Goal: Task Accomplishment & Management: Manage account settings

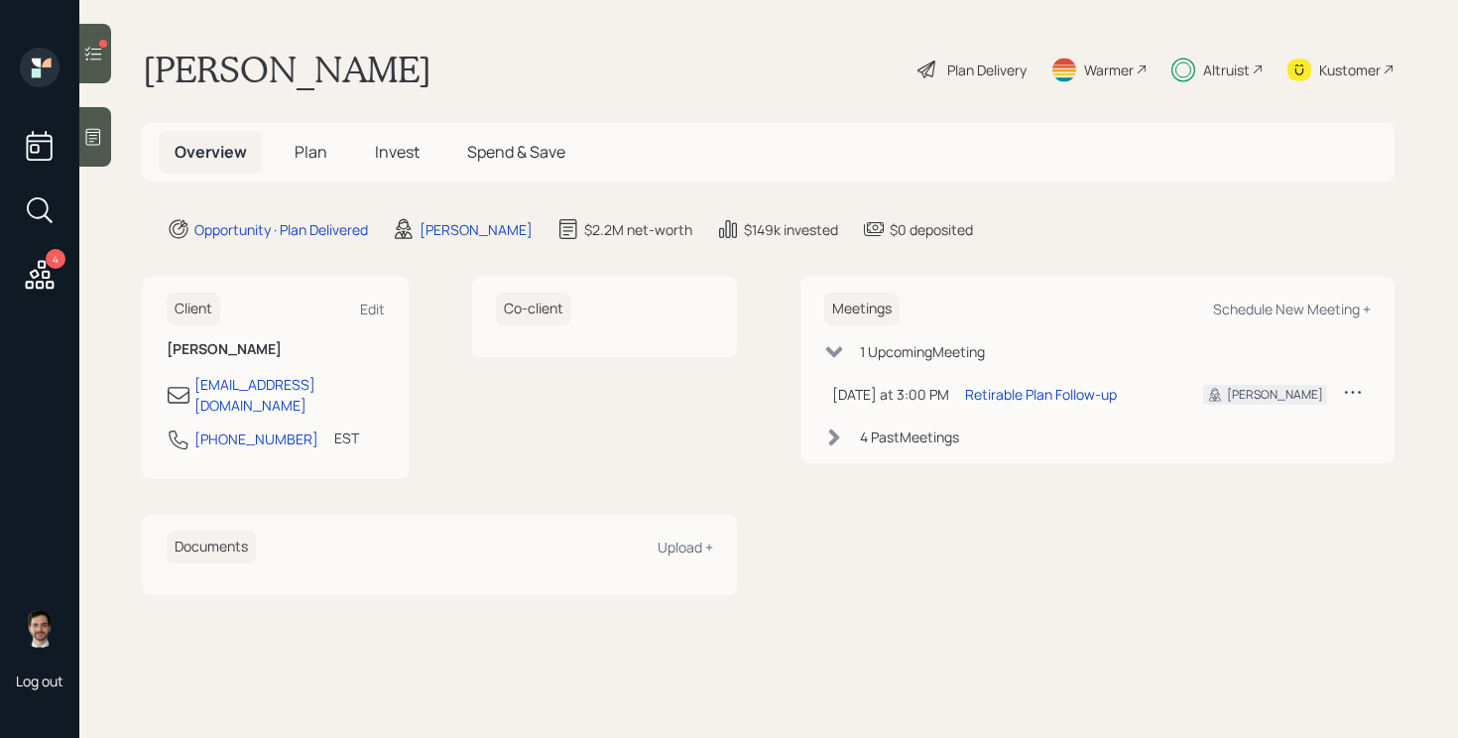
click at [82, 41] on div at bounding box center [95, 54] width 32 height 60
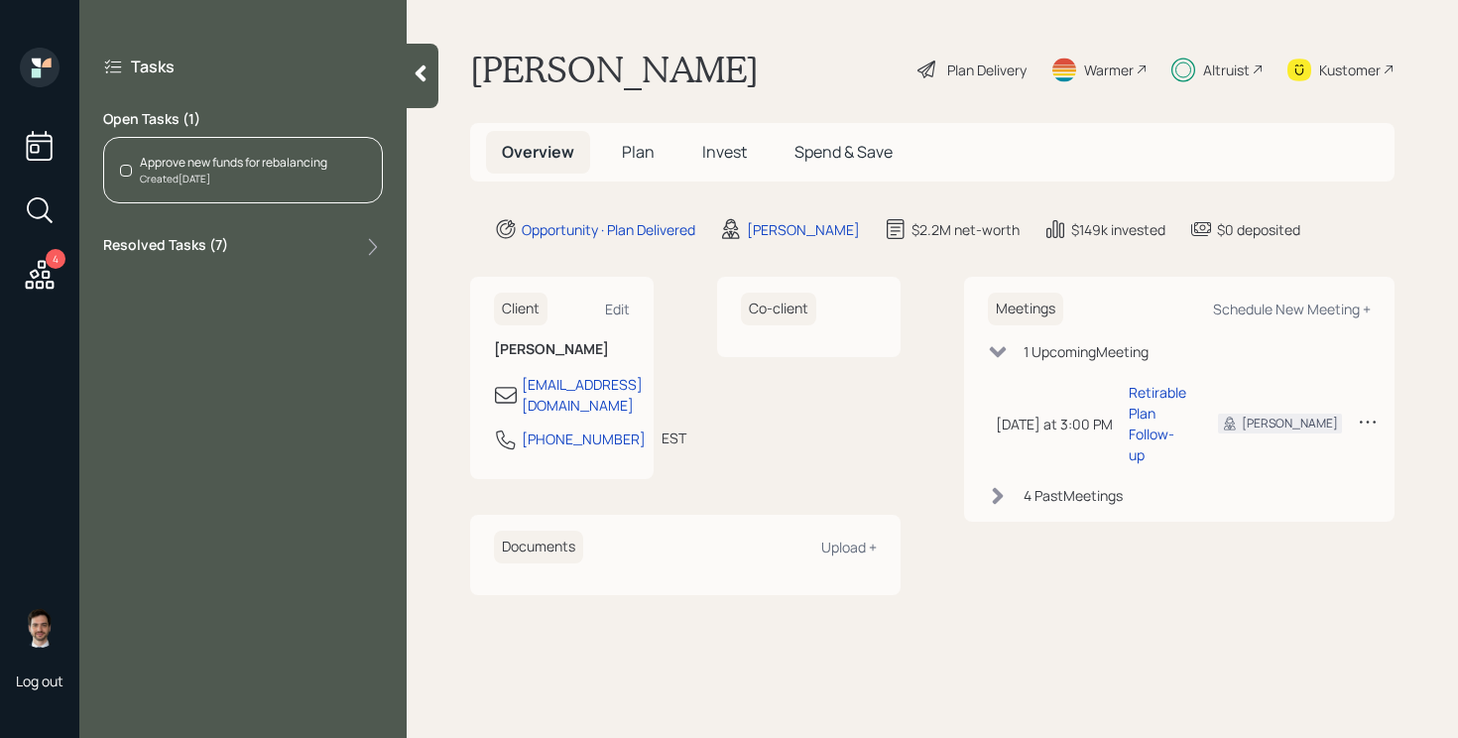
click at [248, 194] on div "Approve new funds for rebalancing Created Aug 28, 2025" at bounding box center [243, 170] width 280 height 66
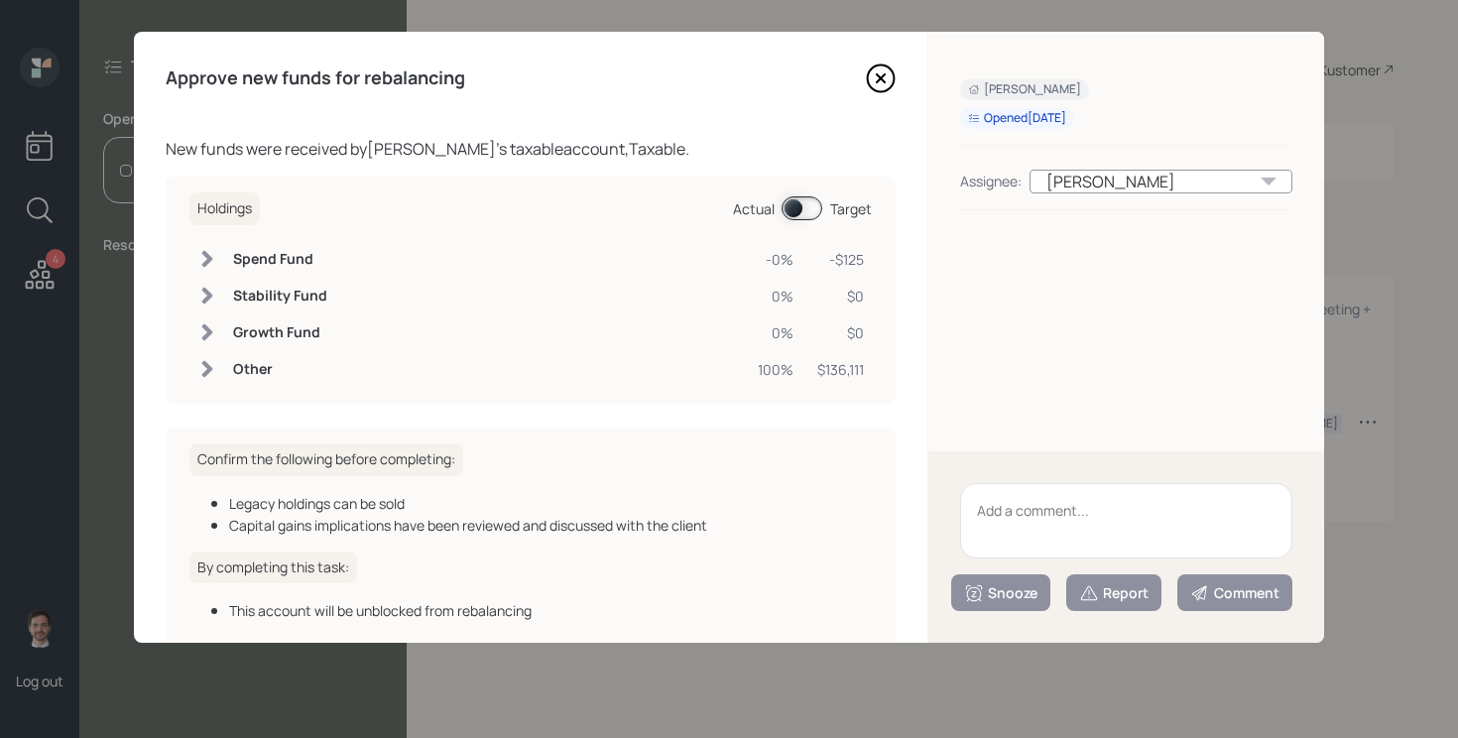
click at [874, 80] on icon at bounding box center [881, 78] width 30 height 30
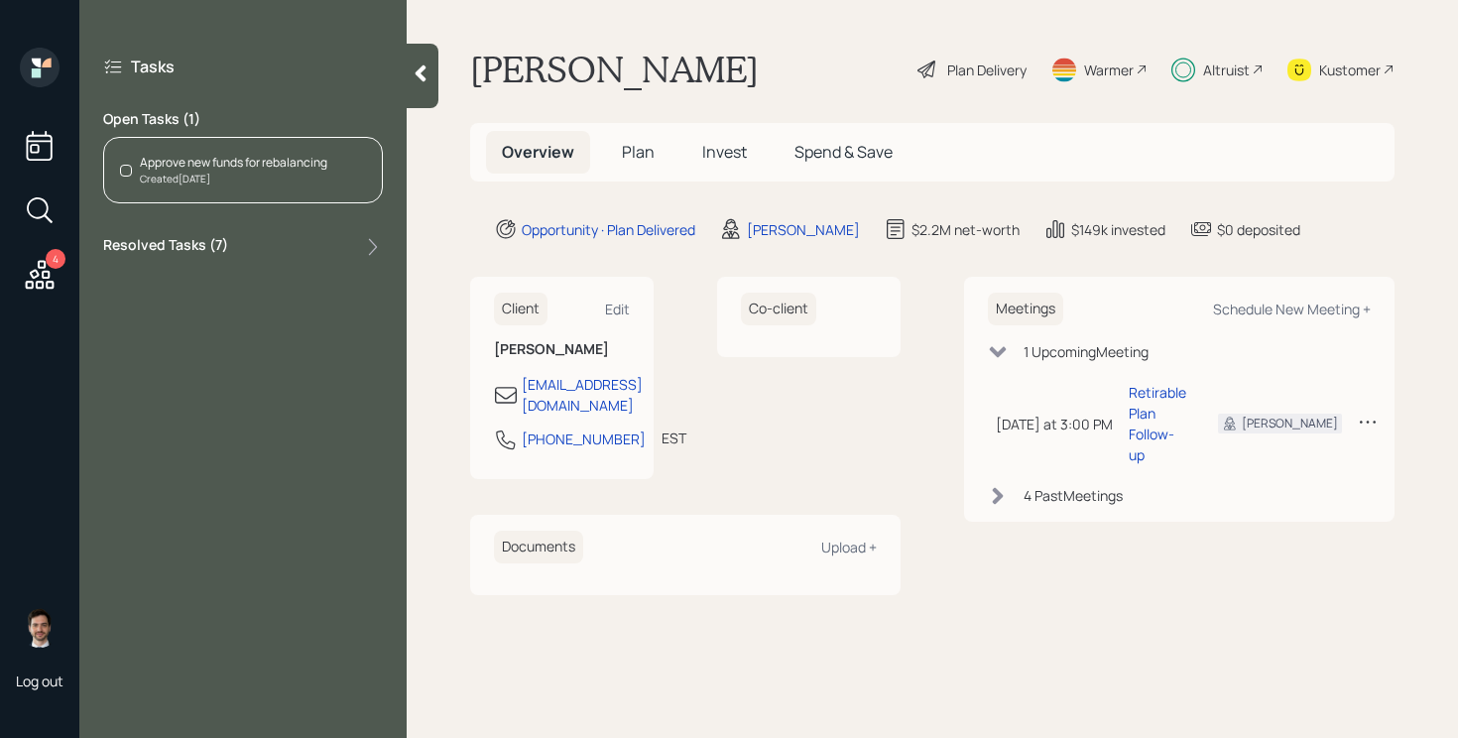
click at [421, 85] on div at bounding box center [423, 76] width 32 height 64
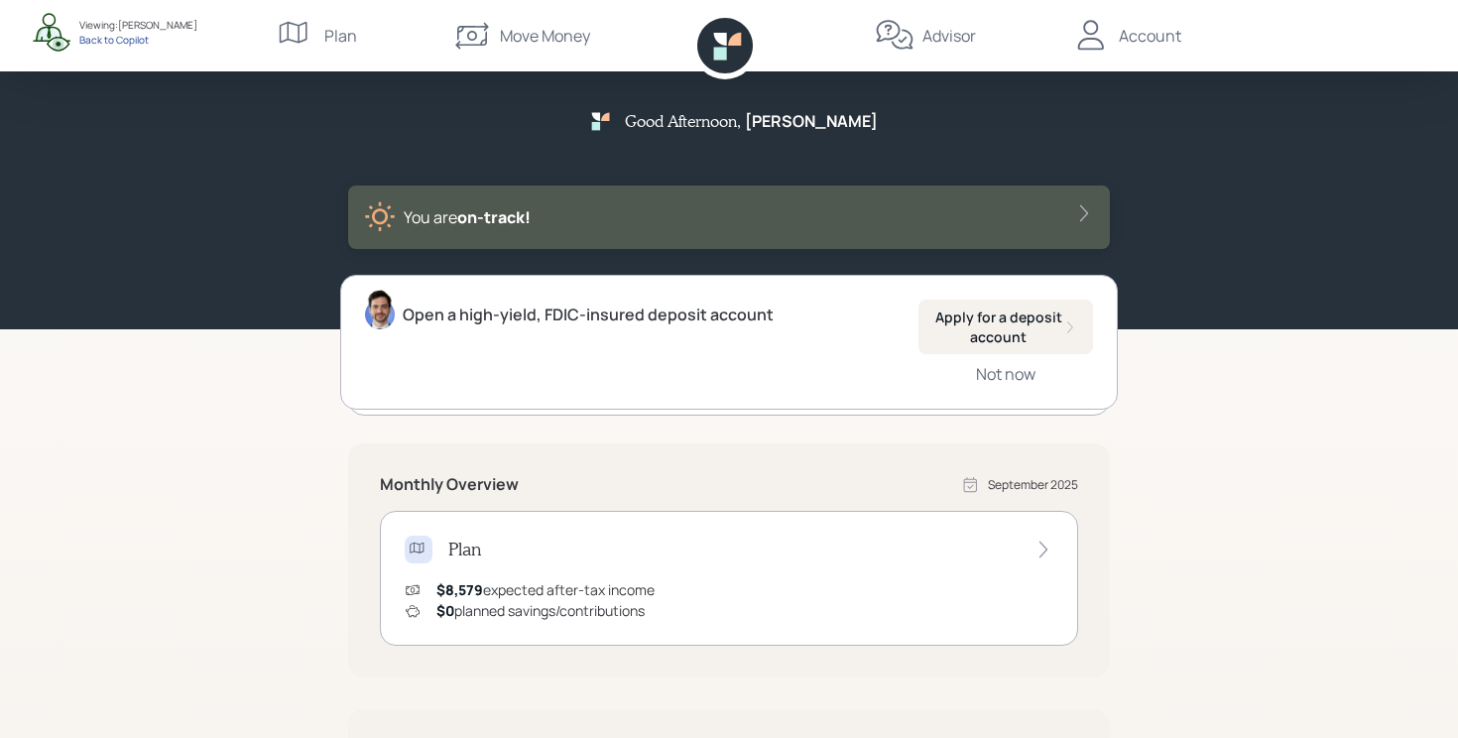
click at [91, 34] on div "Back to Copilot" at bounding box center [138, 40] width 118 height 14
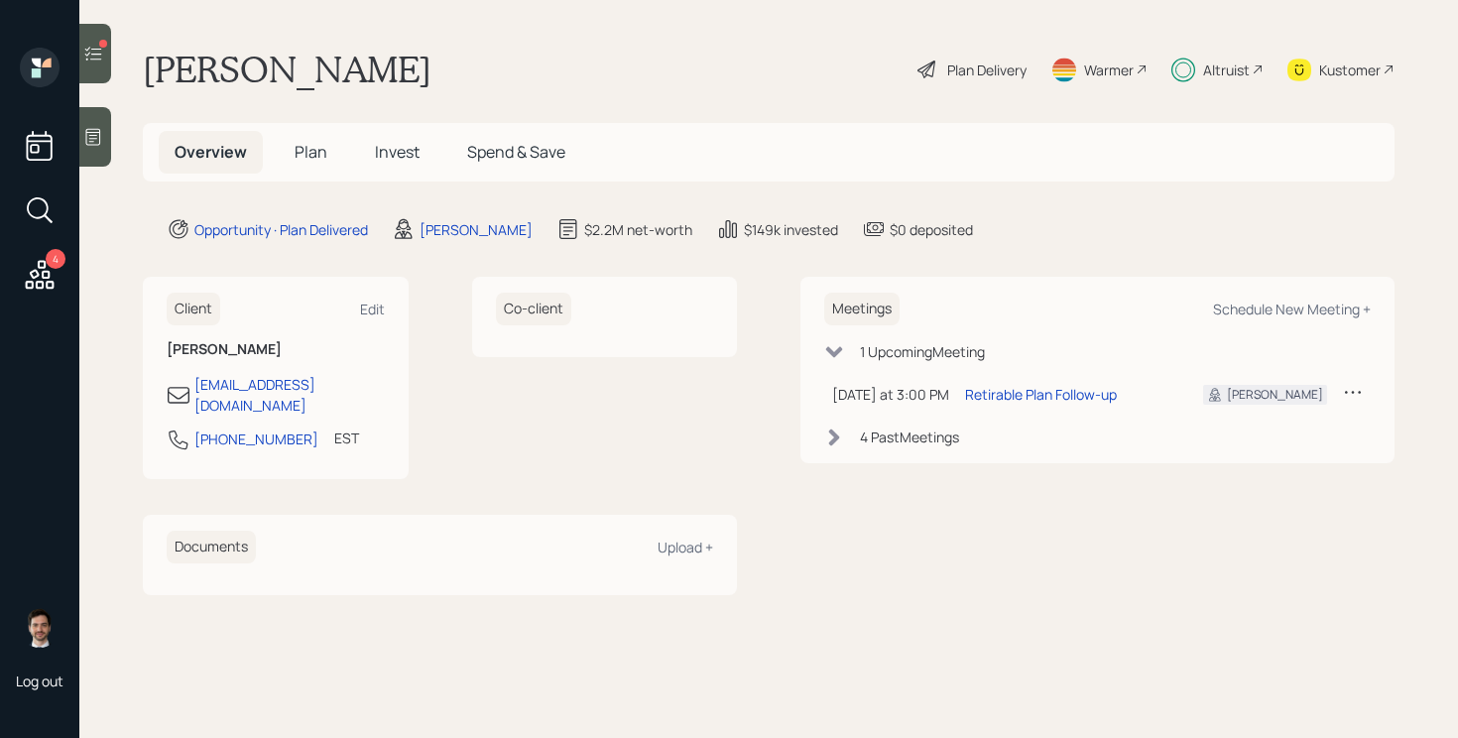
click at [311, 157] on span "Plan" at bounding box center [311, 152] width 33 height 22
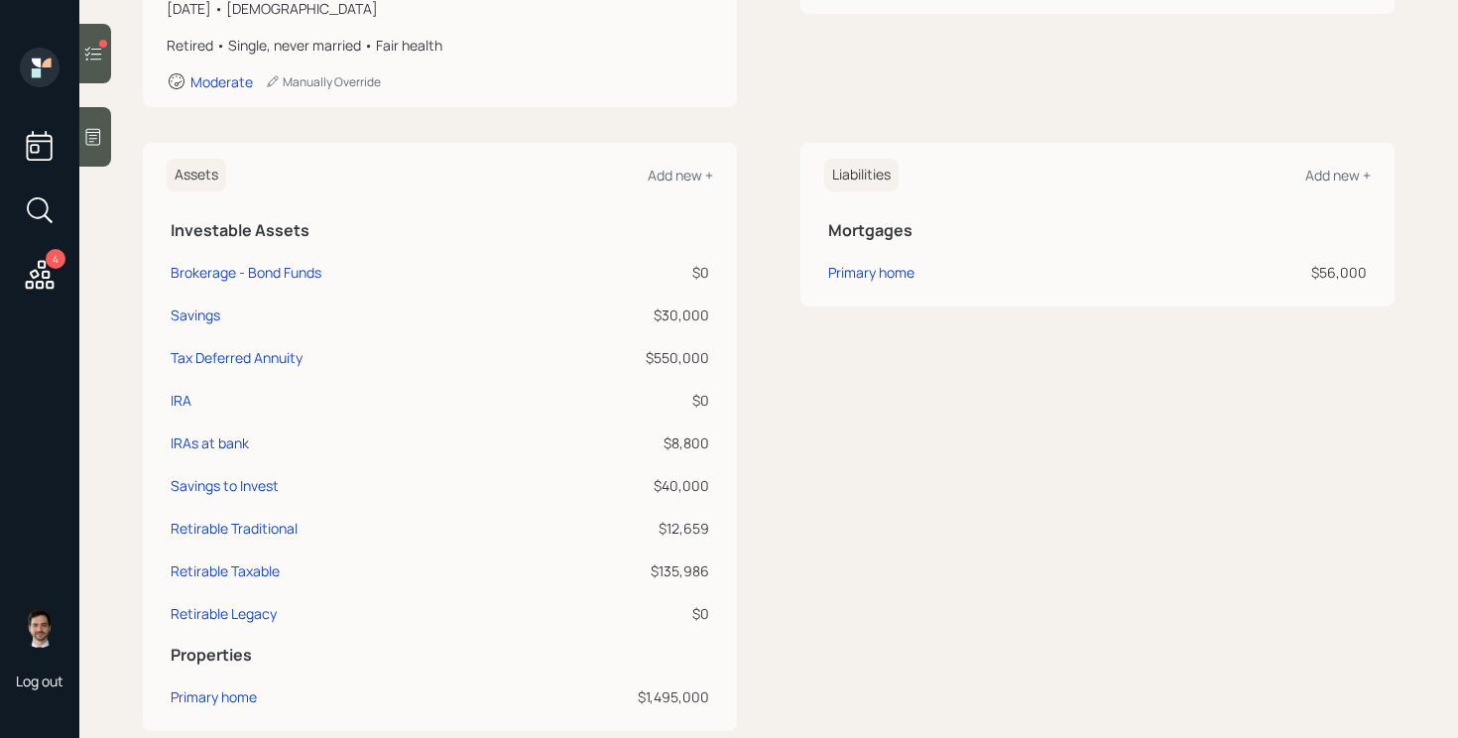
scroll to position [382, 0]
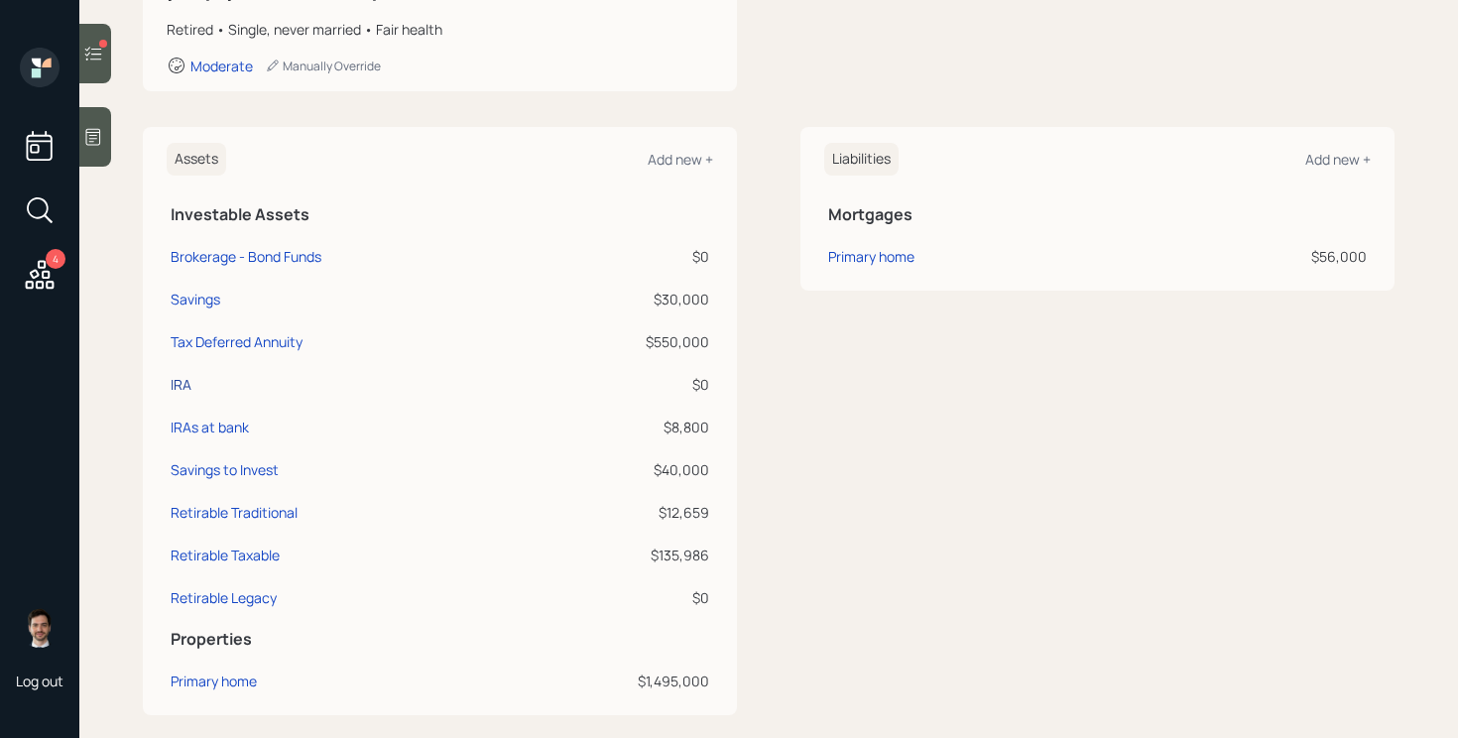
click at [183, 387] on div "IRA" at bounding box center [181, 384] width 21 height 21
select select "ira"
select select "balanced"
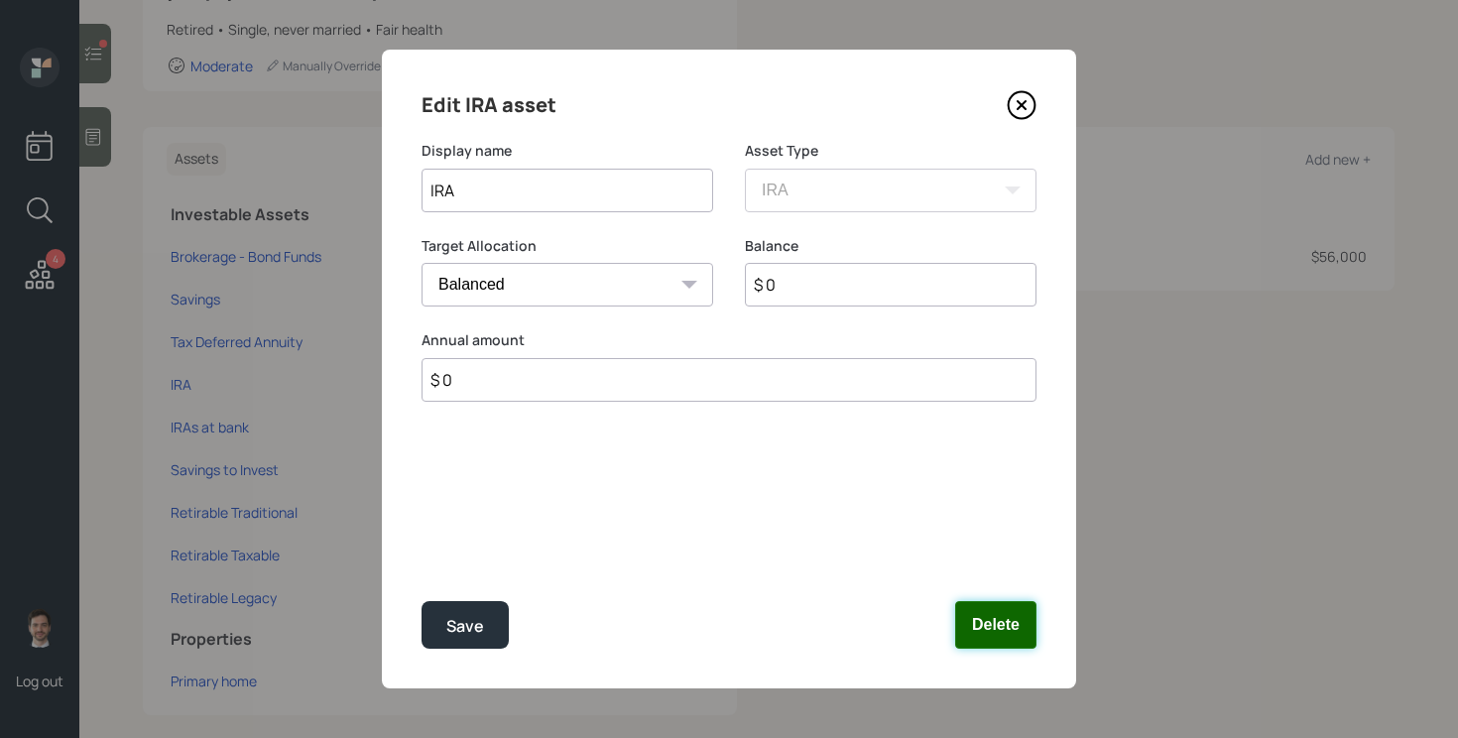
click at [1019, 635] on button "Delete" at bounding box center [995, 625] width 81 height 48
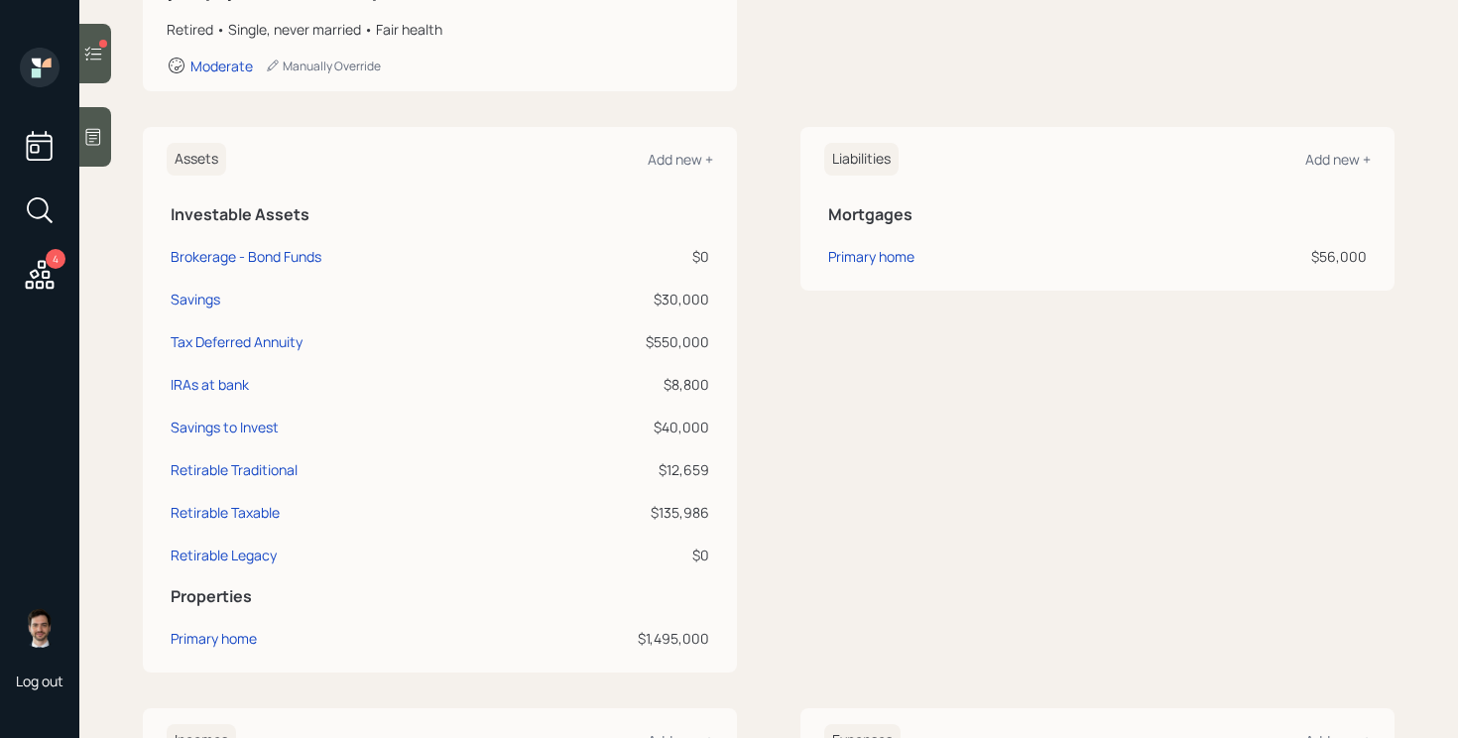
click at [849, 480] on div "Liabilities Add new + Mortgages Primary home $56,000" at bounding box center [1098, 400] width 594 height 546
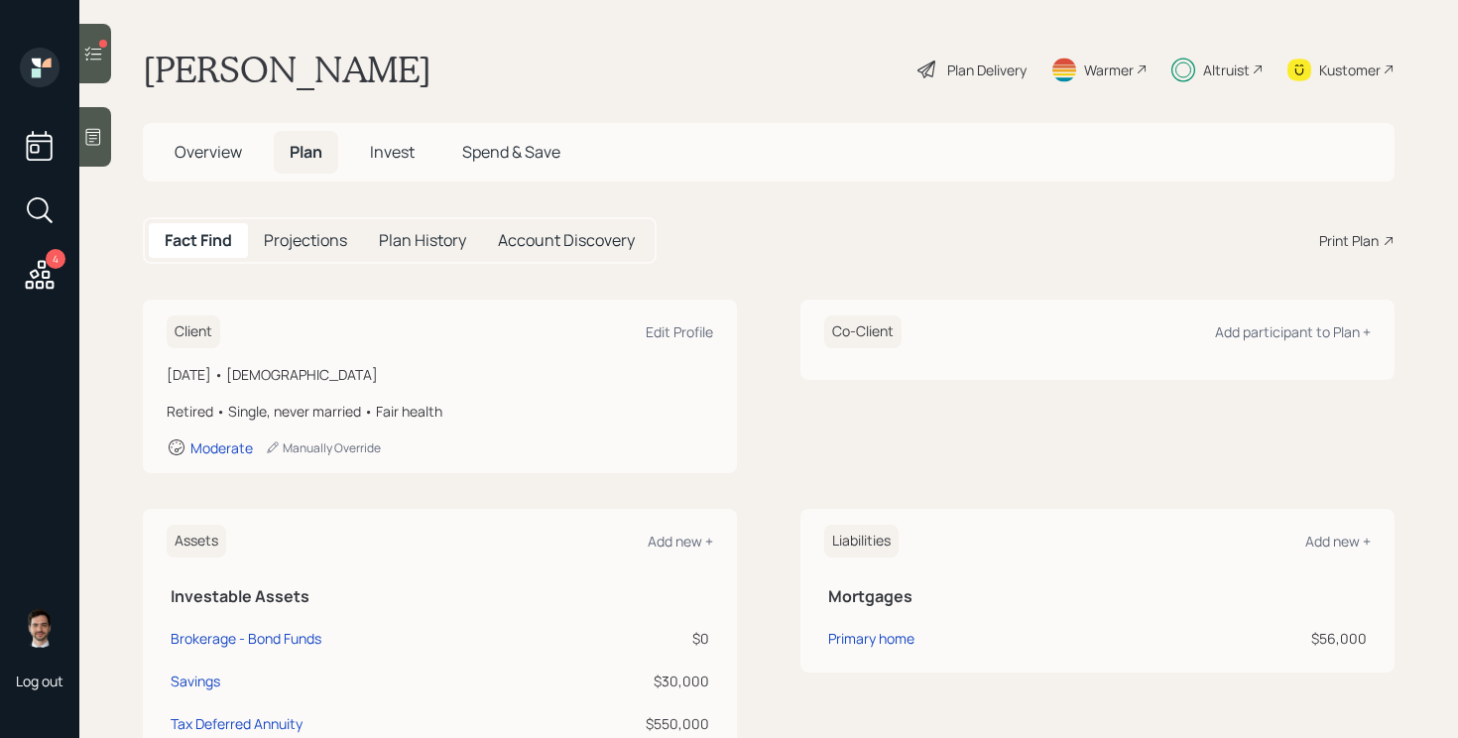
click at [983, 71] on div "Plan Delivery" at bounding box center [986, 70] width 79 height 21
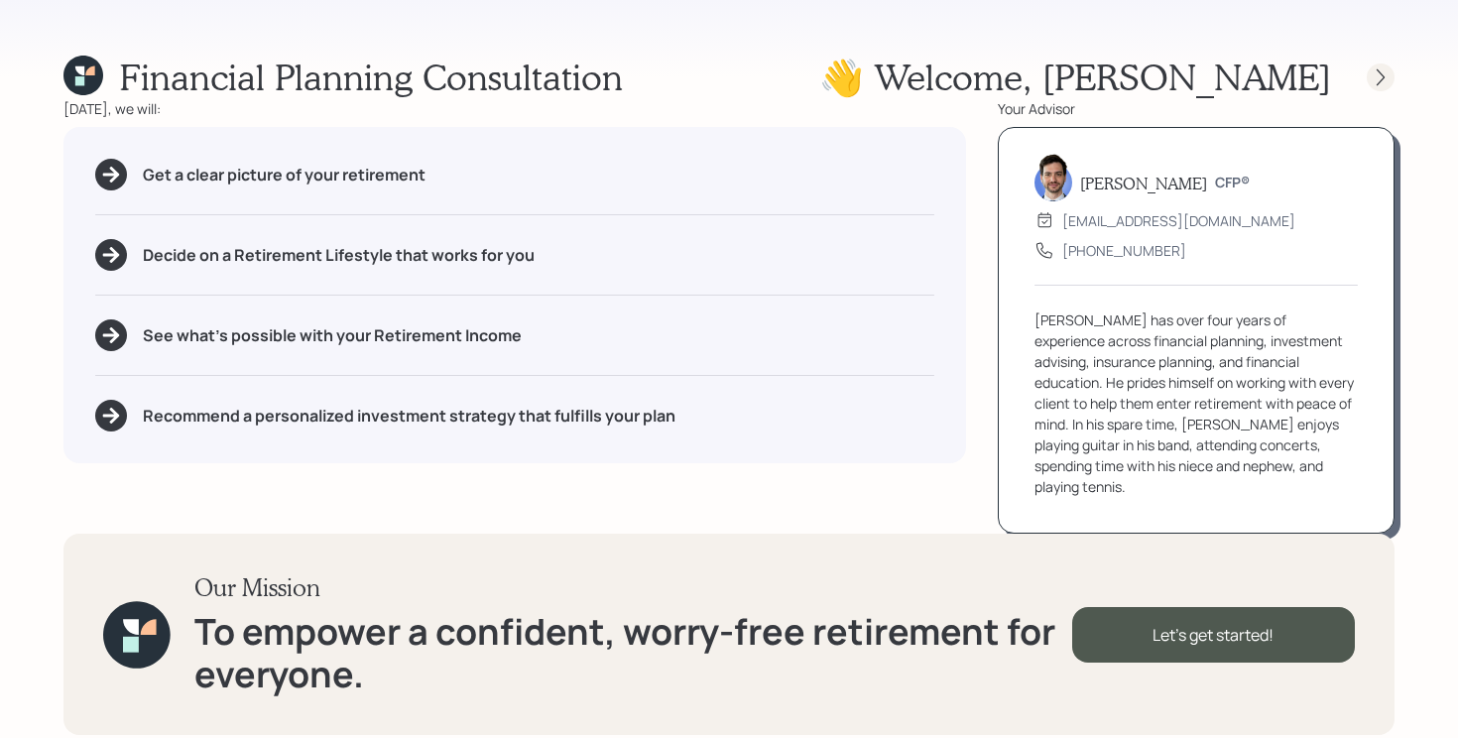
click at [1391, 79] on div at bounding box center [1381, 77] width 28 height 28
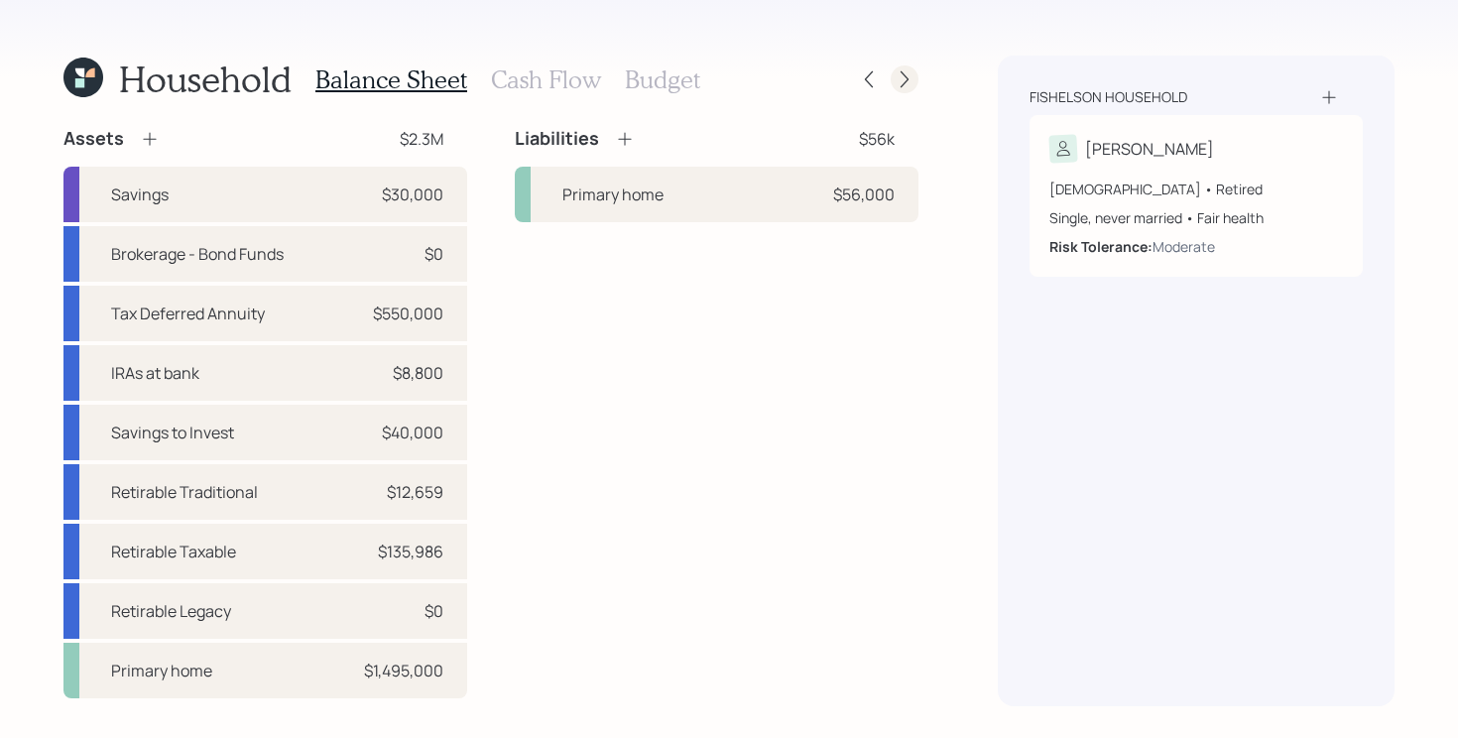
click at [903, 80] on icon at bounding box center [905, 79] width 20 height 20
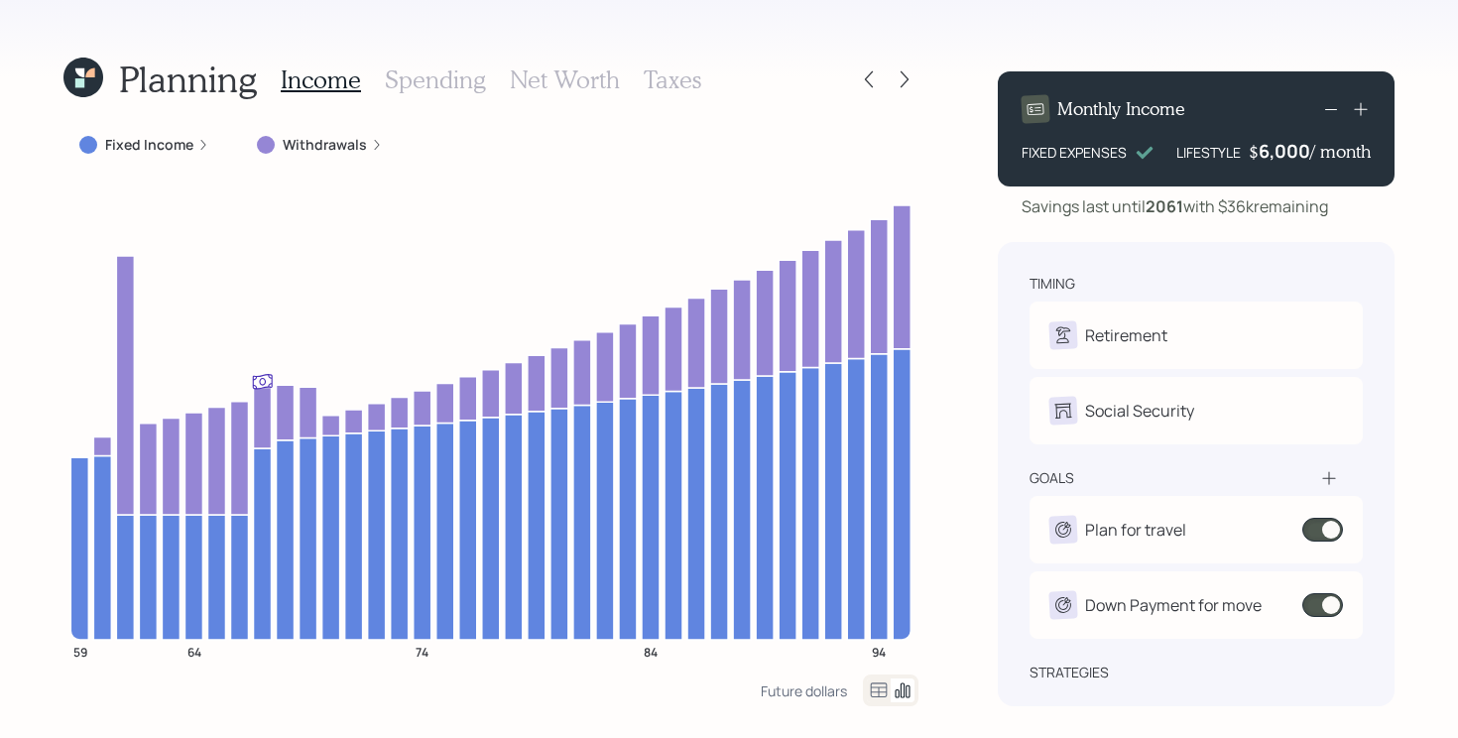
click at [87, 89] on icon at bounding box center [83, 78] width 40 height 40
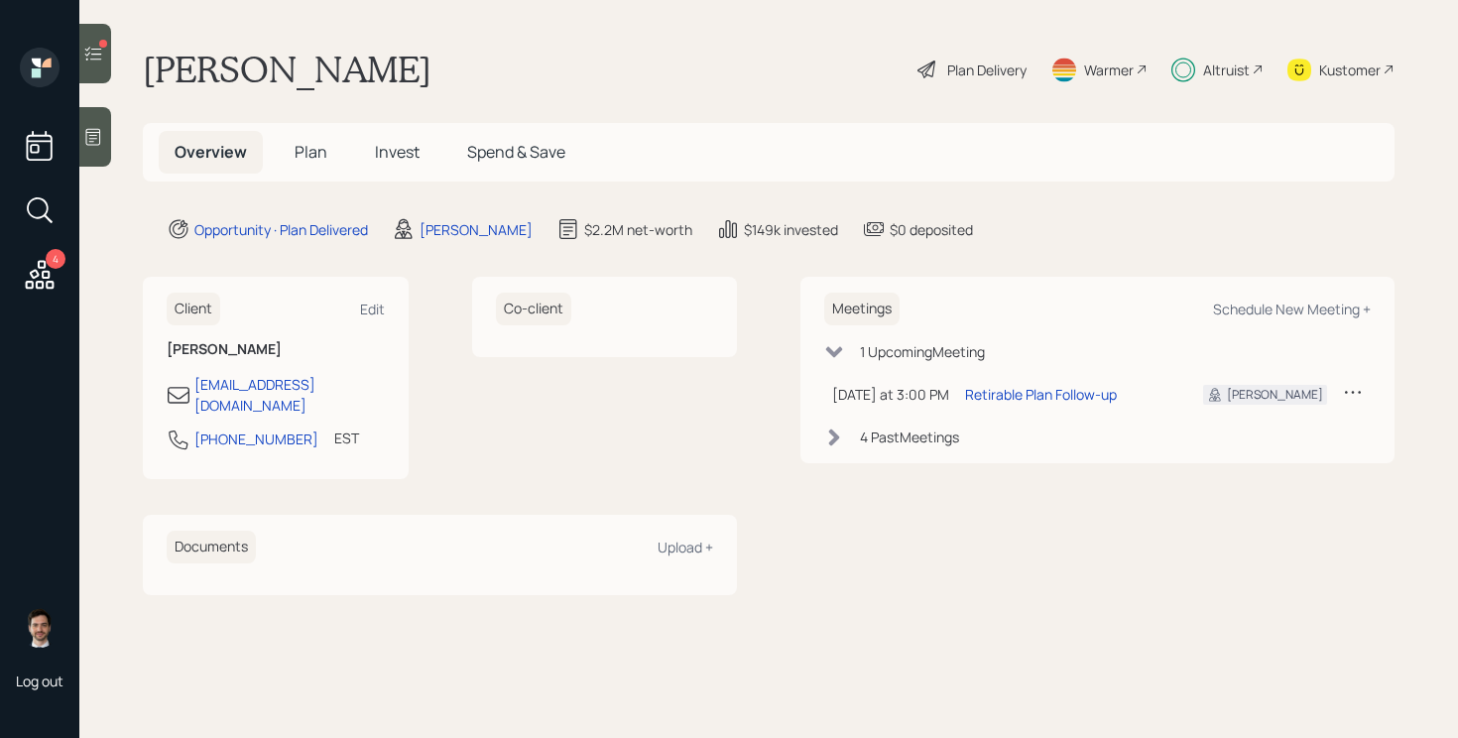
click at [324, 160] on span "Plan" at bounding box center [311, 152] width 33 height 22
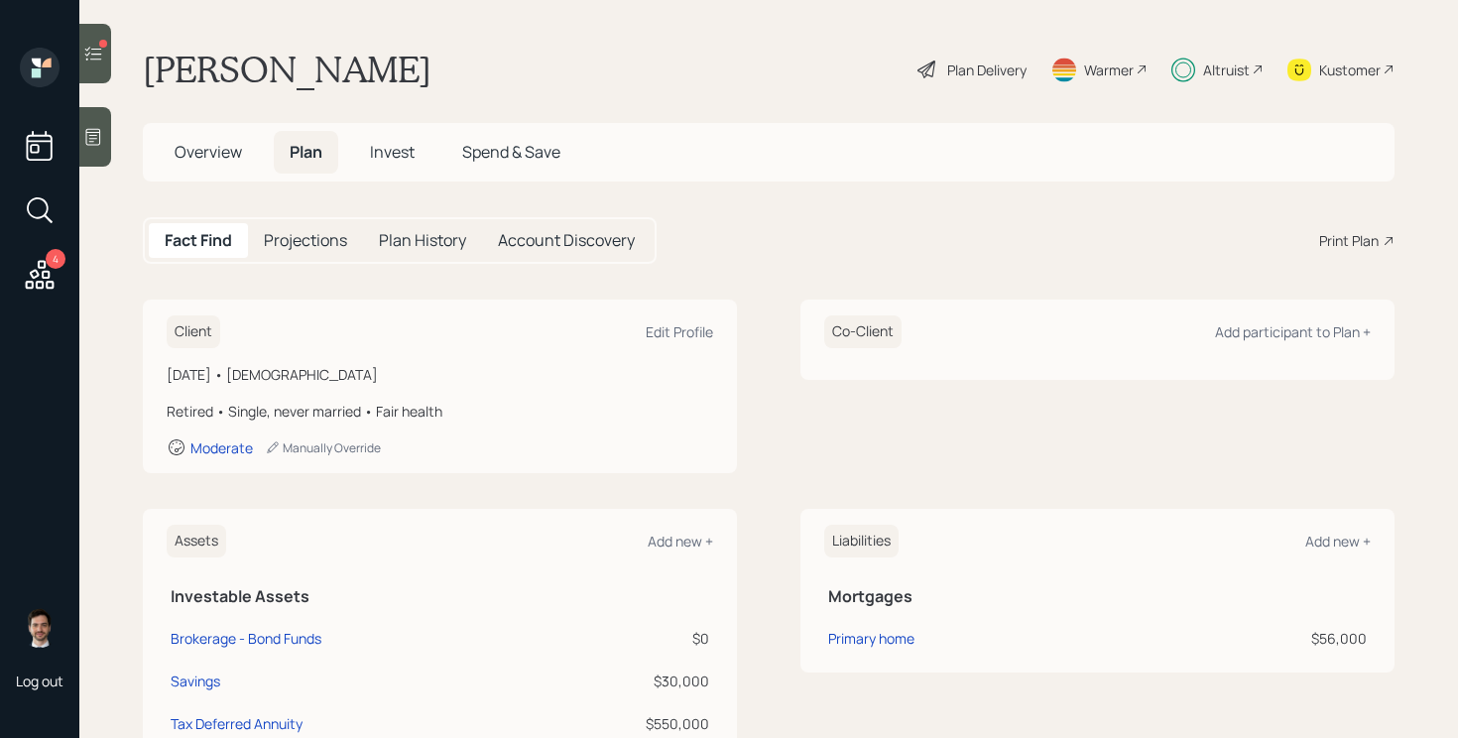
click at [995, 60] on div "Plan Delivery" at bounding box center [986, 70] width 79 height 21
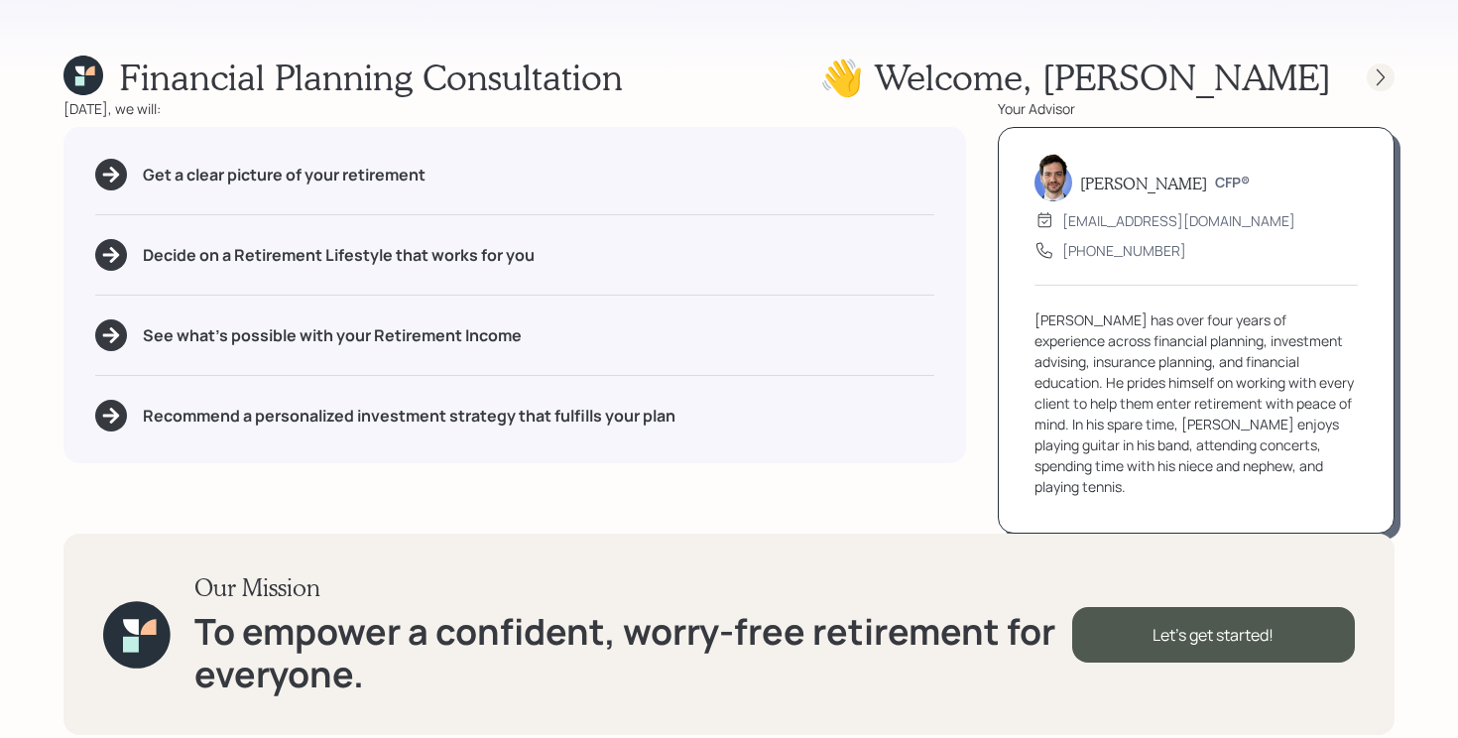
click at [1394, 69] on div at bounding box center [1362, 77] width 63 height 28
click at [1380, 72] on icon at bounding box center [1381, 76] width 8 height 17
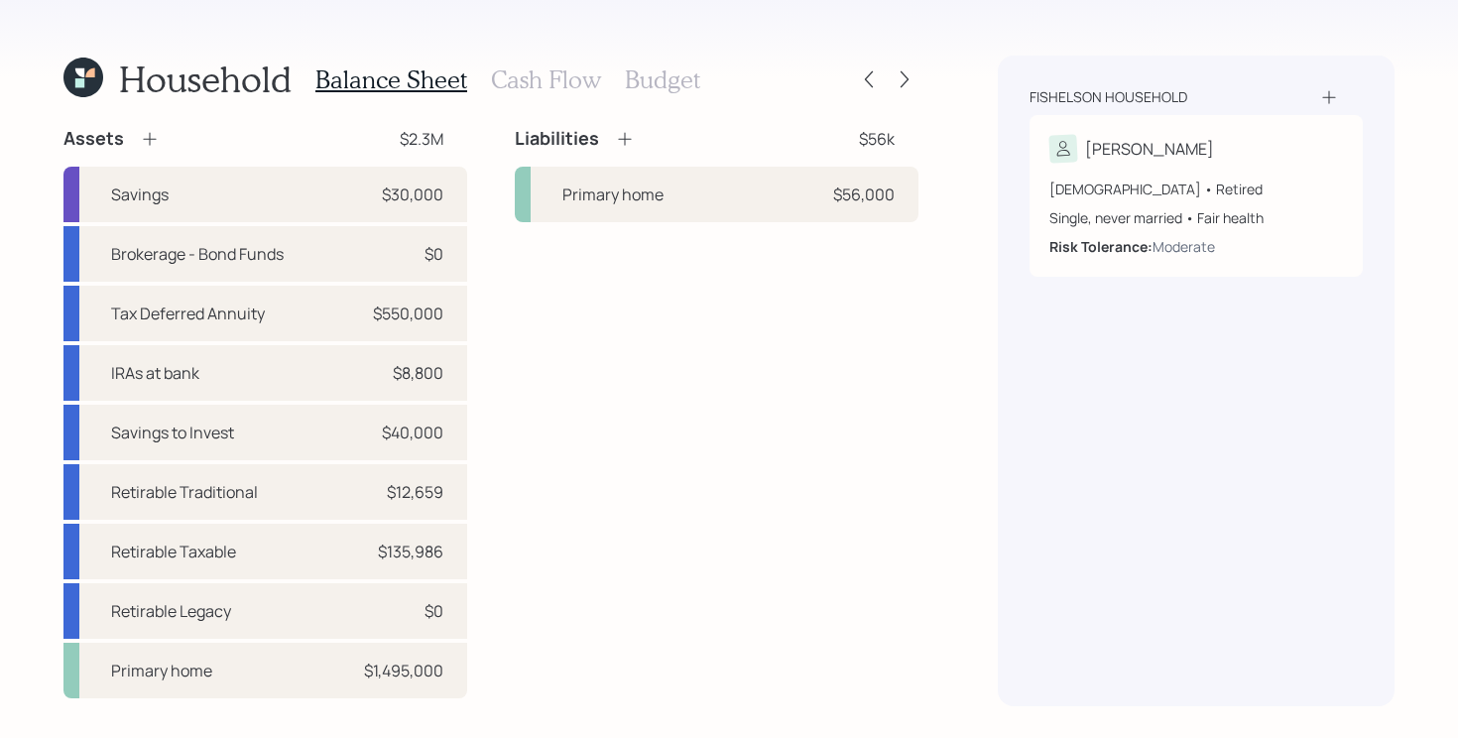
click at [564, 76] on h3 "Cash Flow" at bounding box center [546, 79] width 110 height 29
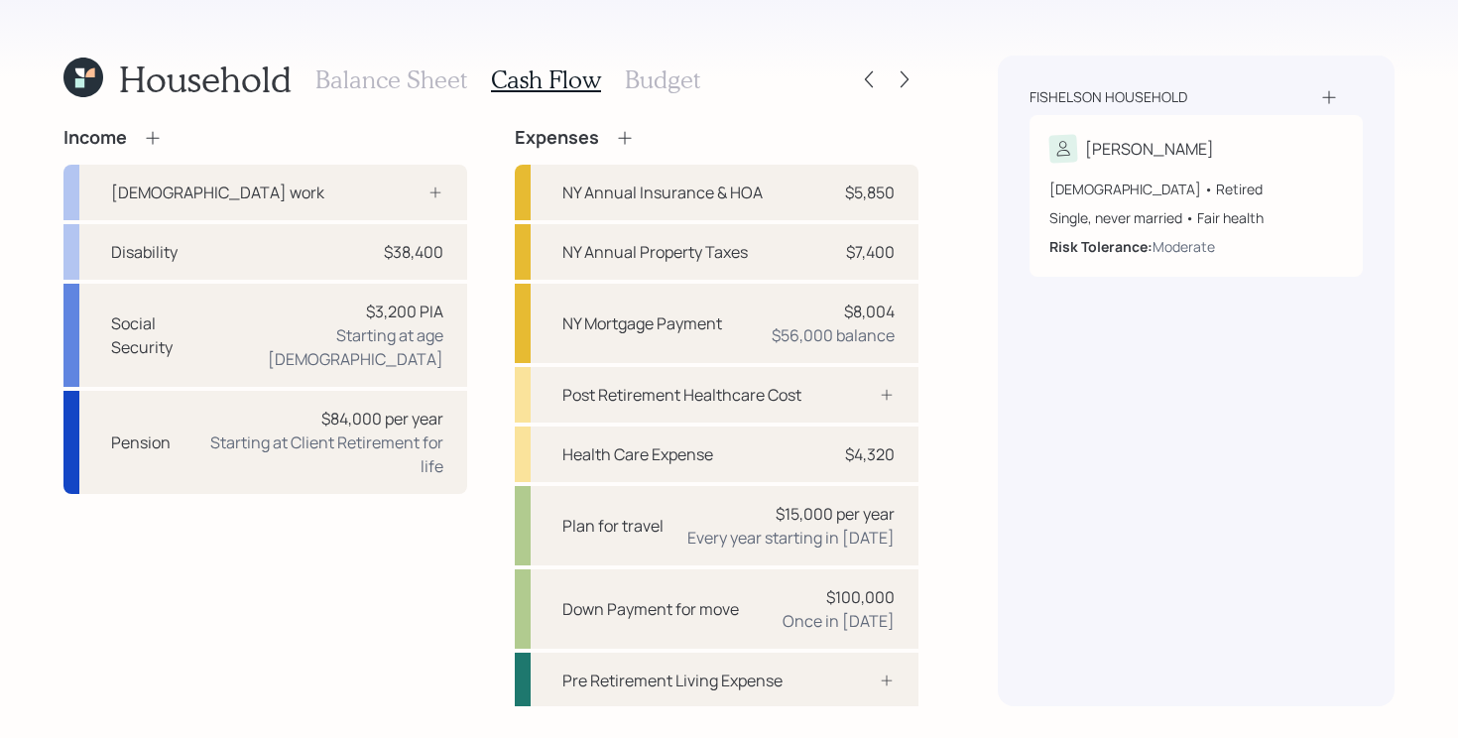
click at [642, 77] on h3 "Budget" at bounding box center [662, 79] width 75 height 29
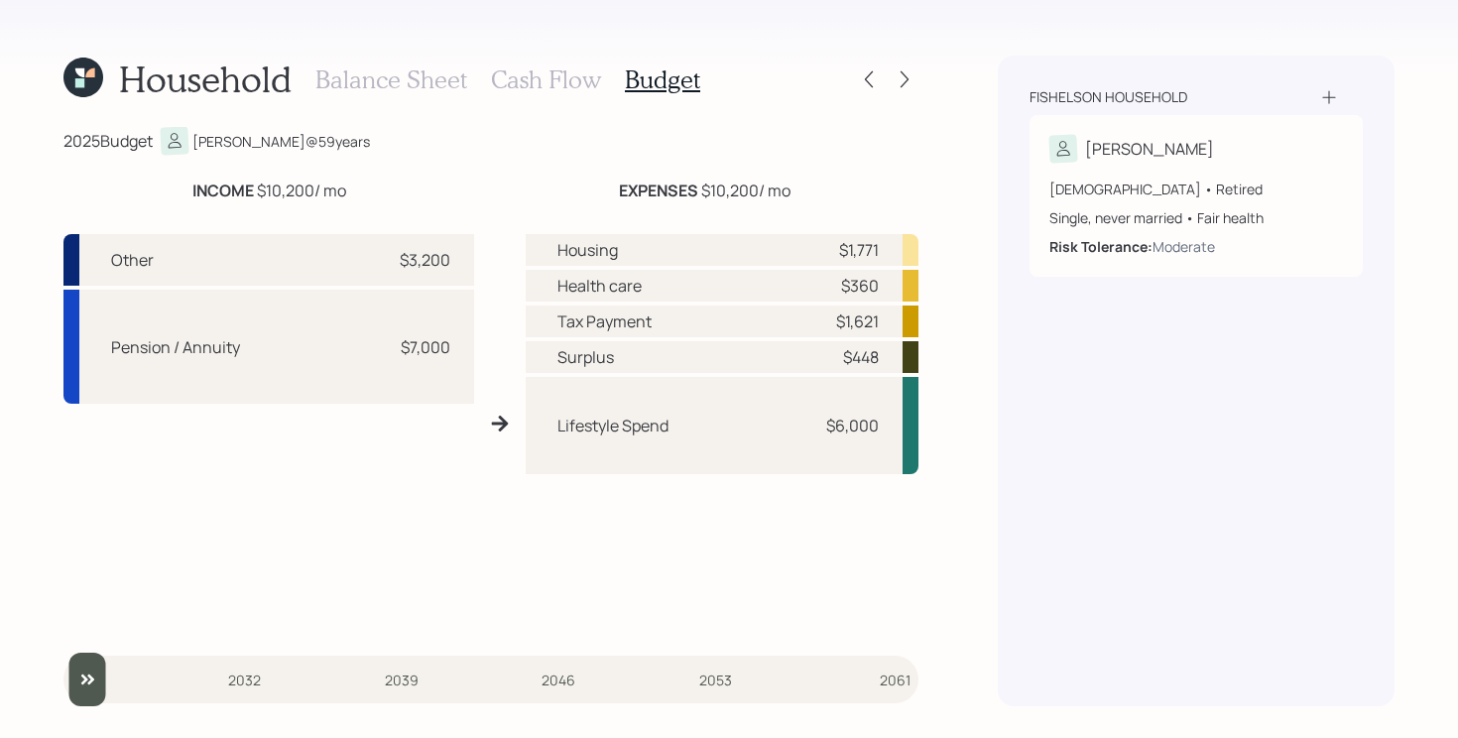
click at [530, 68] on h3 "Cash Flow" at bounding box center [546, 79] width 110 height 29
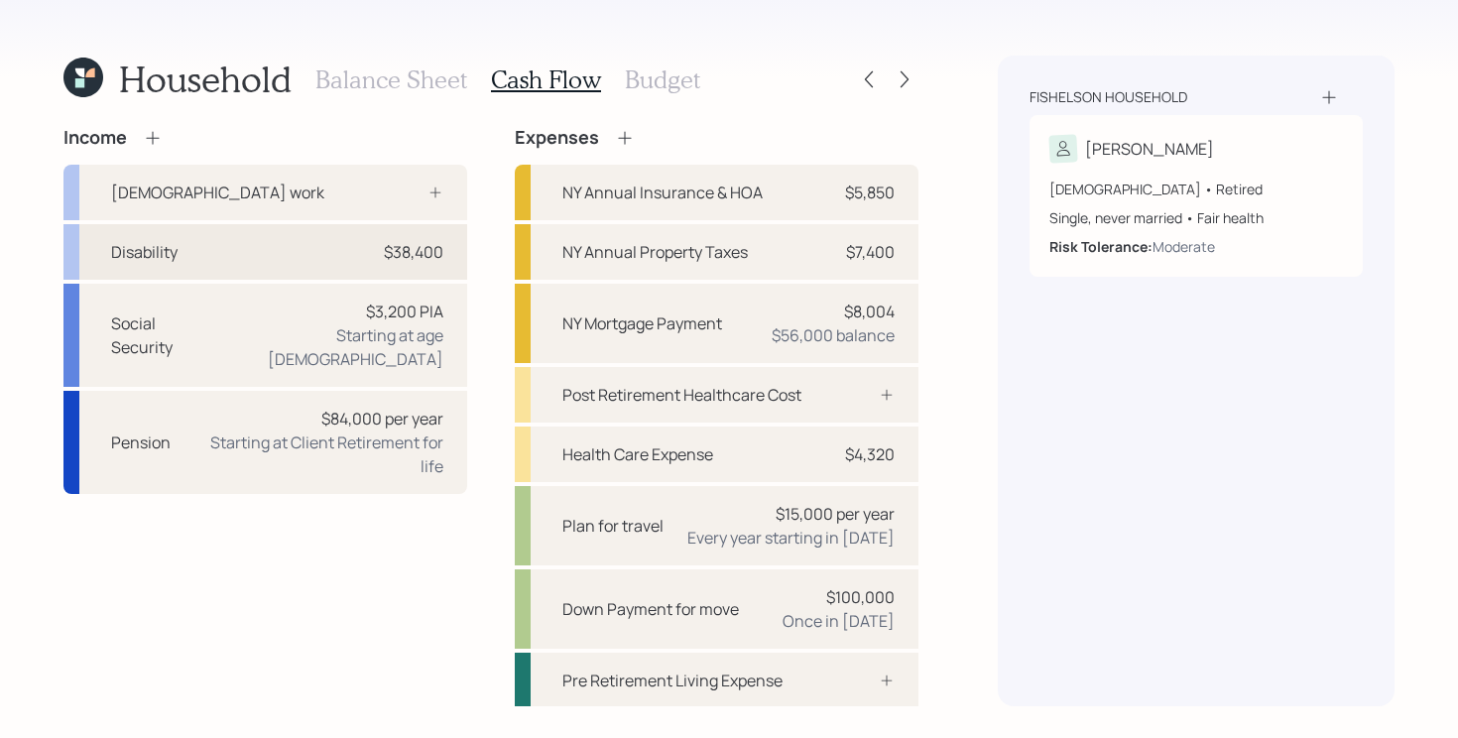
click at [417, 243] on div "$38,400" at bounding box center [414, 252] width 60 height 24
select select "other"
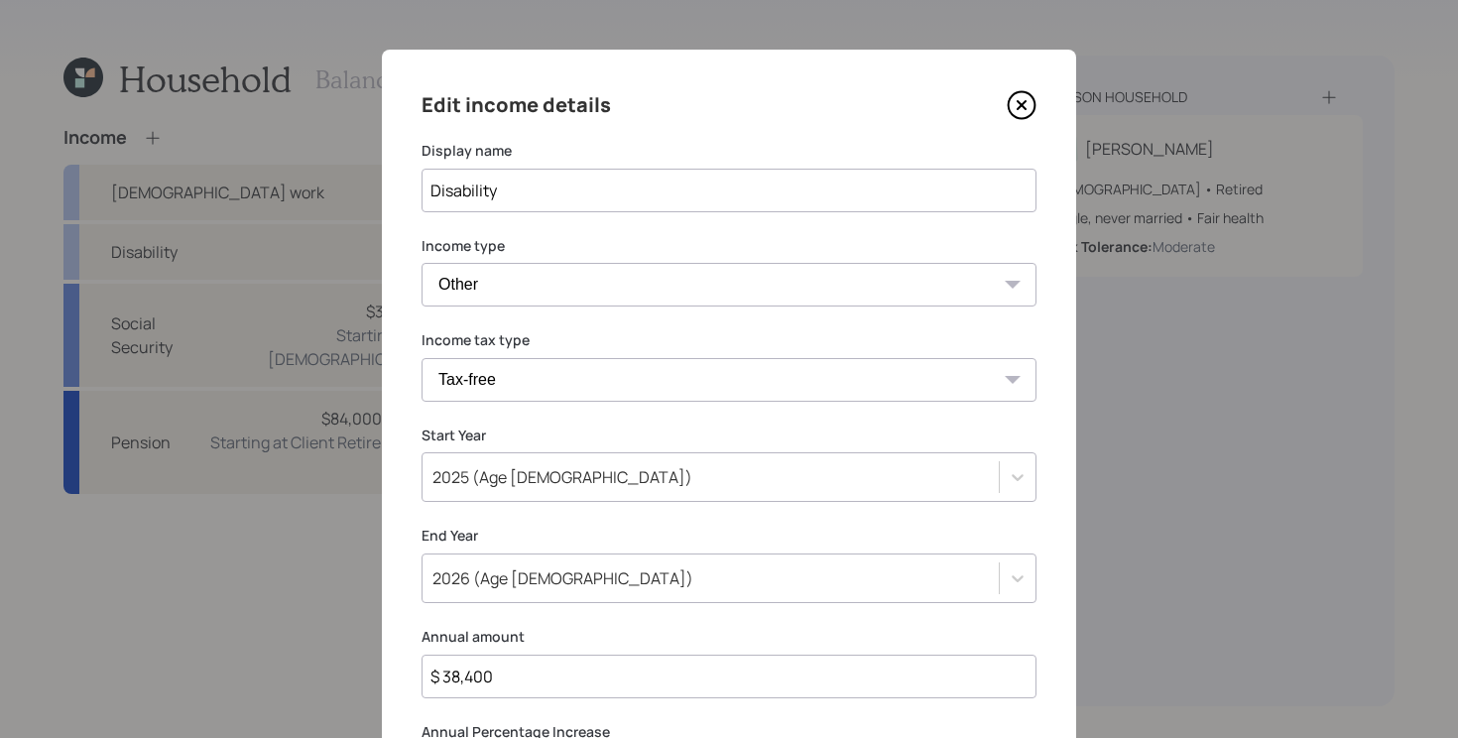
click at [1022, 104] on icon at bounding box center [1022, 105] width 8 height 8
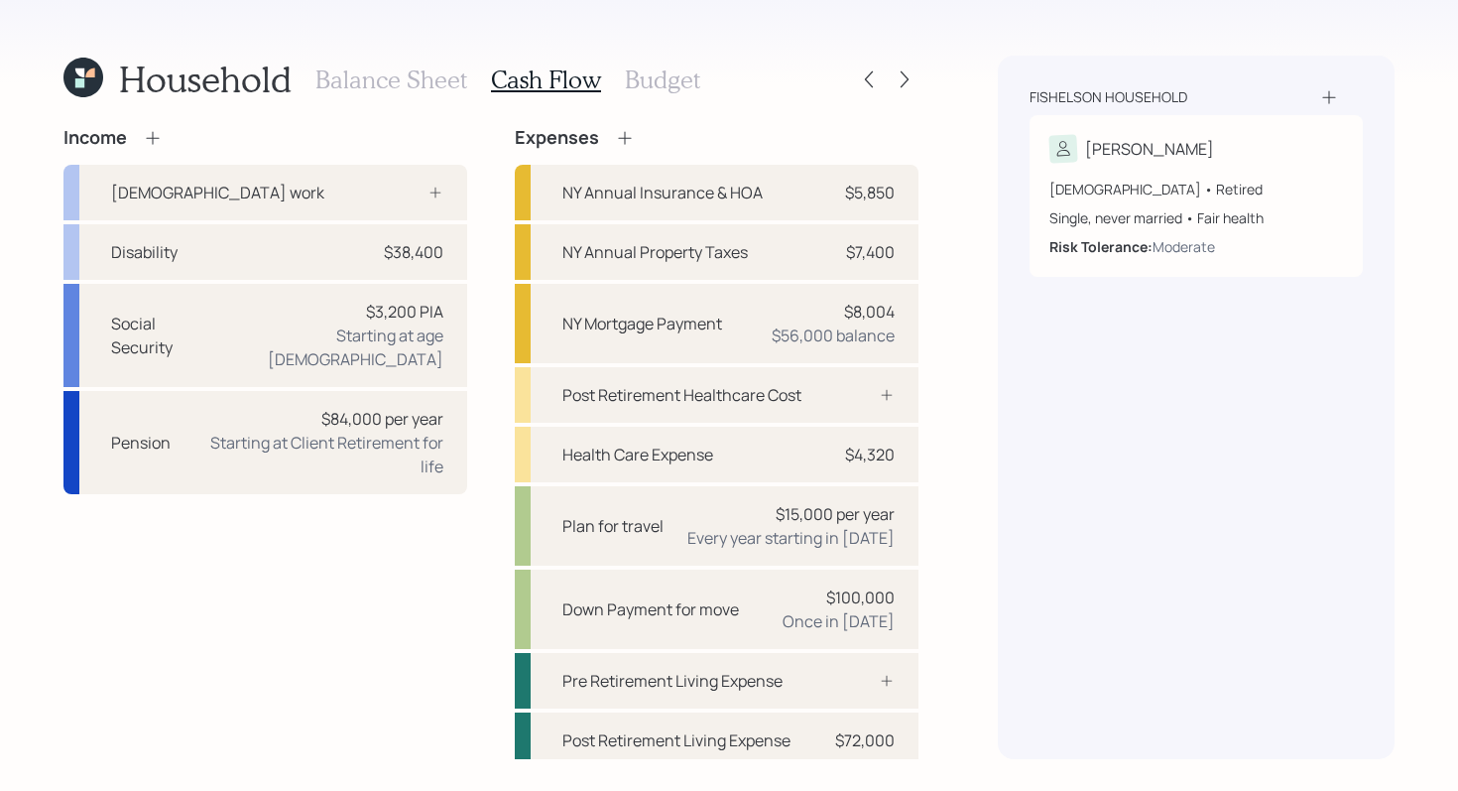
click at [91, 65] on icon at bounding box center [83, 78] width 40 height 40
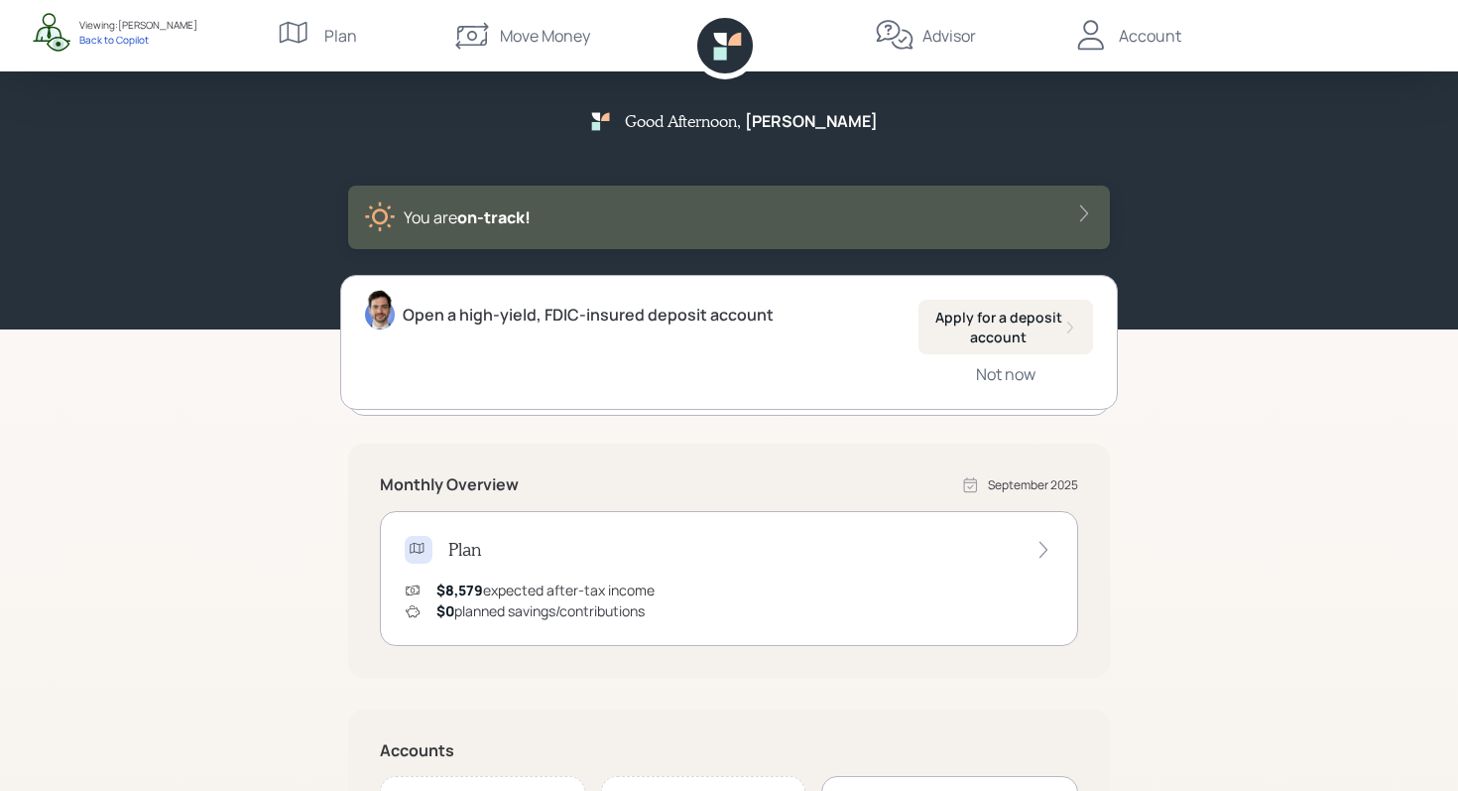
click at [295, 418] on div "Good Afternoon , [PERSON_NAME] You are on‑track! Open a high-yield, FDIC-insure…" at bounding box center [729, 615] width 1458 height 1230
click at [235, 431] on div "Good Afternoon , Nadine You are on‑track! Open a high-yield, FDIC-insured depos…" at bounding box center [729, 615] width 1458 height 1230
drag, startPoint x: 714, startPoint y: 627, endPoint x: 714, endPoint y: 327, distance: 299.6
click at [714, 327] on div "Open a high-yield, FDIC-insured deposit account Apply for a deposit account Not…" at bounding box center [729, 755] width 762 height 949
click at [691, 601] on div "$8,579 expected after-tax income $0 planned savings/contributions" at bounding box center [729, 600] width 649 height 42
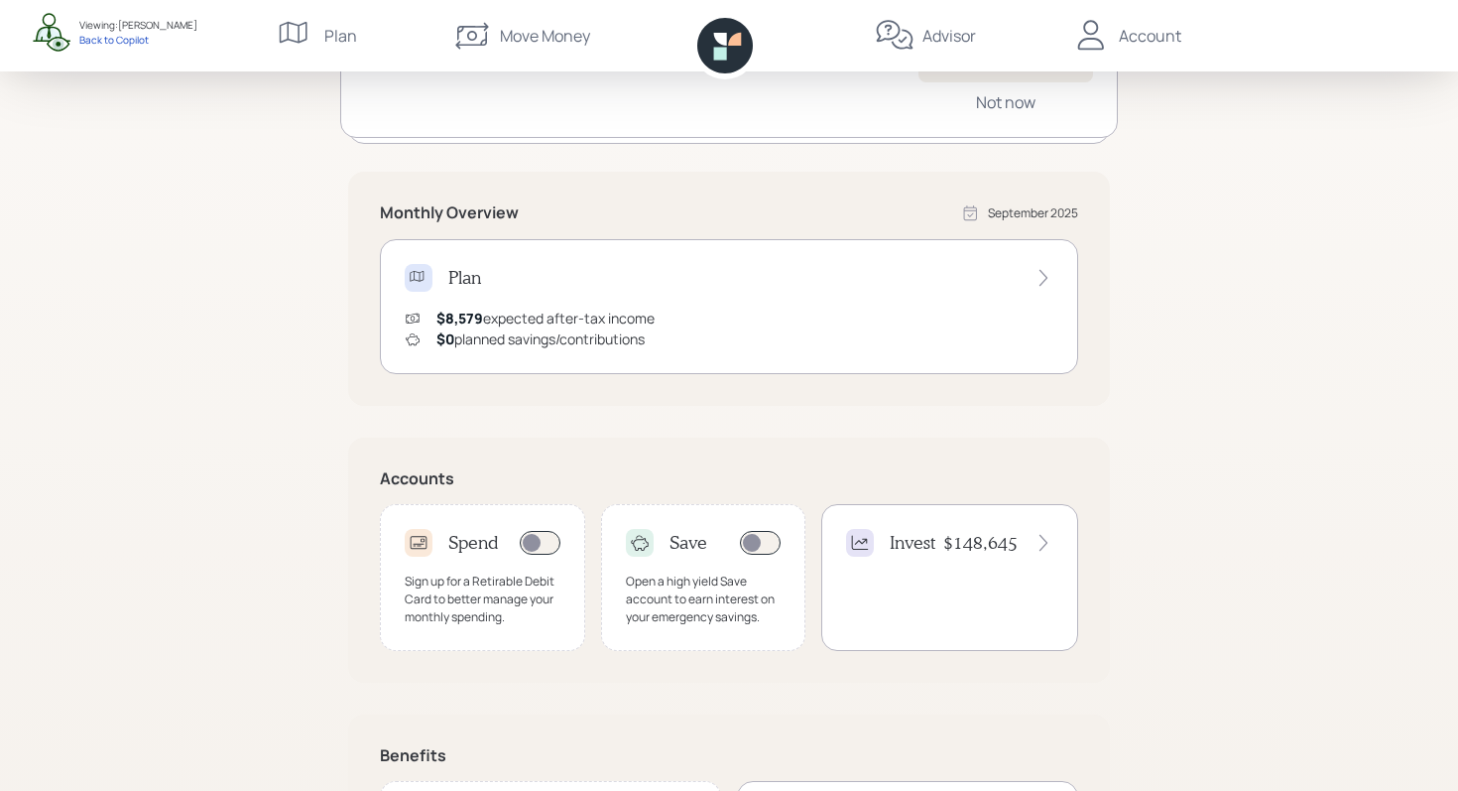
scroll to position [439, 0]
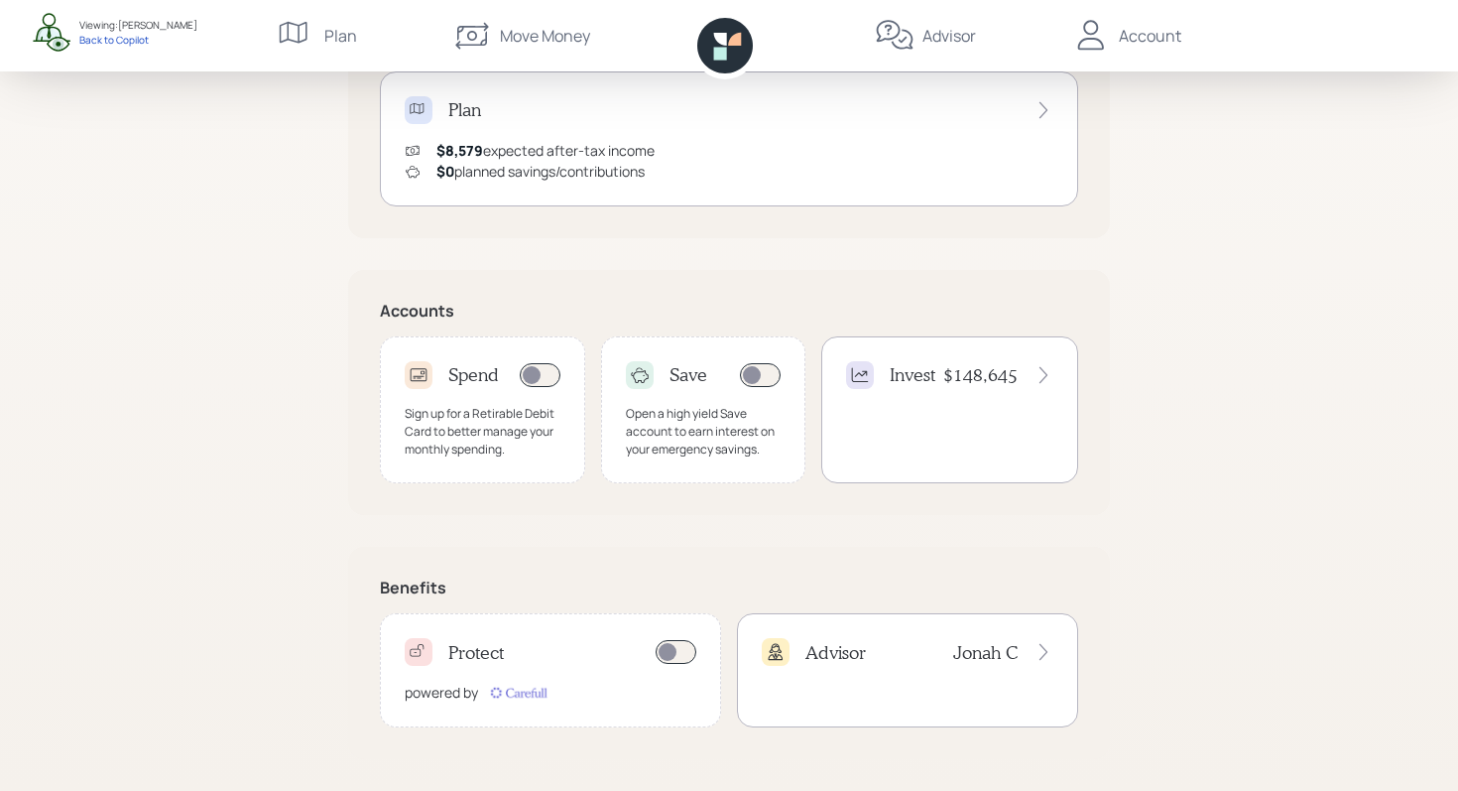
click at [592, 645] on div "Protect" at bounding box center [551, 652] width 292 height 28
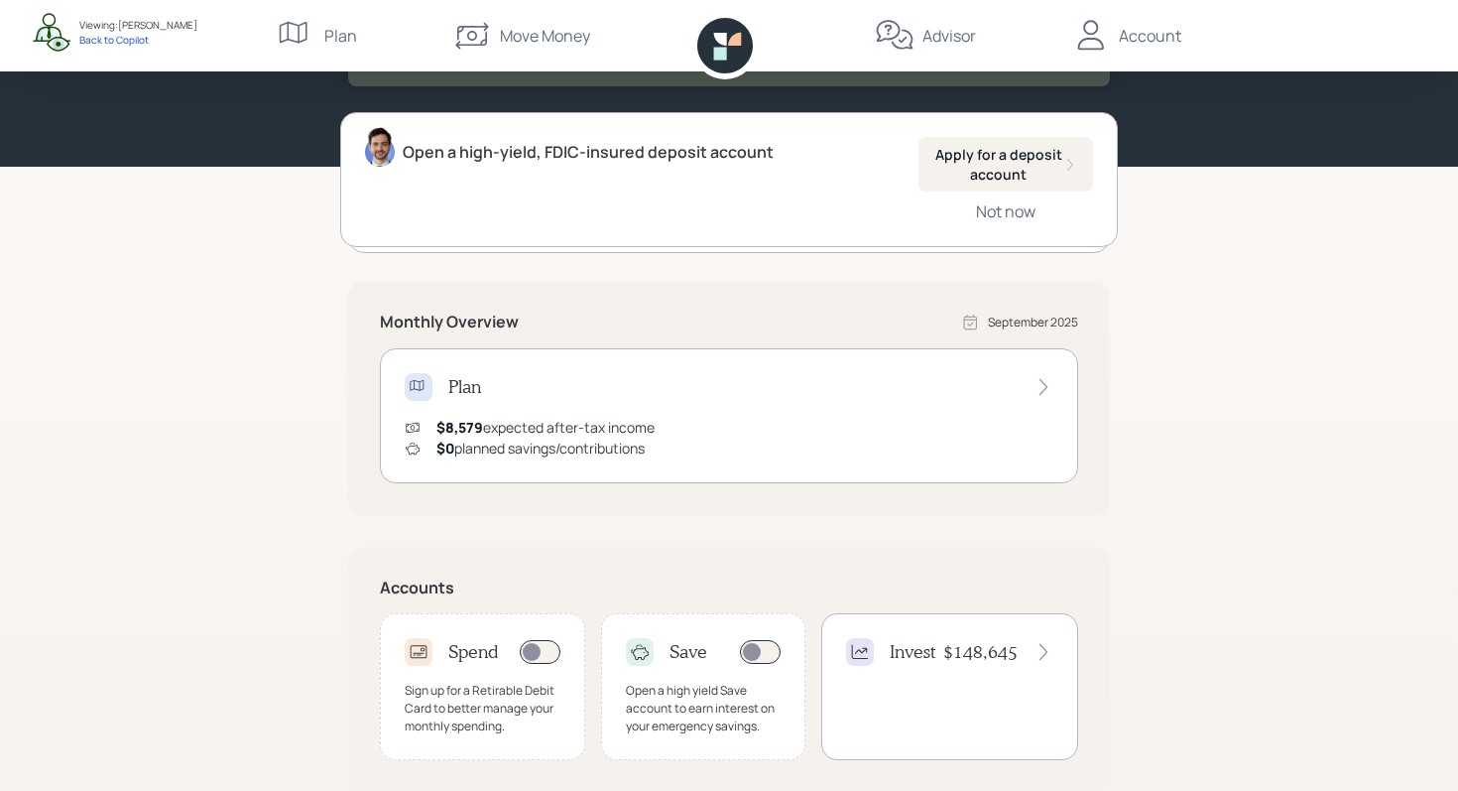
scroll to position [0, 0]
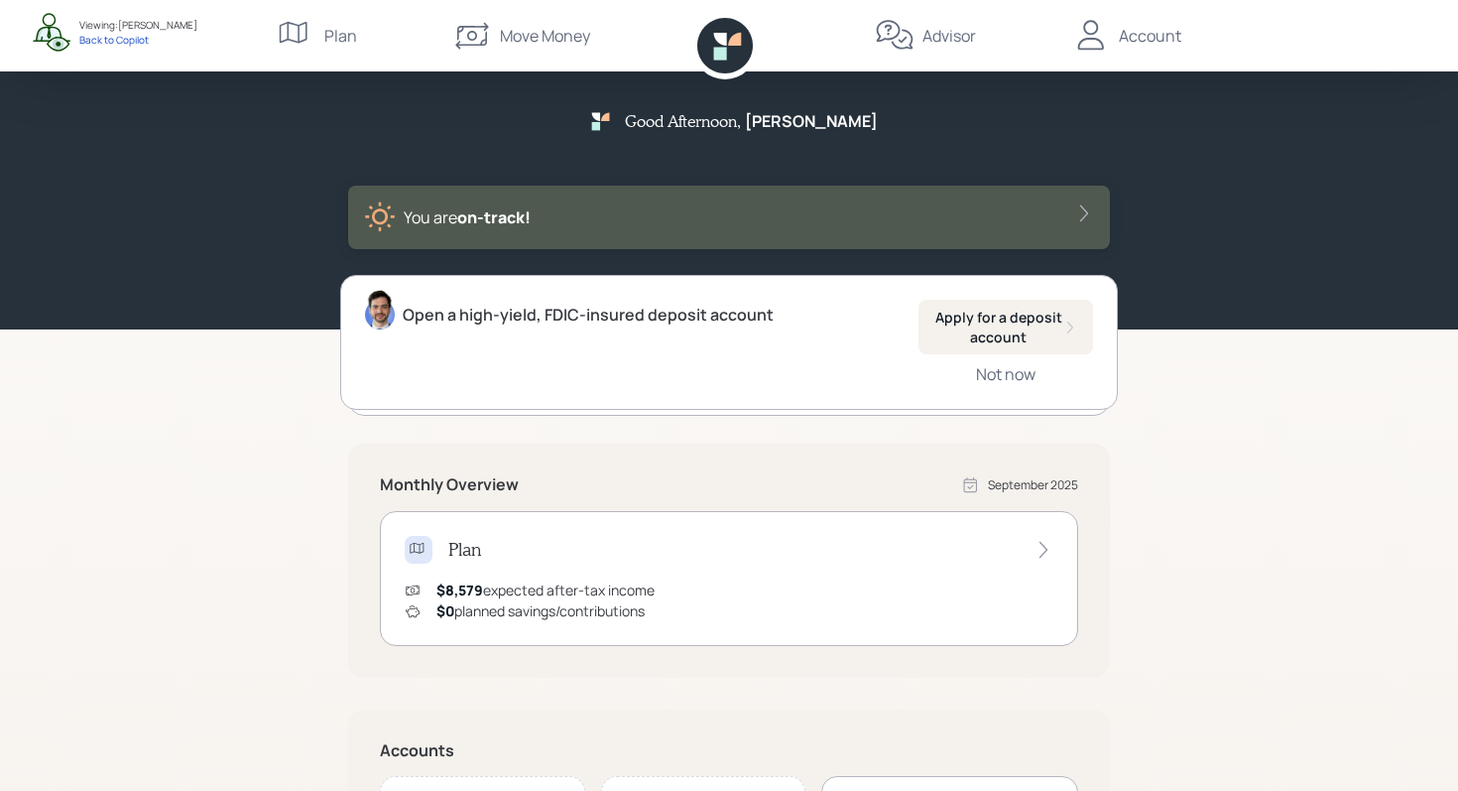
click at [953, 34] on div "Advisor" at bounding box center [950, 36] width 54 height 24
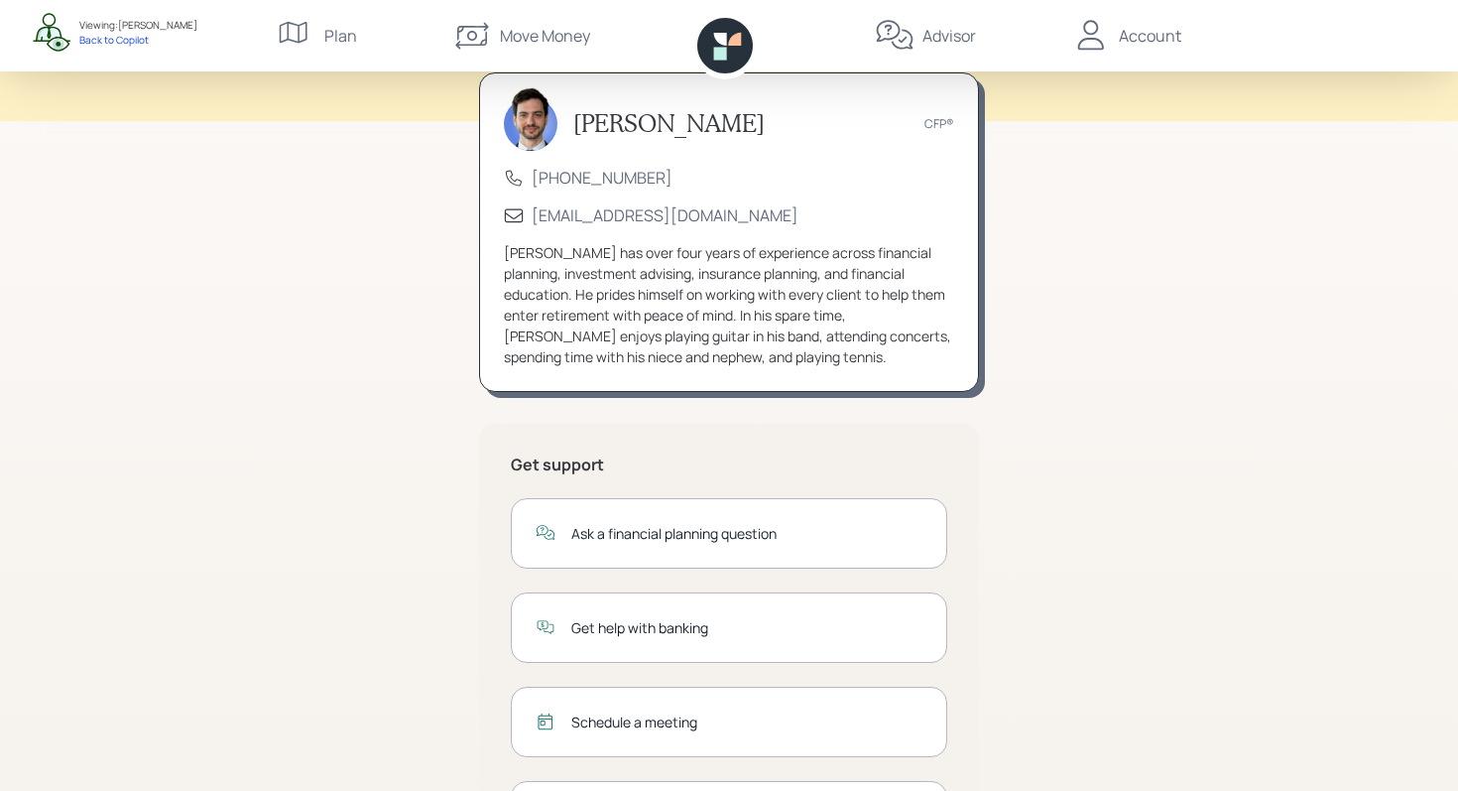
scroll to position [220, 0]
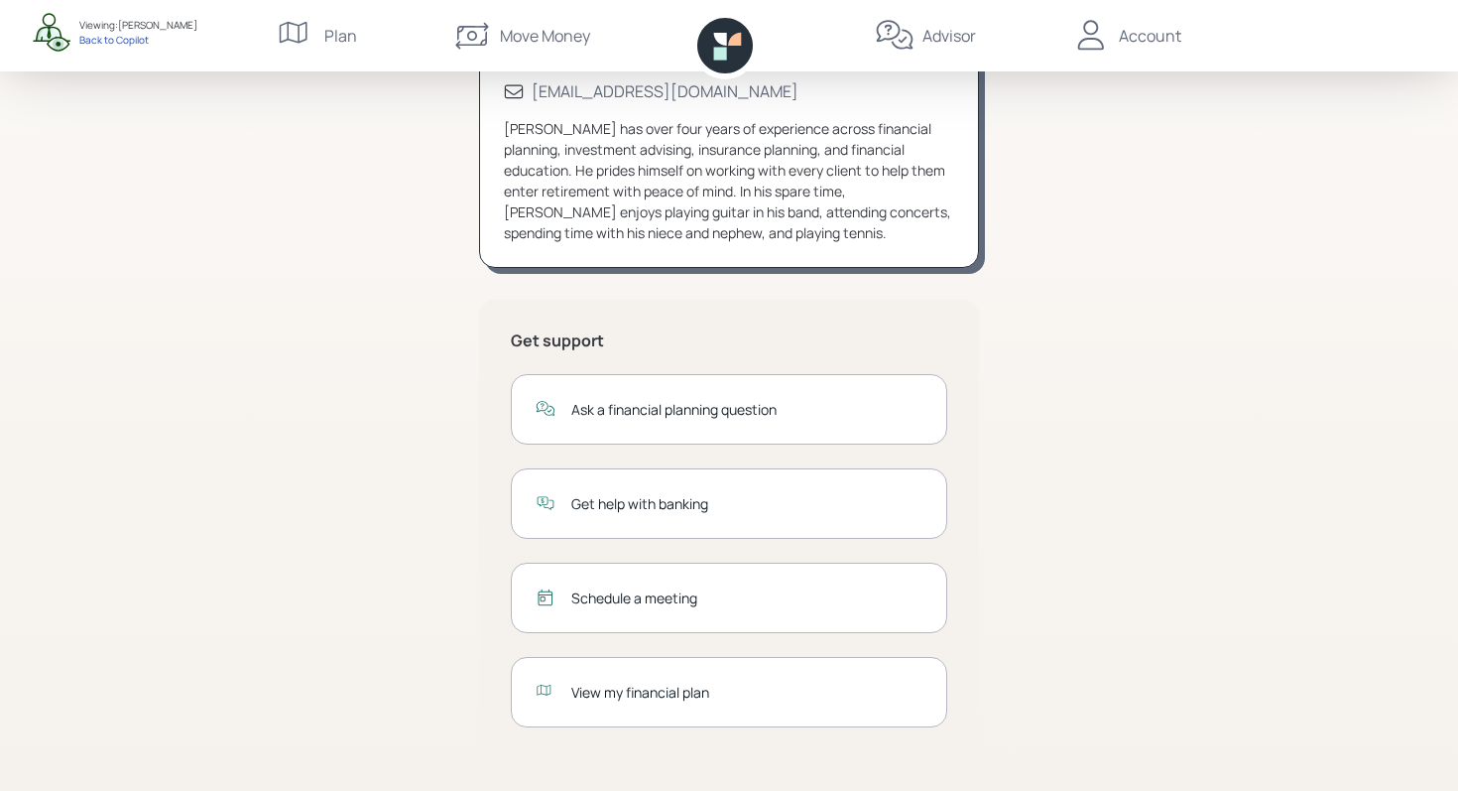
click at [729, 622] on div "Schedule a meeting" at bounding box center [729, 597] width 436 height 70
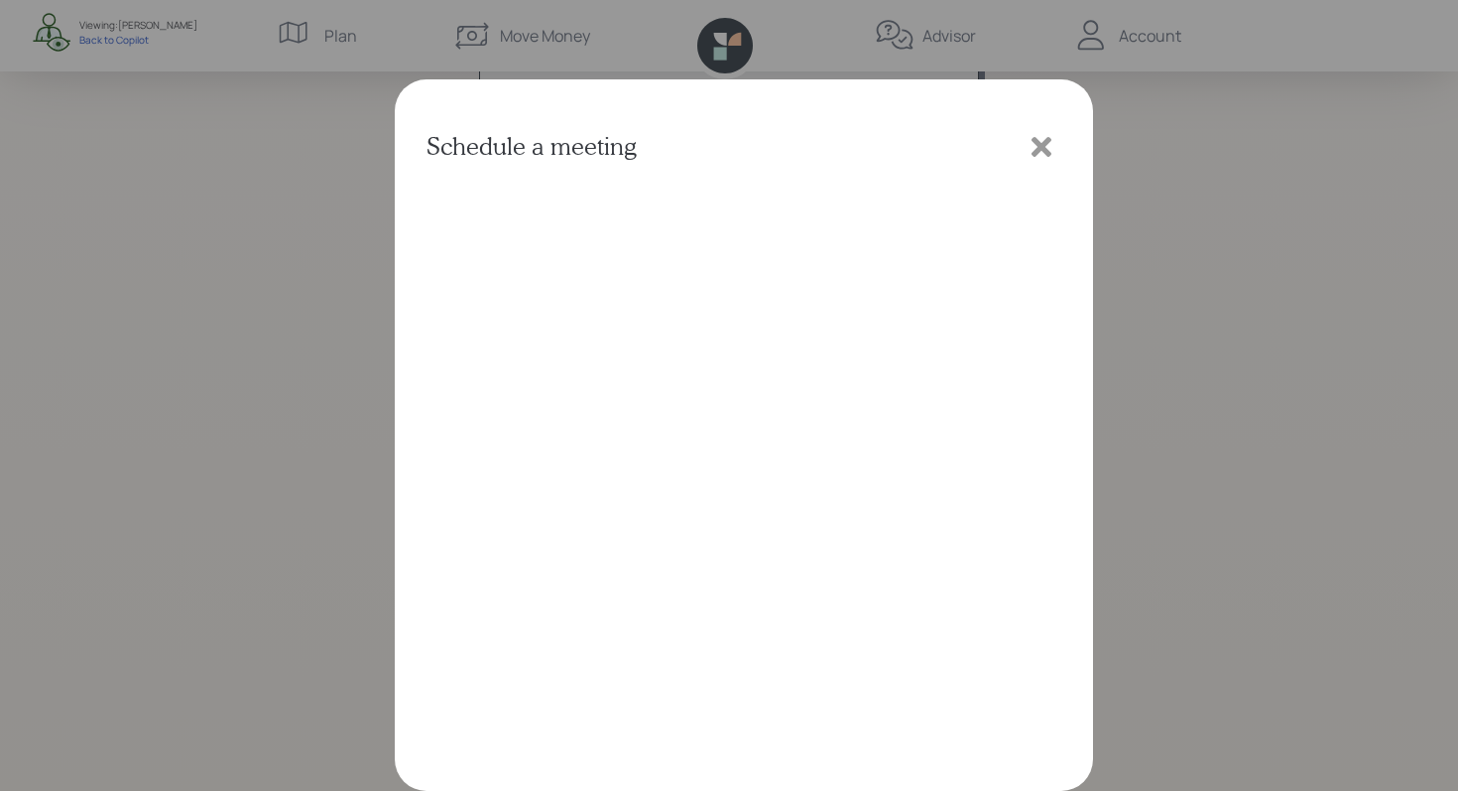
click at [1045, 132] on icon at bounding box center [1042, 147] width 30 height 30
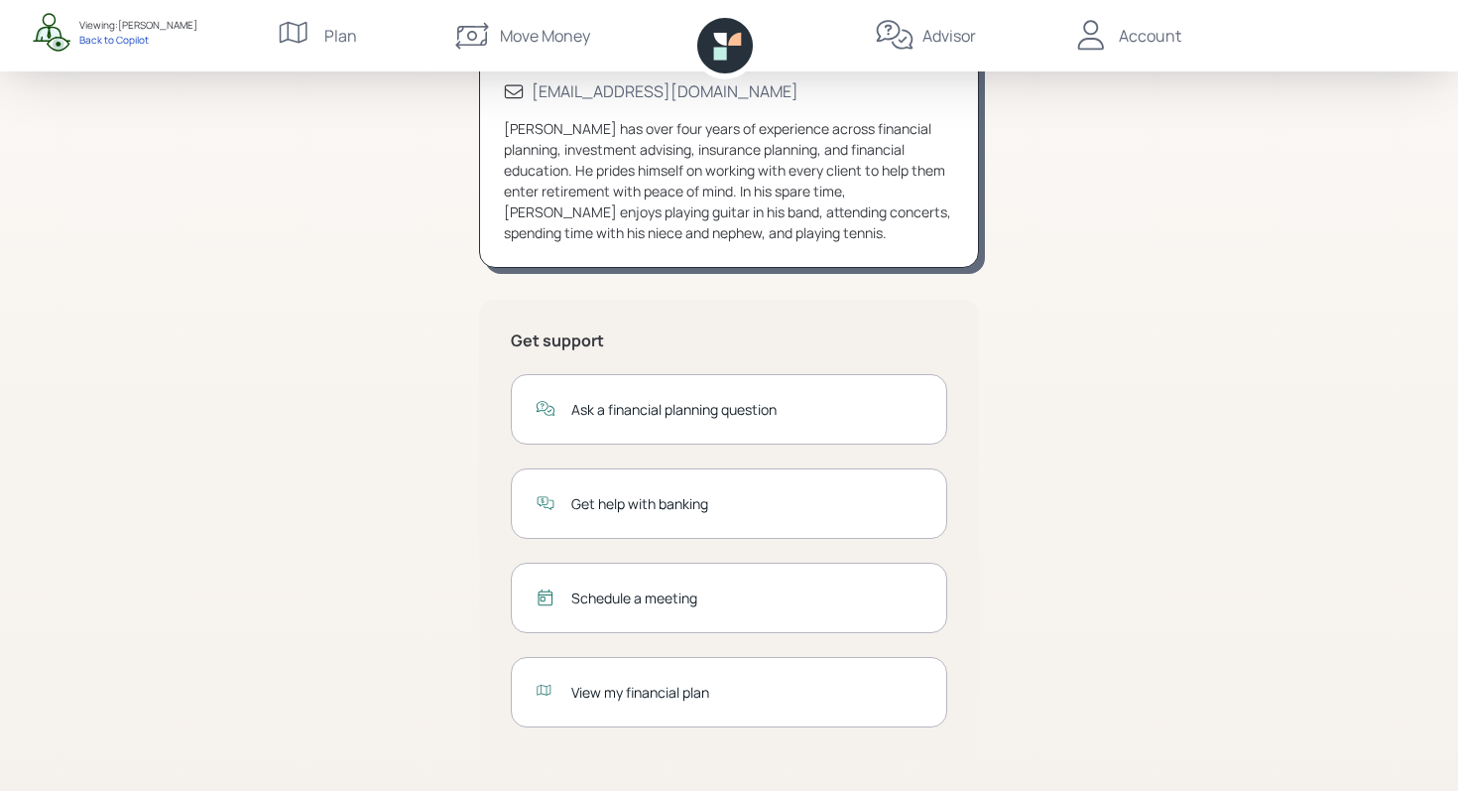
click at [755, 690] on div "View my financial plan" at bounding box center [746, 691] width 351 height 21
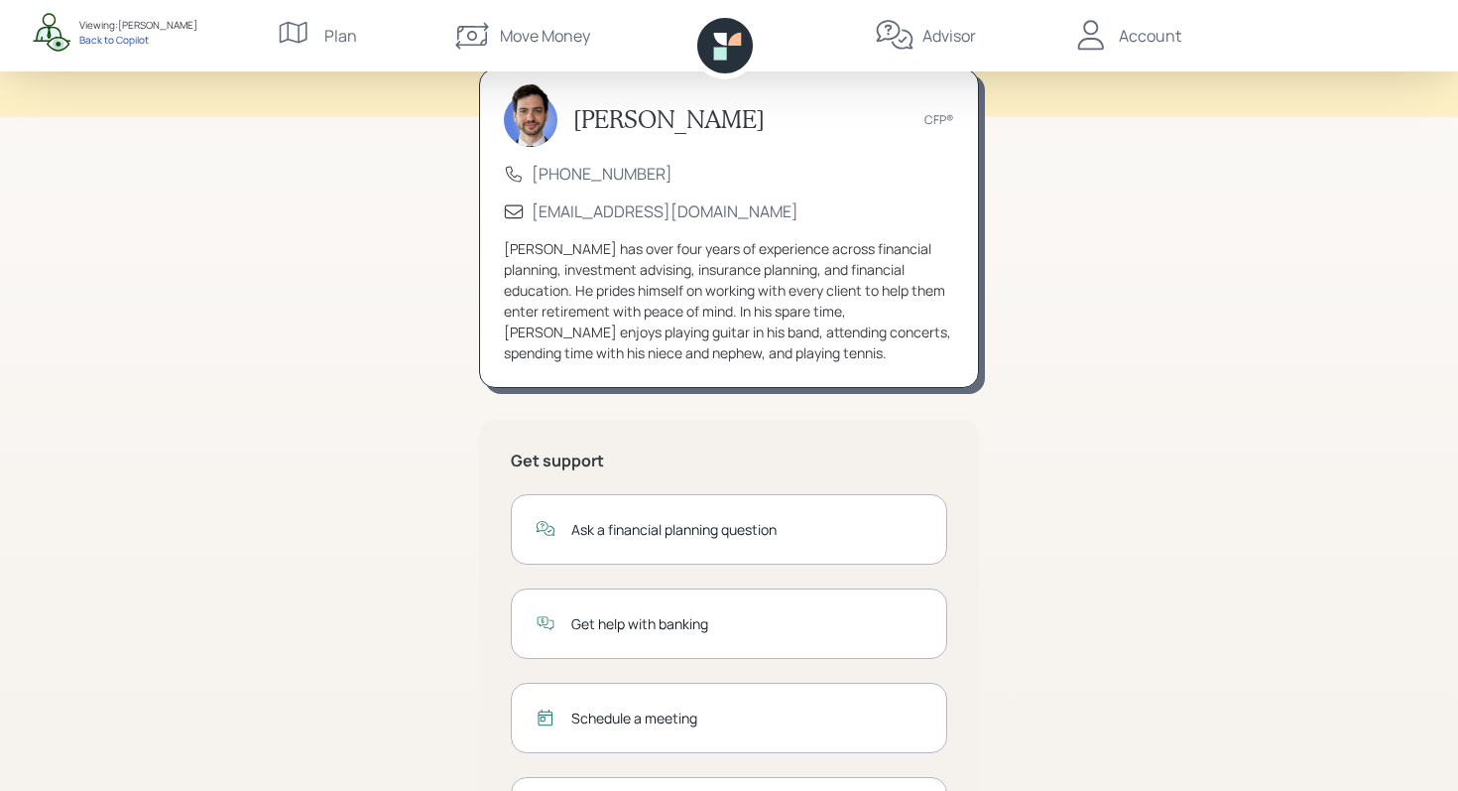
scroll to position [0, 0]
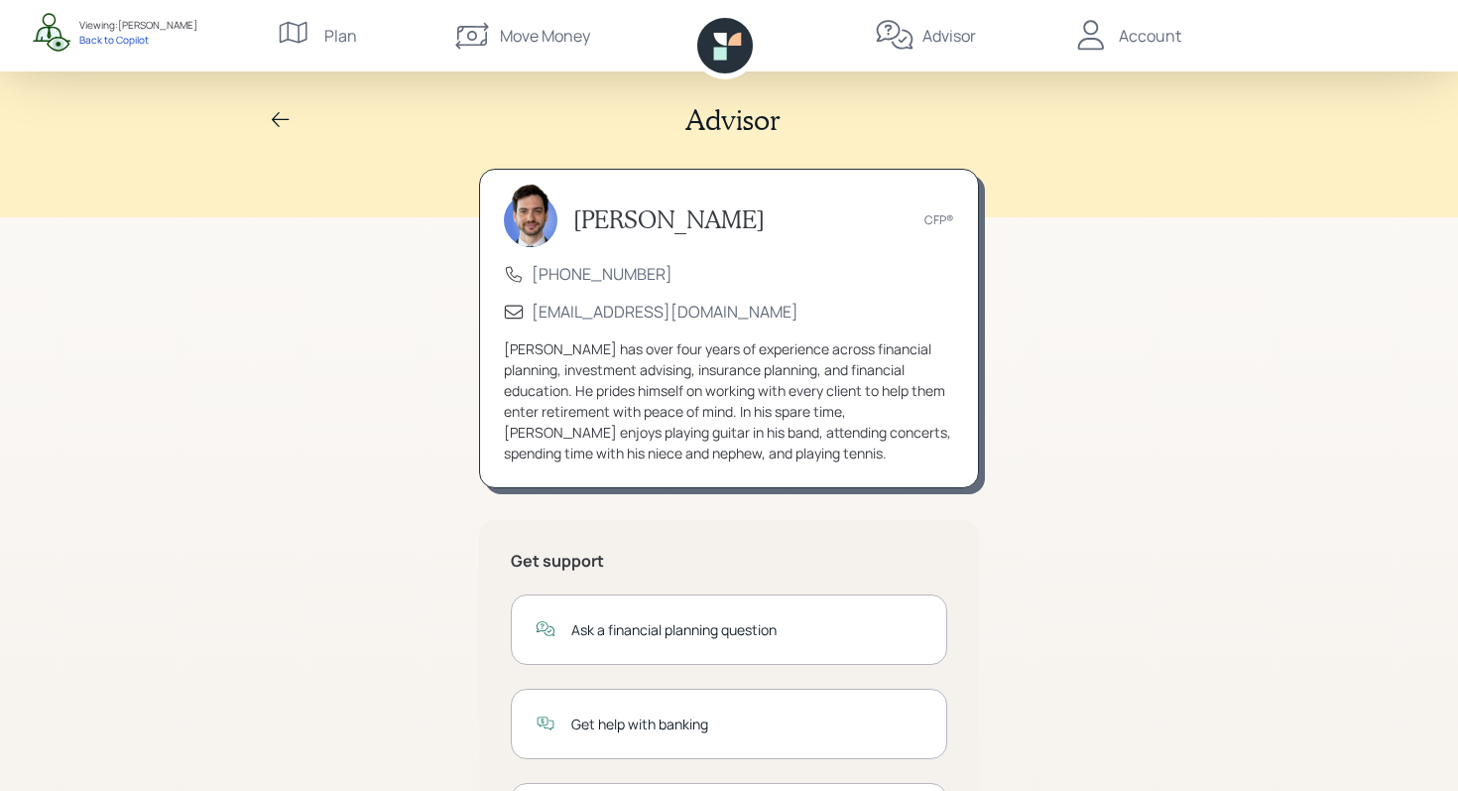
click at [1146, 32] on div "Account" at bounding box center [1150, 36] width 62 height 24
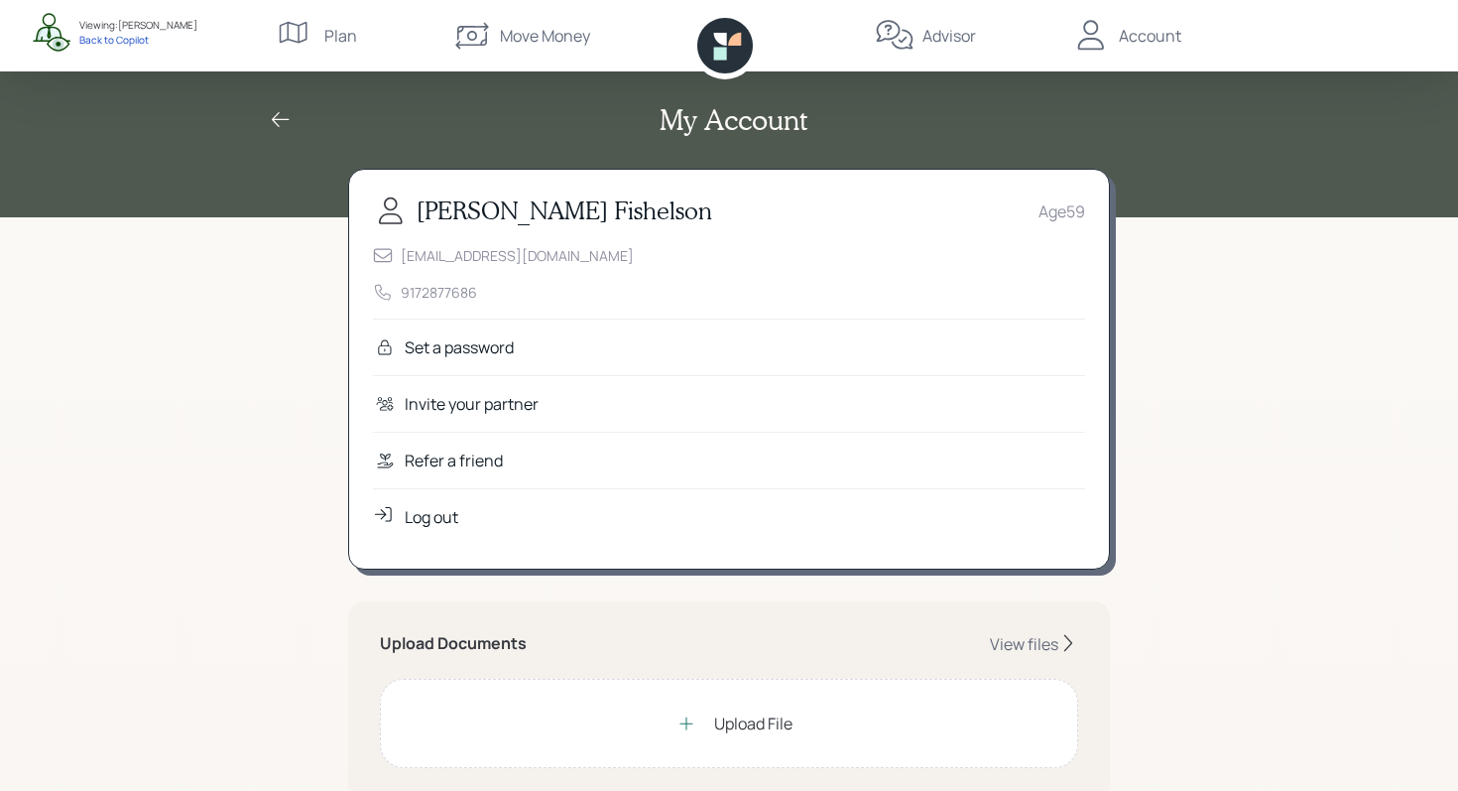
click at [943, 45] on div "Advisor" at bounding box center [950, 36] width 54 height 24
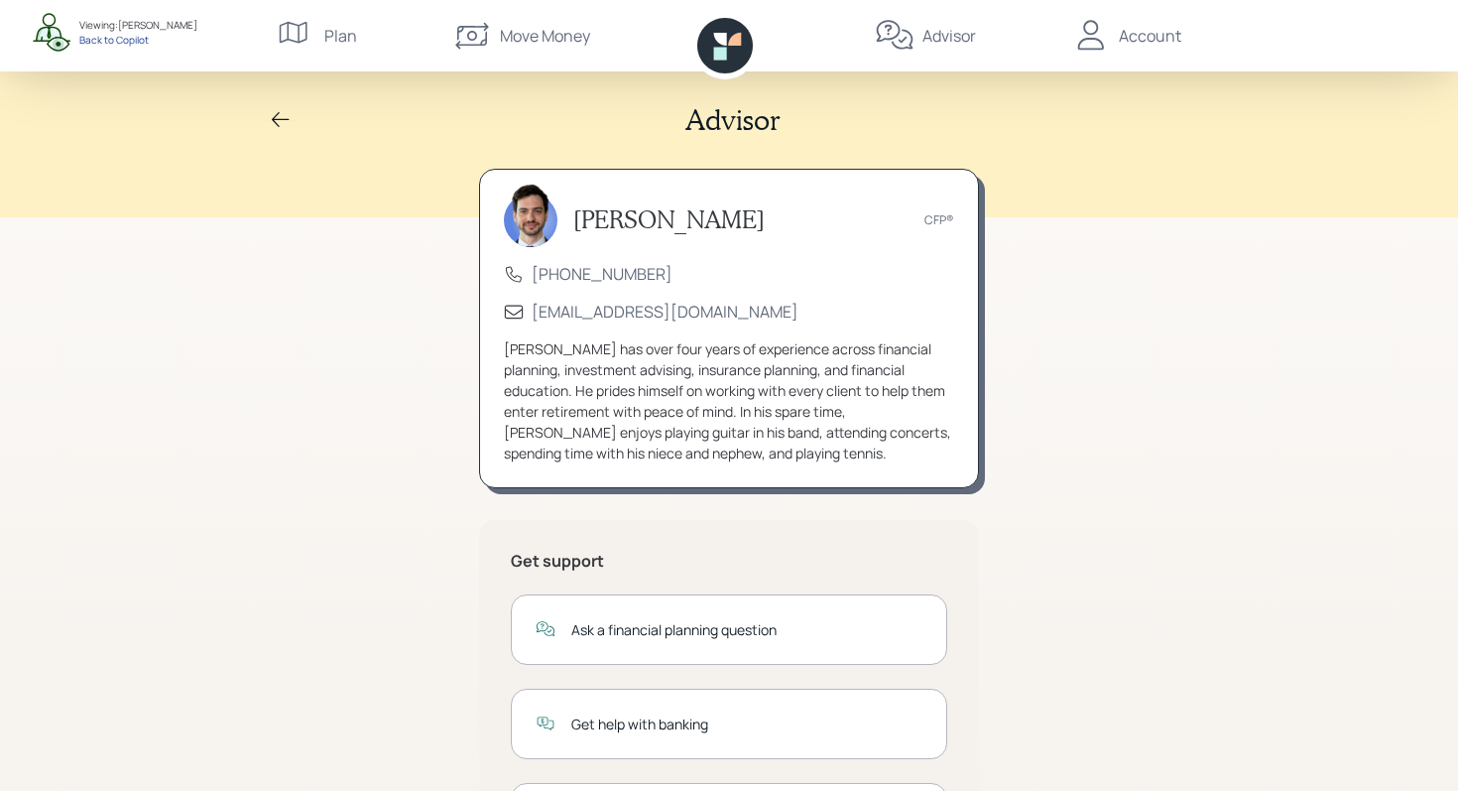
click at [108, 36] on div "Back to Copilot" at bounding box center [138, 40] width 118 height 14
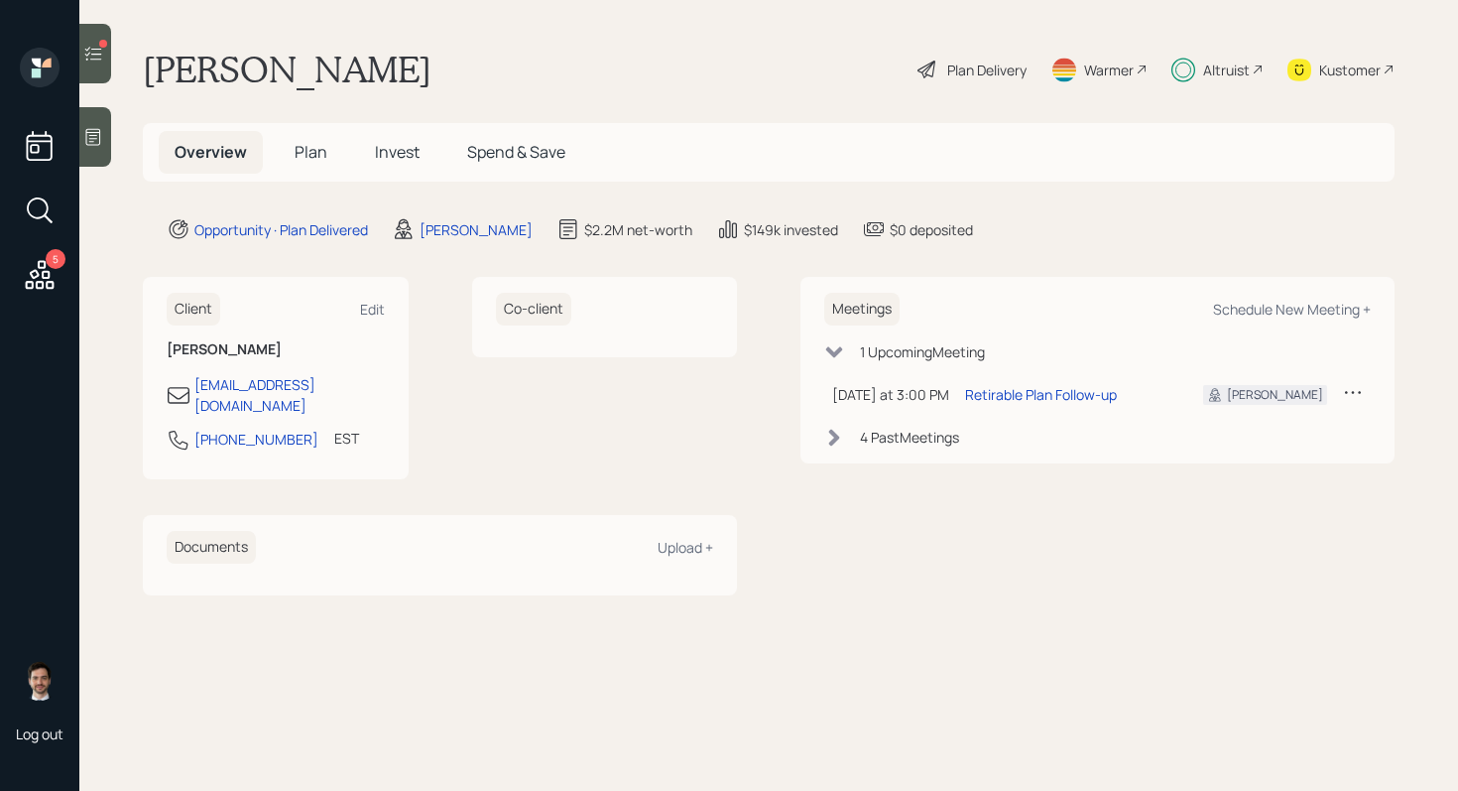
click at [314, 146] on span "Plan" at bounding box center [311, 152] width 33 height 22
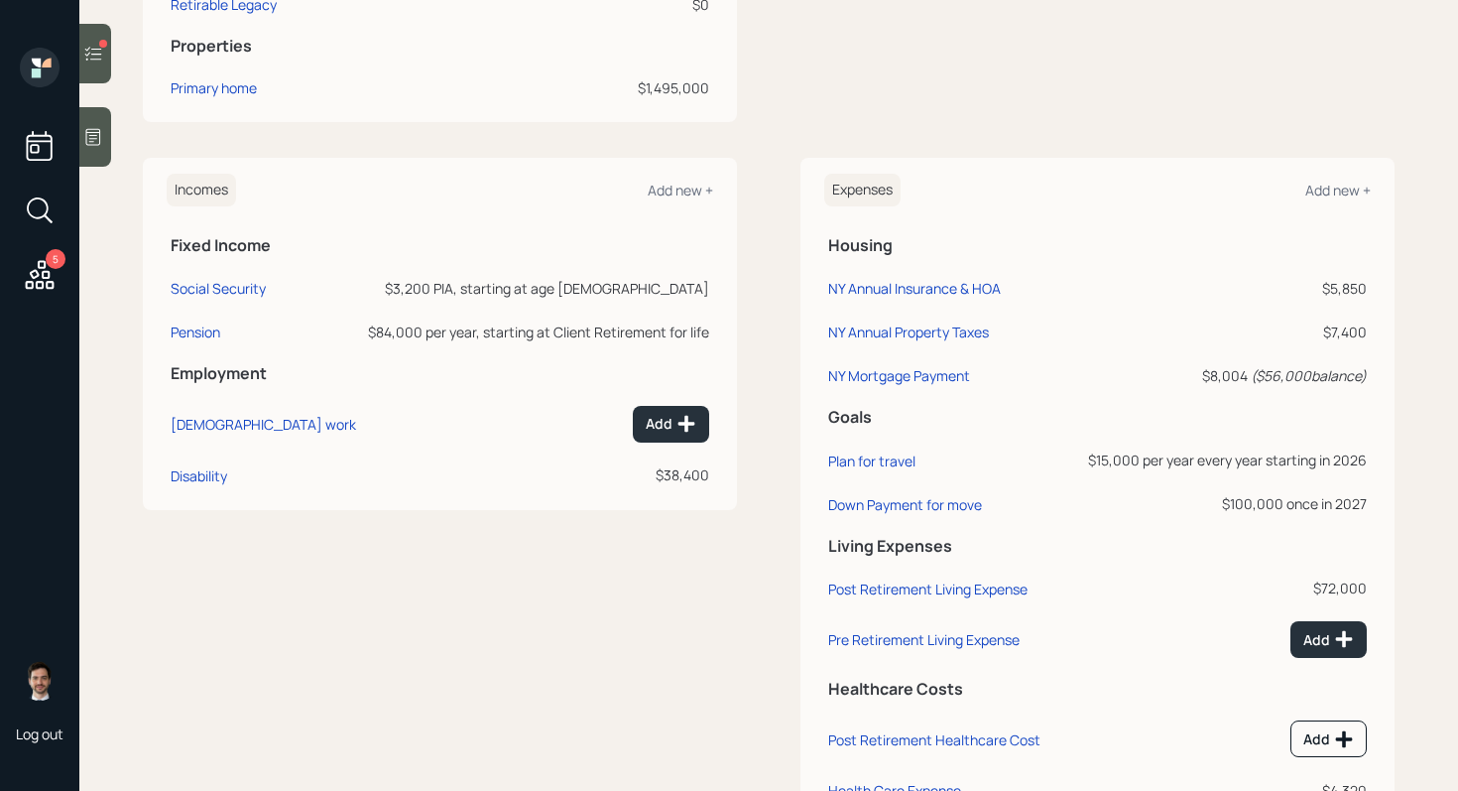
scroll to position [933, 0]
click at [877, 591] on div "Post Retirement Living Expense" at bounding box center [927, 587] width 199 height 19
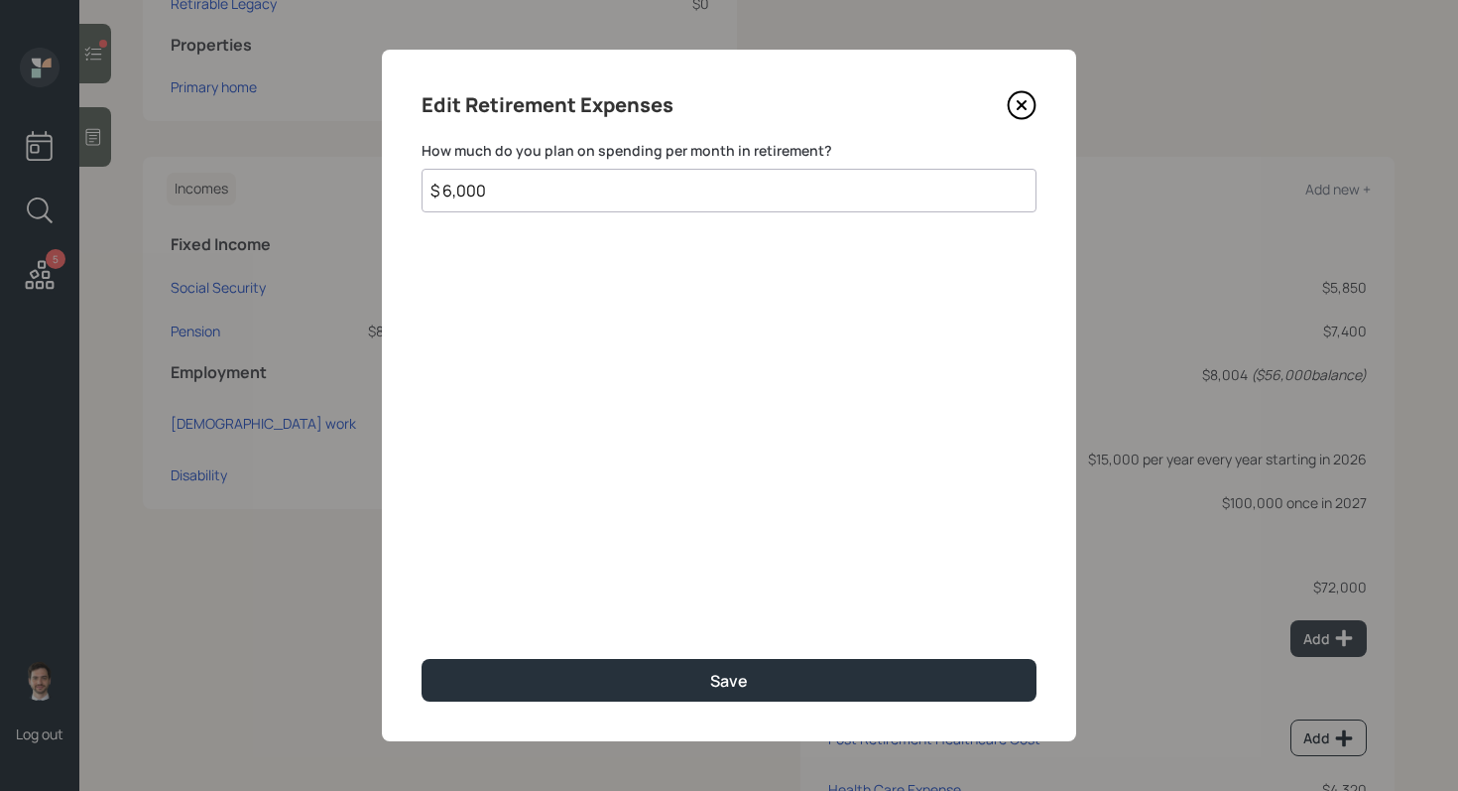
click at [1026, 105] on icon at bounding box center [1022, 105] width 30 height 30
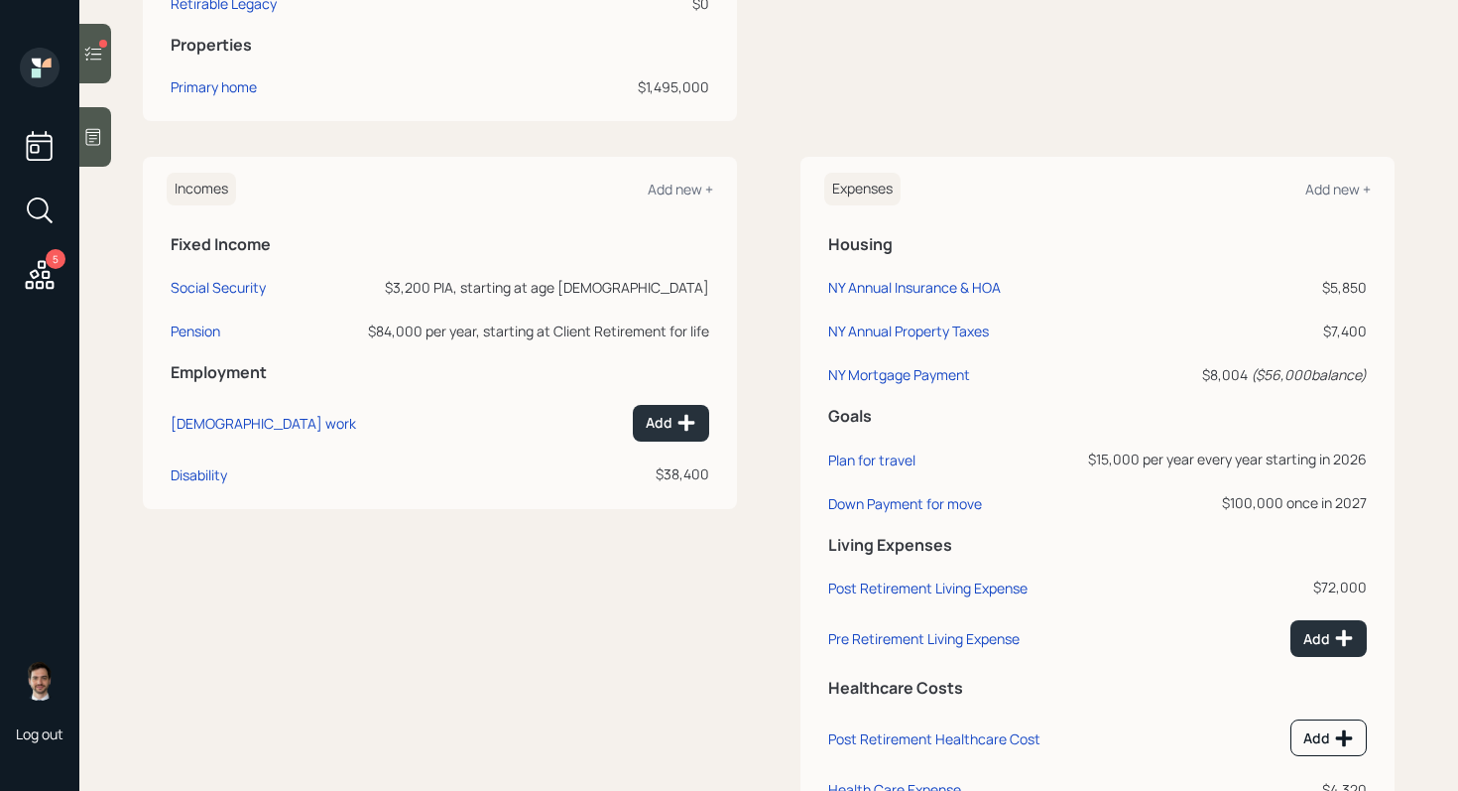
click at [1346, 179] on div "Expenses Add new +" at bounding box center [1097, 189] width 547 height 33
click at [1326, 183] on div "Add new +" at bounding box center [1337, 189] width 65 height 19
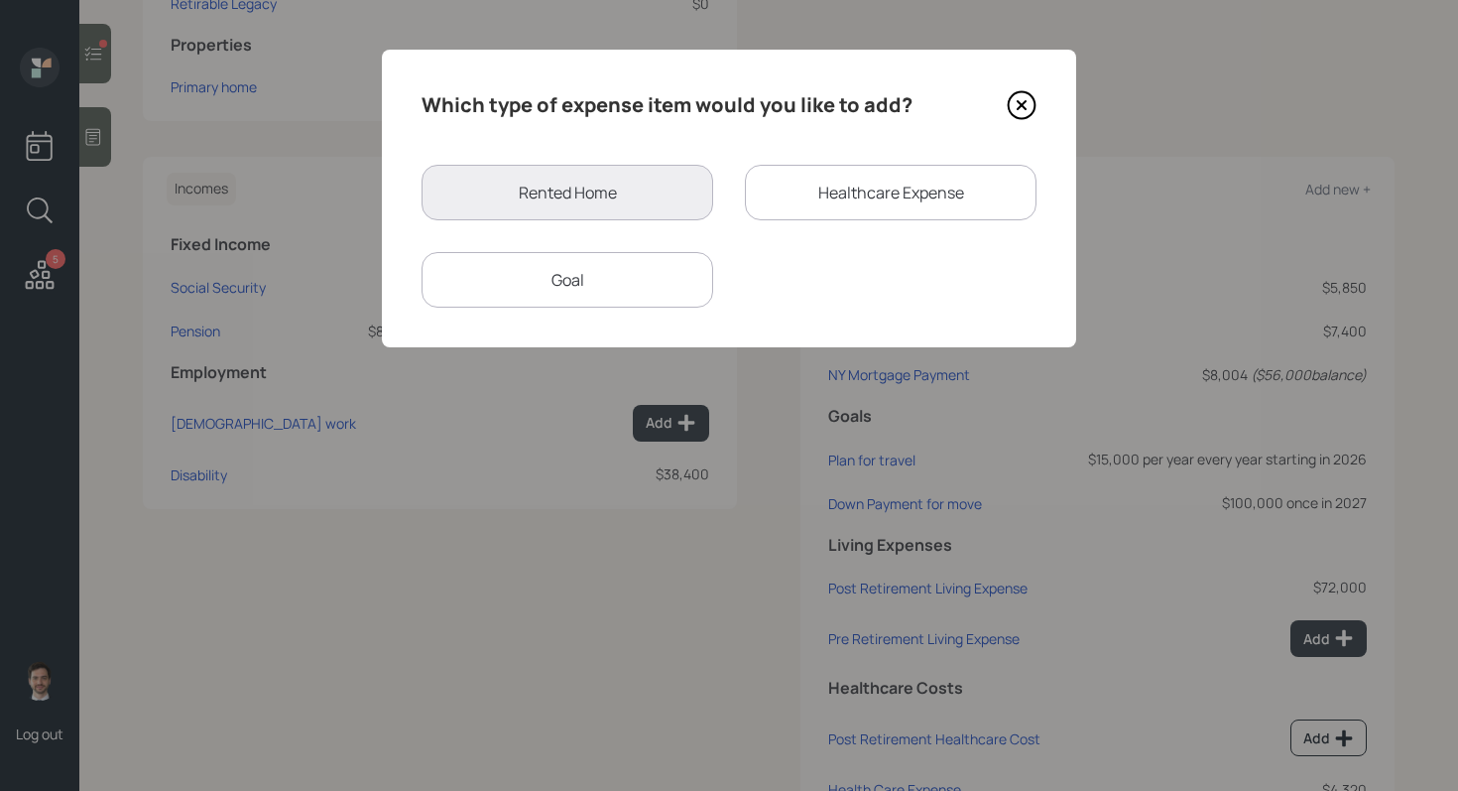
click at [590, 285] on div "Goal" at bounding box center [568, 280] width 292 height 56
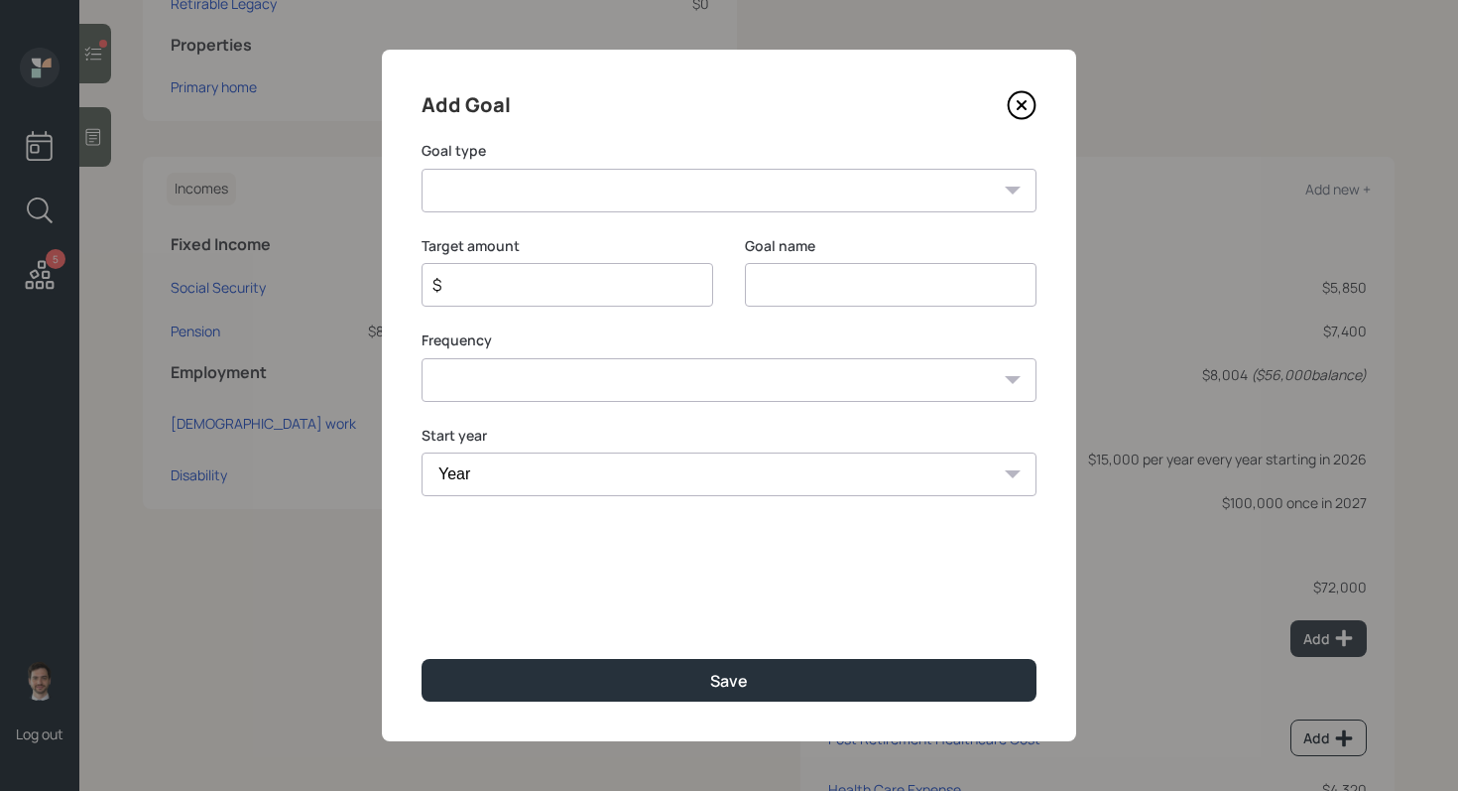
click at [626, 195] on select "Create an emergency fund Donate to charity Purchase a home Make a purchase Supp…" at bounding box center [729, 191] width 615 height 44
select select "other"
click at [422, 169] on select "Create an emergency fund Donate to charity Purchase a home Make a purchase Supp…" at bounding box center [729, 191] width 615 height 44
type input "Other"
click at [570, 293] on input "$" at bounding box center [560, 285] width 258 height 24
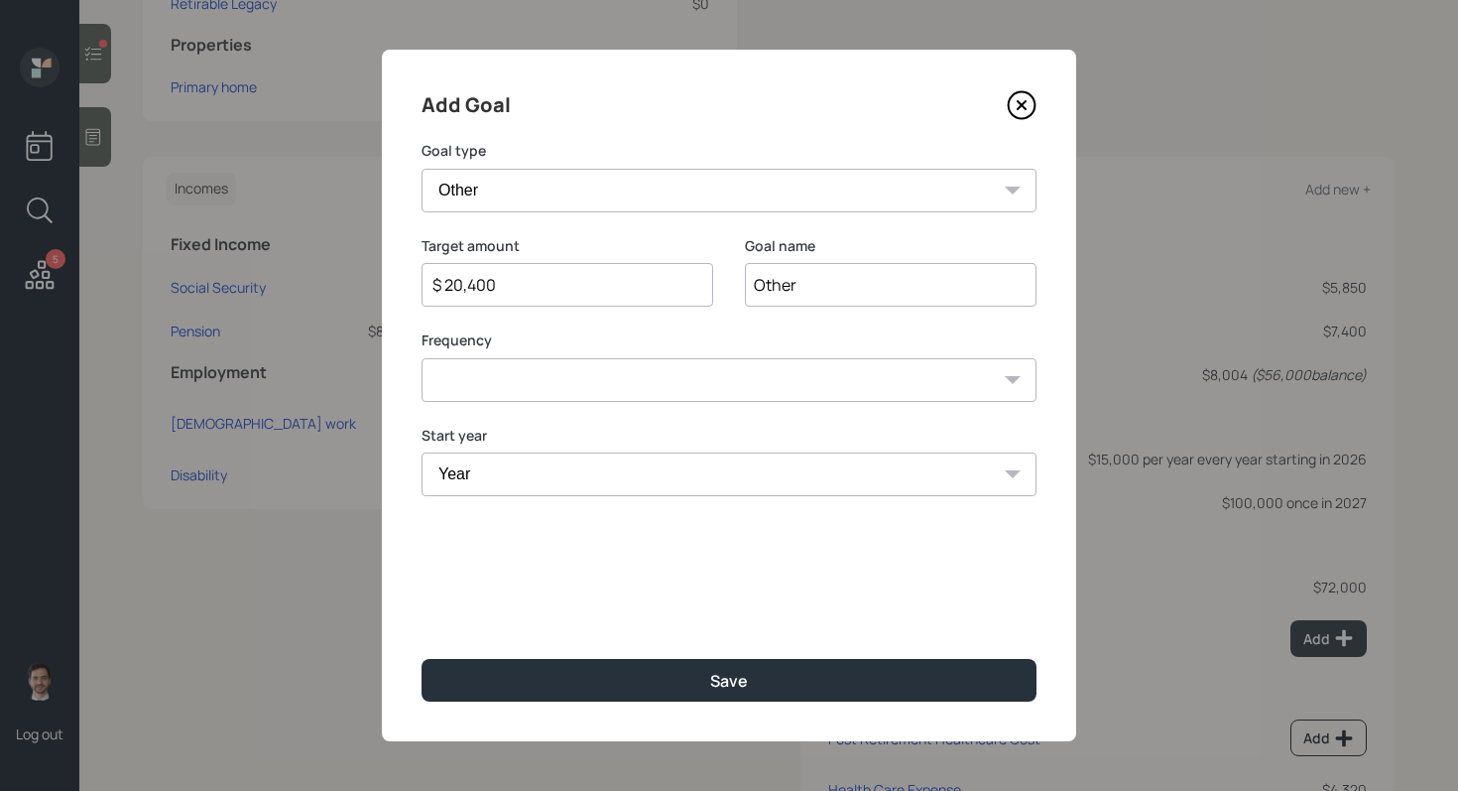
type input "$ 20,400"
click at [863, 285] on input "Other" at bounding box center [891, 285] width 292 height 44
type input "Dog Walking"
click at [706, 366] on select "One time Every 1 year Every 2 years Every 3 years Every 4 years Every 5 years E…" at bounding box center [729, 380] width 615 height 44
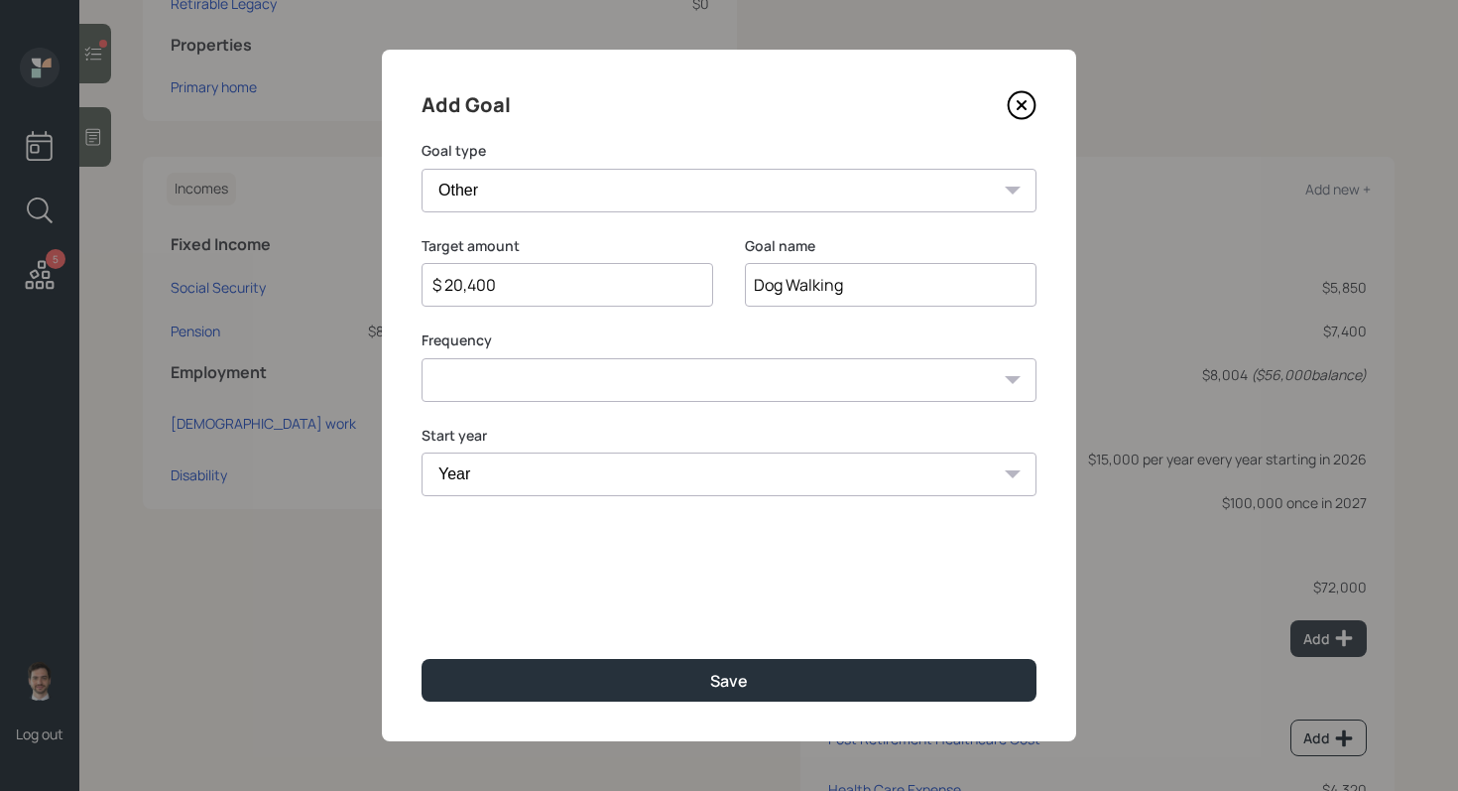
select select "1"
click at [422, 358] on select "One time Every 1 year Every 2 years Every 3 years Every 4 years Every 5 years E…" at bounding box center [729, 380] width 615 height 44
click at [626, 484] on select "Year 2025 2026 2027 2028 2029 2030 2031 2032 2033 2034 2035 2036 2037 2038 2039…" at bounding box center [568, 474] width 292 height 44
select select "2025"
click at [422, 452] on select "Year 2025 2026 2027 2028 2029 2030 2031 2032 2033 2034 2035 2036 2037 2038 2039…" at bounding box center [568, 474] width 292 height 44
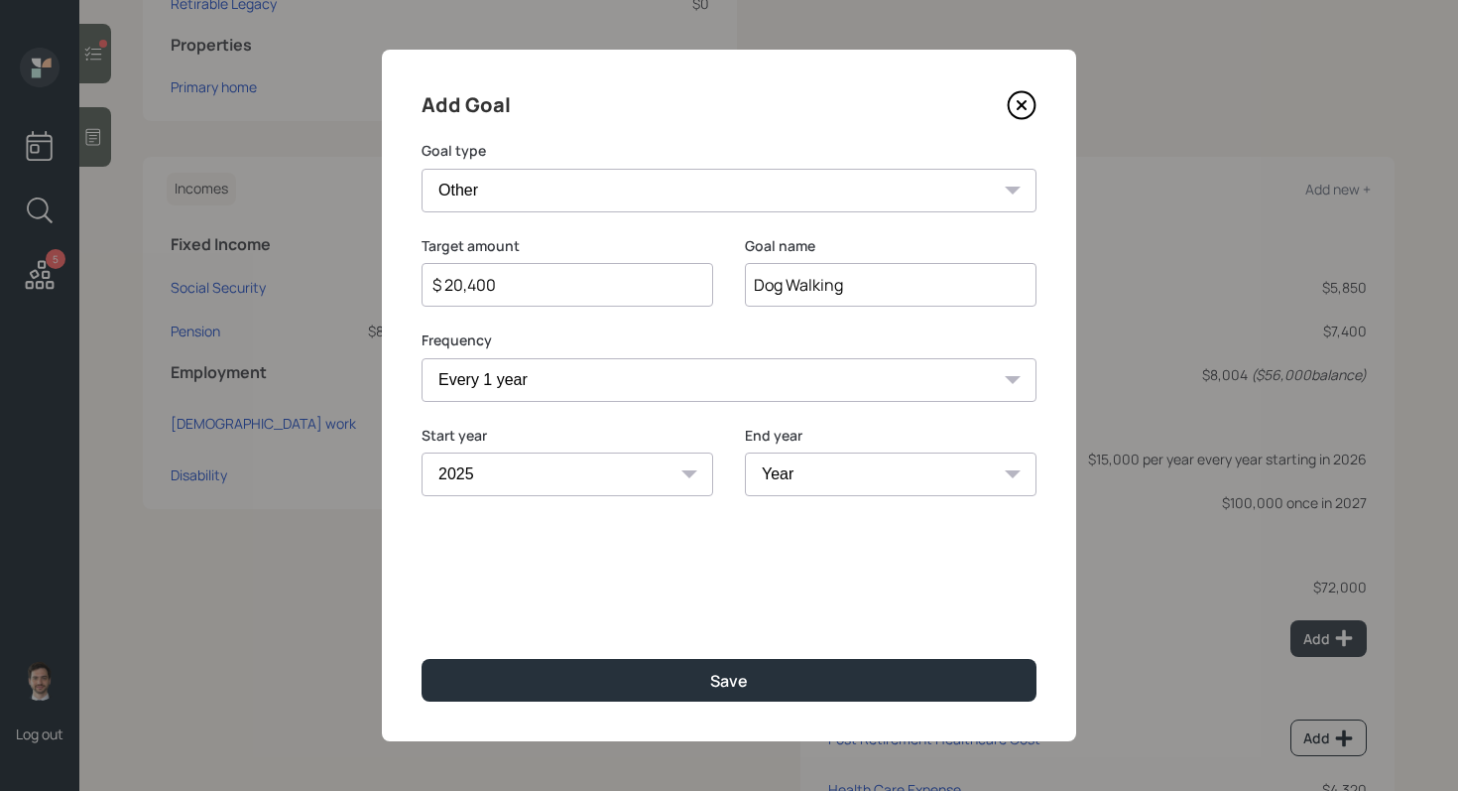
click at [855, 475] on select "Year 2025 2026 2027 2028 2029 2030 2031 2032 2033 2034 2035 2036 2037 2038 2039…" at bounding box center [891, 474] width 292 height 44
click at [846, 475] on select "Year 2025 2026 2027 2028 2029 2030 2031 2032 2033 2034 2035 2036 2037 2038 2039…" at bounding box center [891, 474] width 292 height 44
click at [745, 452] on select "Year 2025 2026 2027 2028 2029 2030 2031 2032 2033 2034 2035 2036 2037 2038 2039…" at bounding box center [891, 474] width 292 height 44
click at [863, 476] on select "2025 2026 2027 2028 2029 2030 2031 2032 2033 2034 2035 2036 2037 2038 2039 2040…" at bounding box center [891, 474] width 292 height 44
select select "2026"
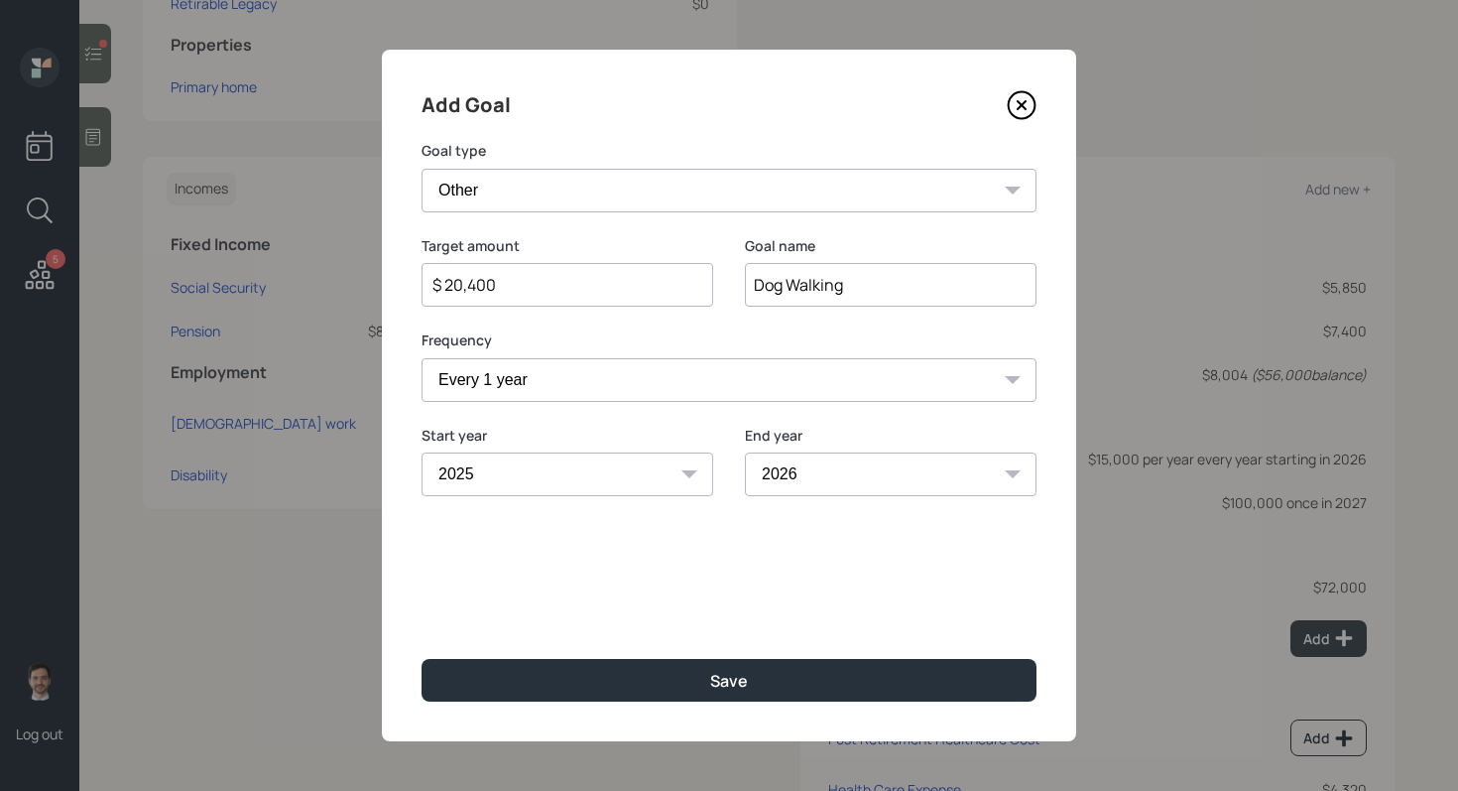
click at [745, 452] on select "2025 2026 2027 2028 2029 2030 2031 2032 2033 2034 2035 2036 2037 2038 2039 2040…" at bounding box center [891, 474] width 292 height 44
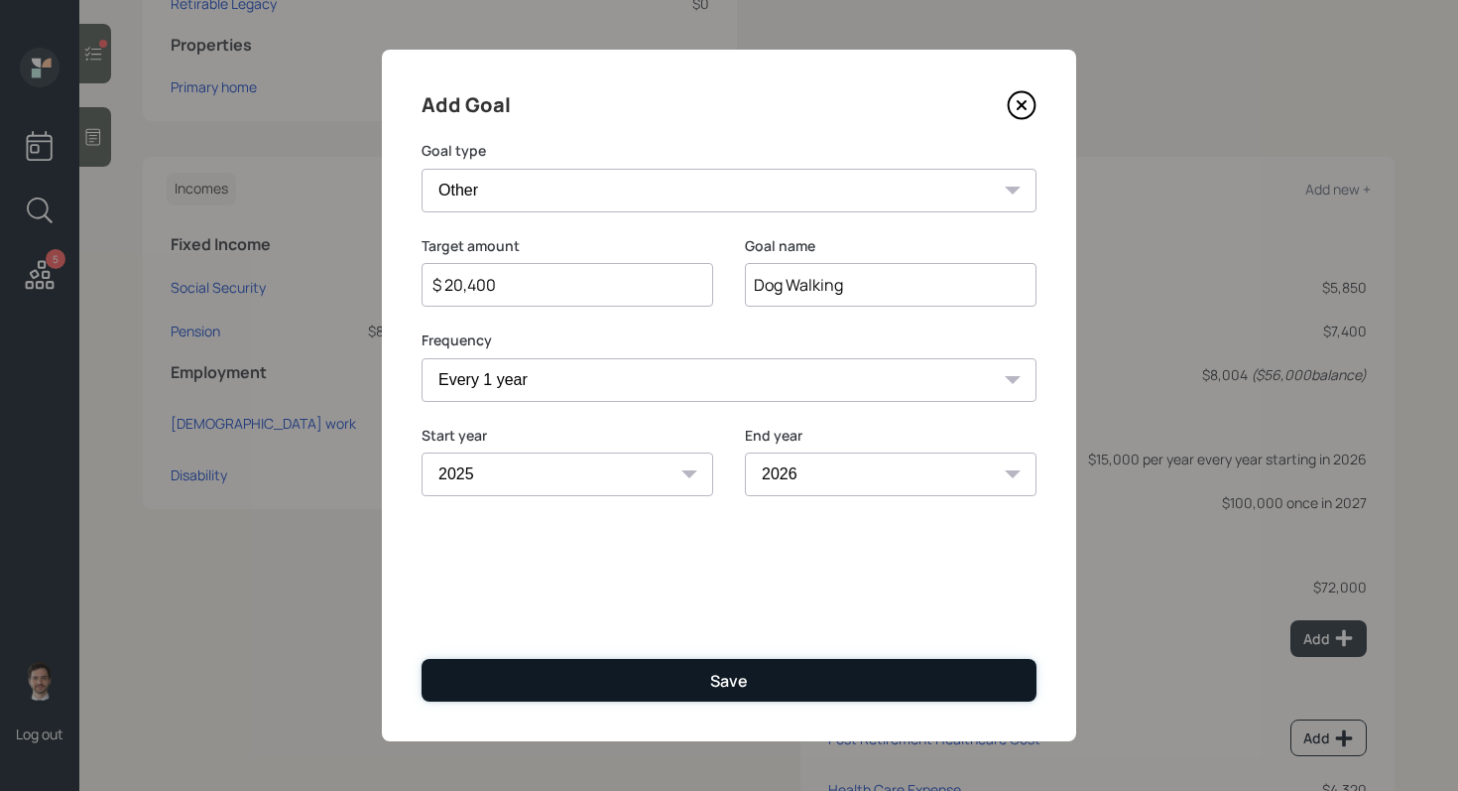
click at [923, 675] on button "Save" at bounding box center [729, 680] width 615 height 43
type input "$"
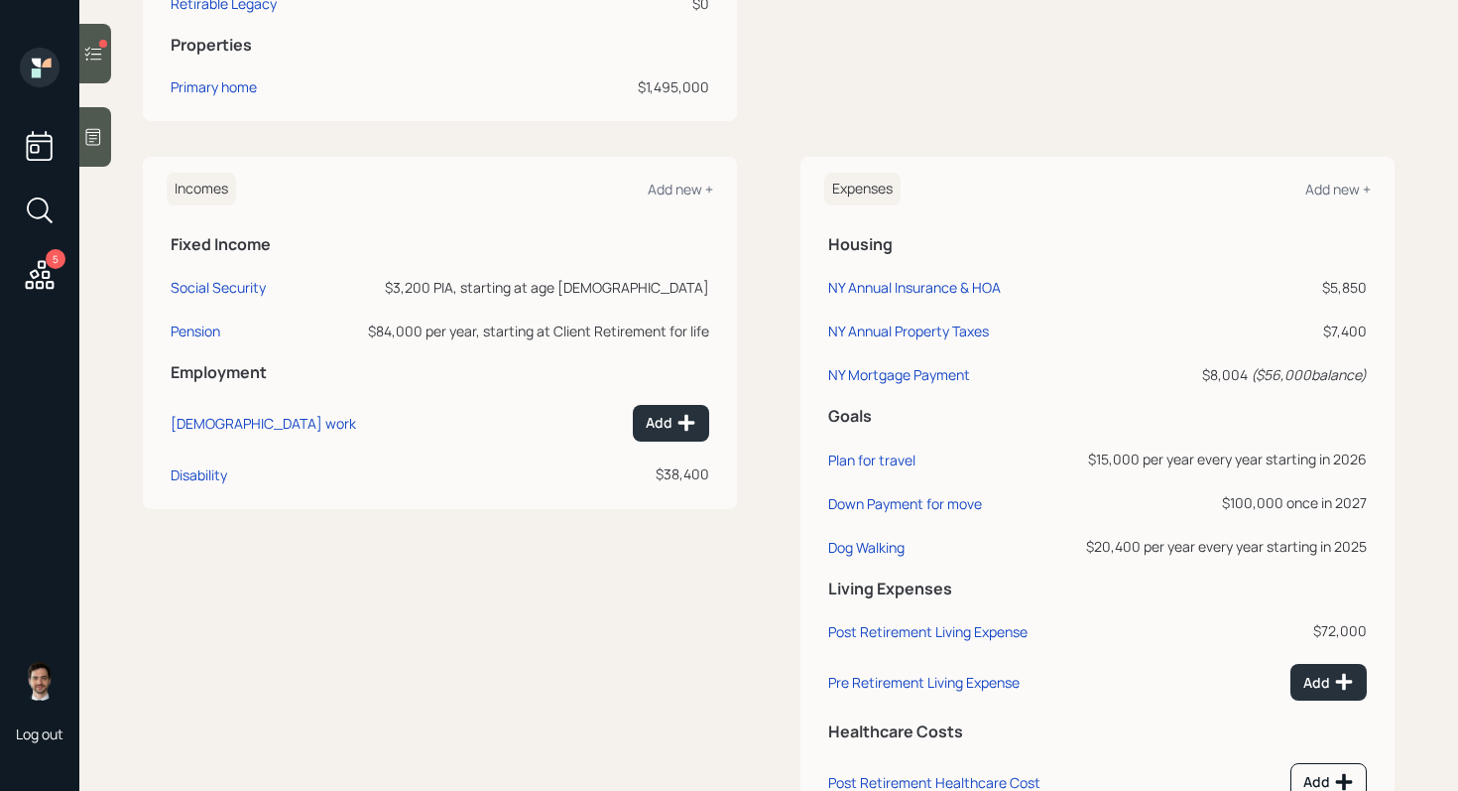
click at [775, 422] on div "Incomes Add new + Fixed Income Social Security $3,200 PIA, starting at age 67 P…" at bounding box center [769, 512] width 1252 height 710
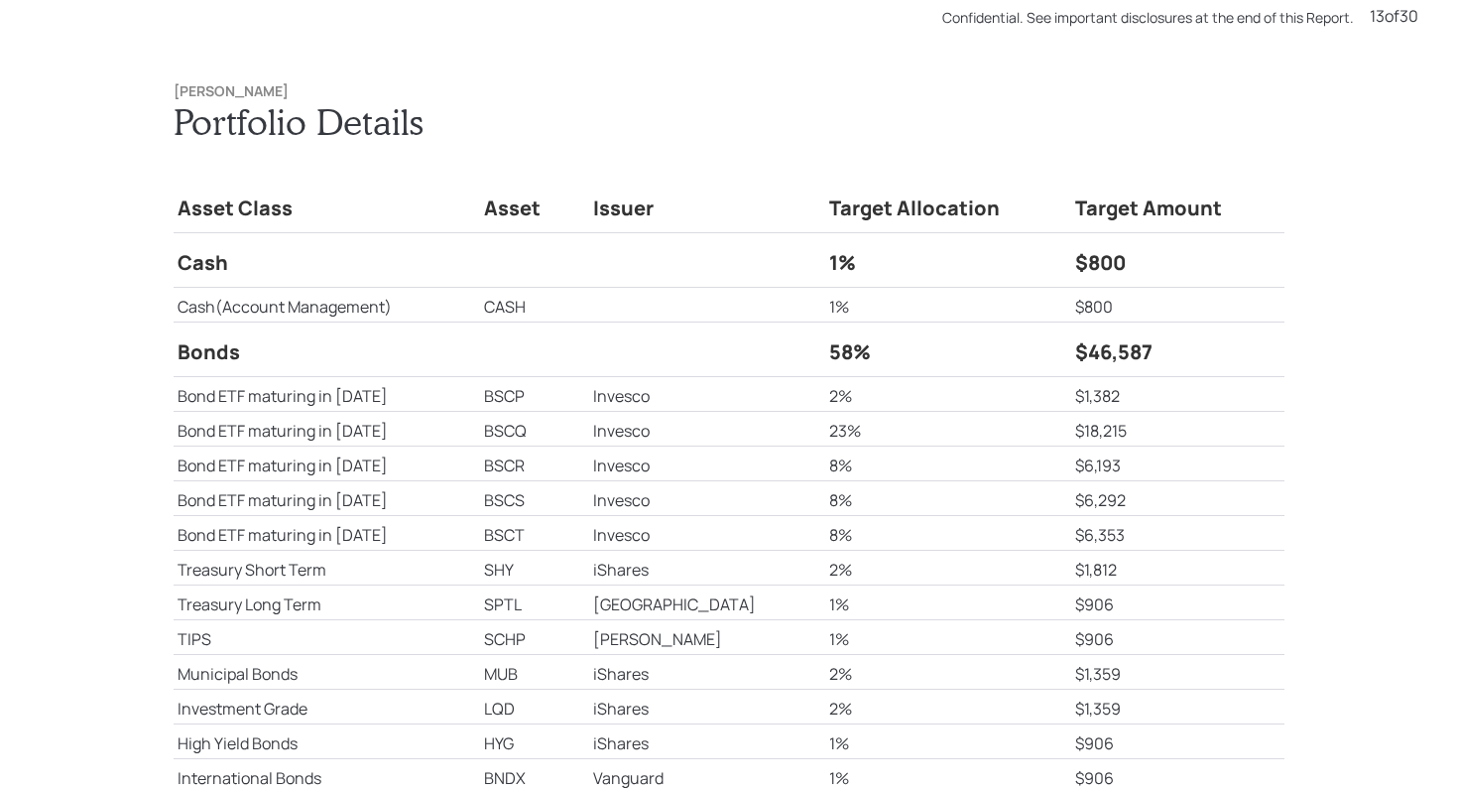
scroll to position [10278, 0]
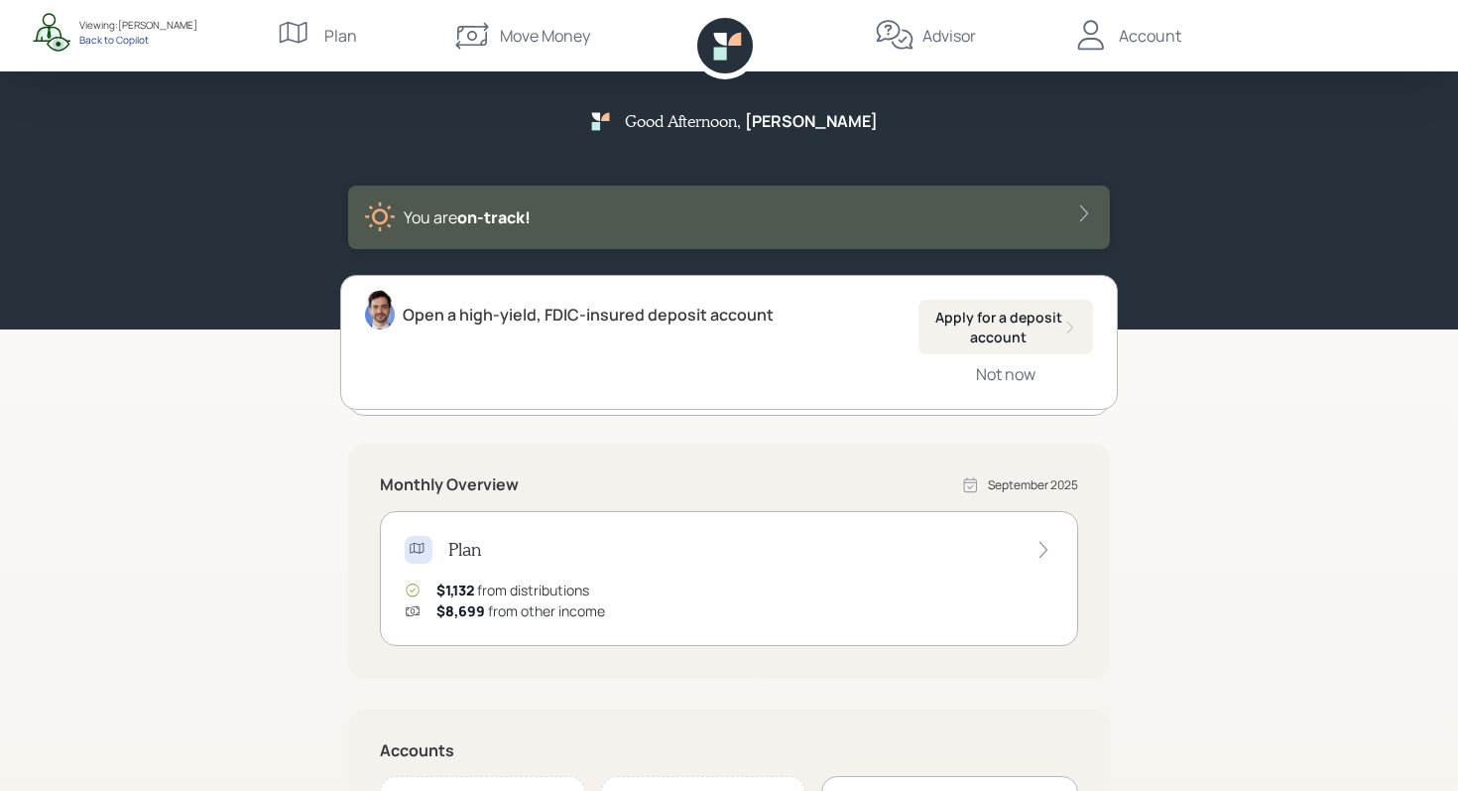
click at [113, 41] on div "Back to Copilot" at bounding box center [138, 40] width 118 height 14
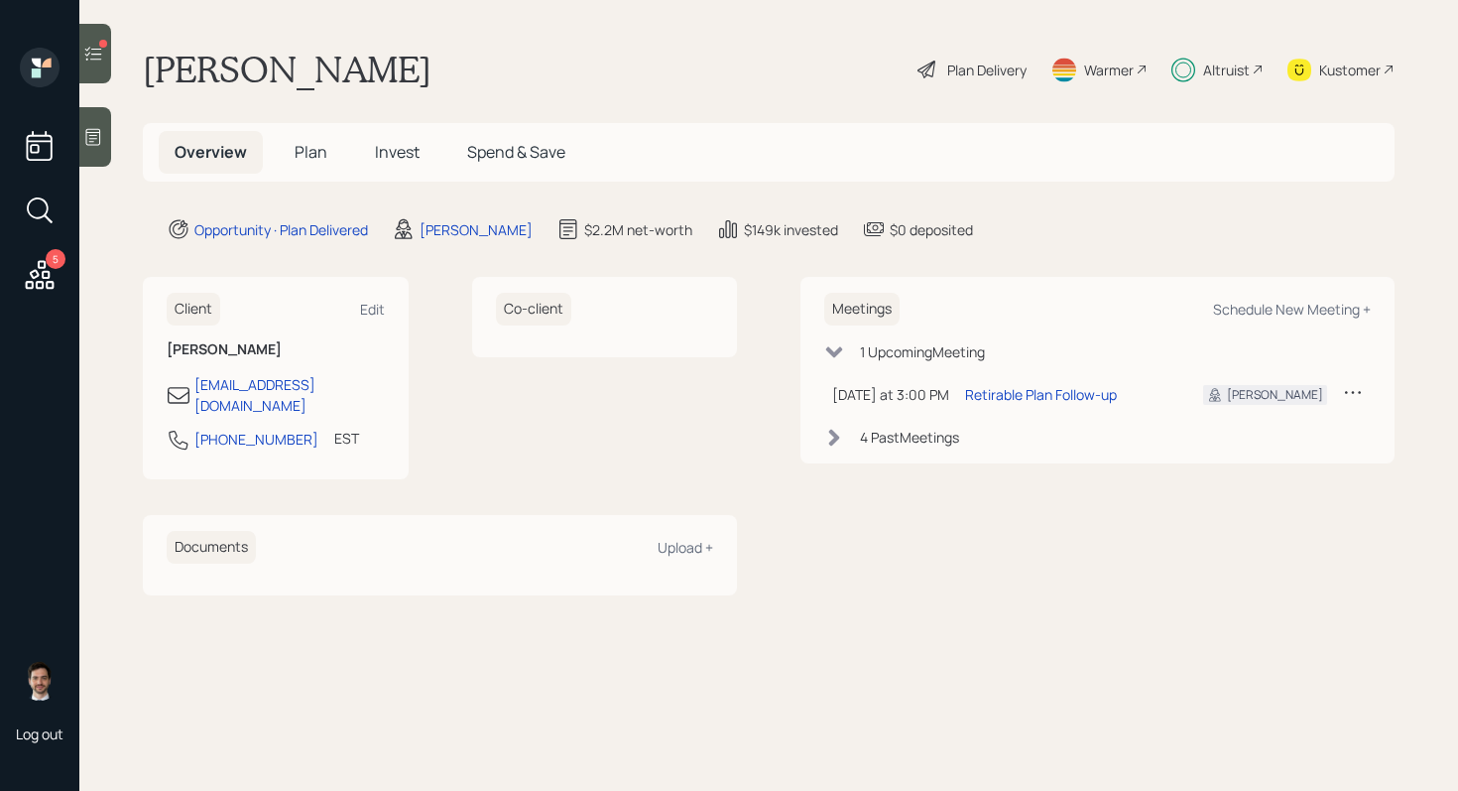
click at [968, 64] on div "Plan Delivery" at bounding box center [986, 70] width 79 height 21
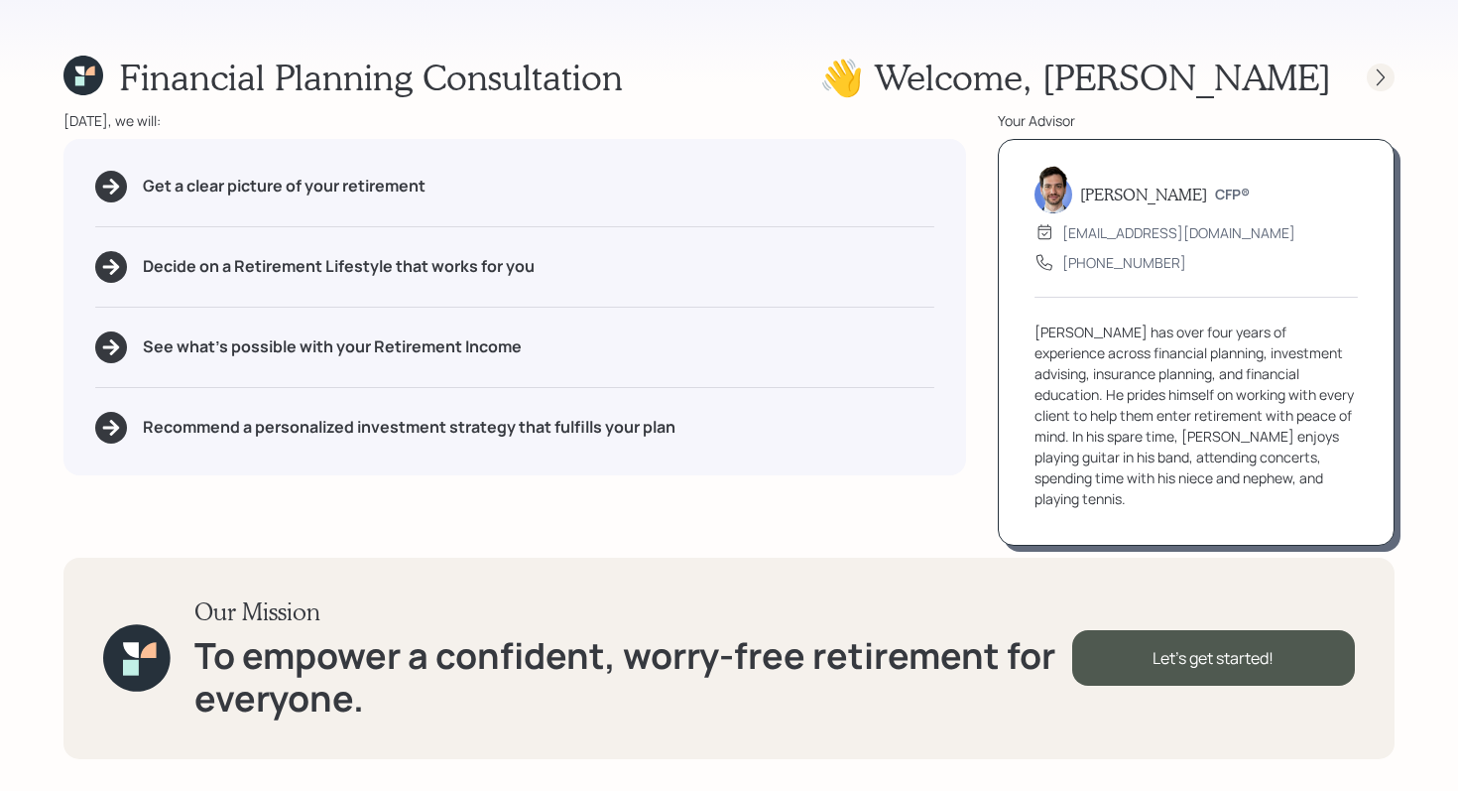
click at [1385, 83] on icon at bounding box center [1381, 77] width 20 height 20
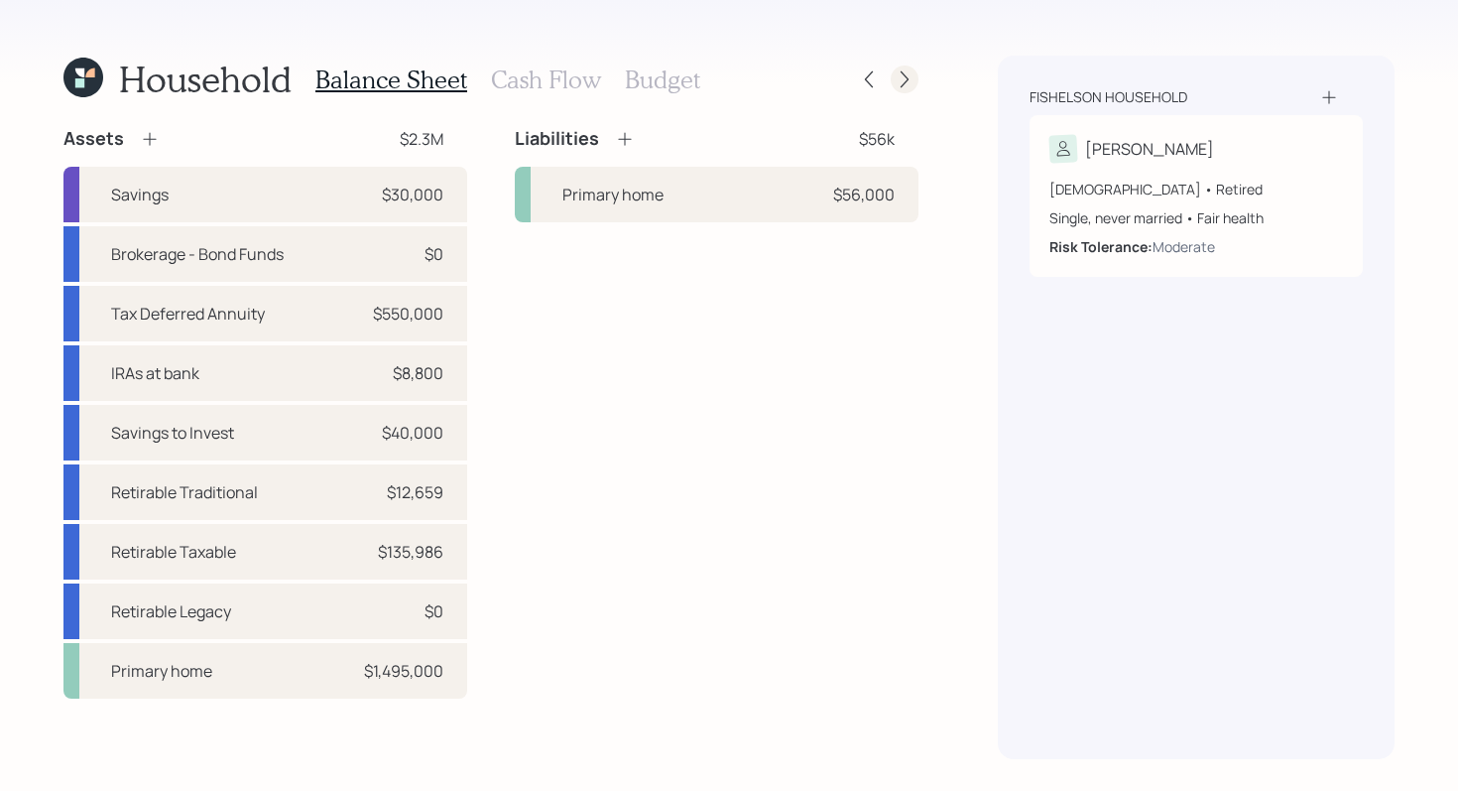
click at [900, 79] on icon at bounding box center [905, 79] width 20 height 20
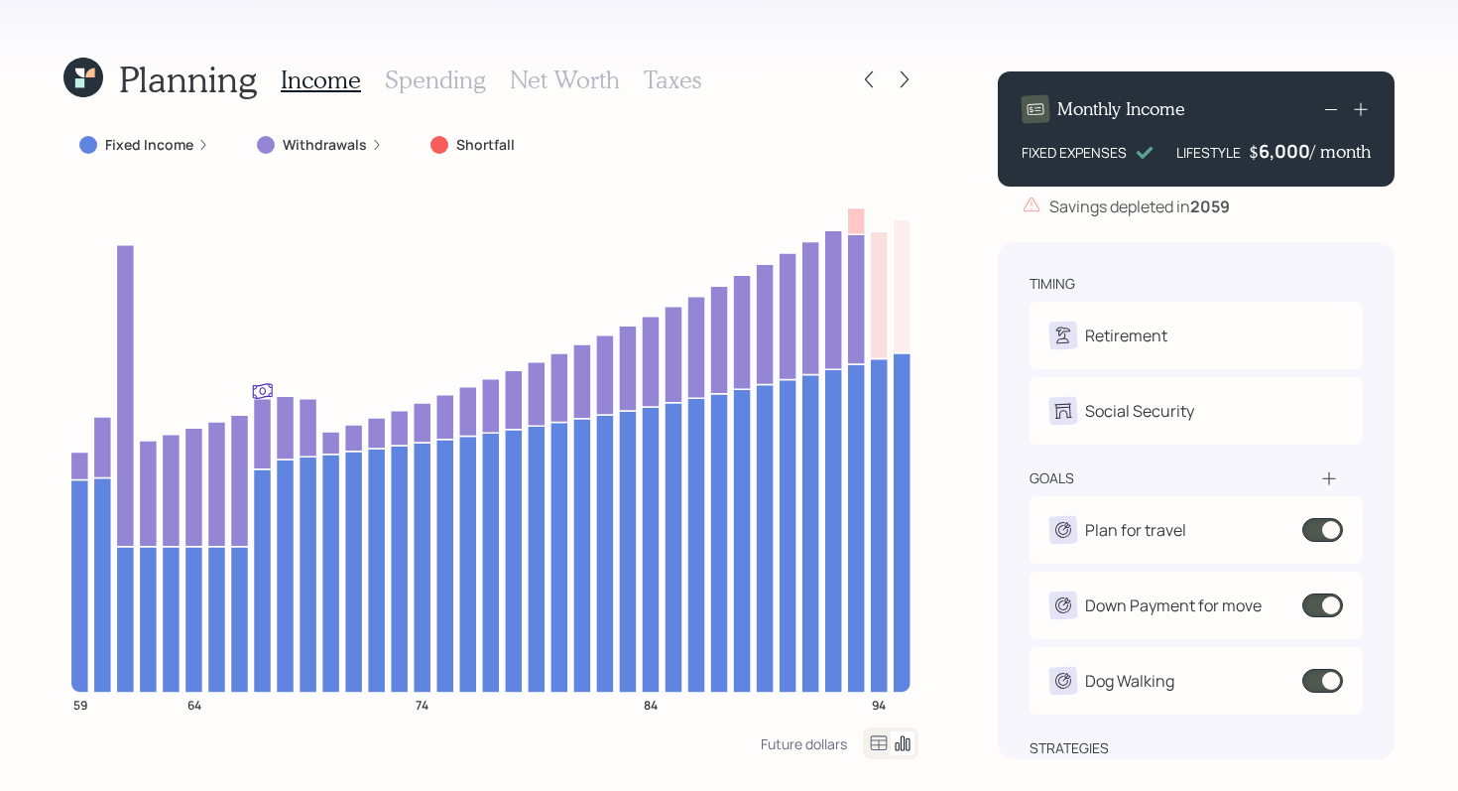
click at [87, 87] on icon at bounding box center [83, 78] width 40 height 40
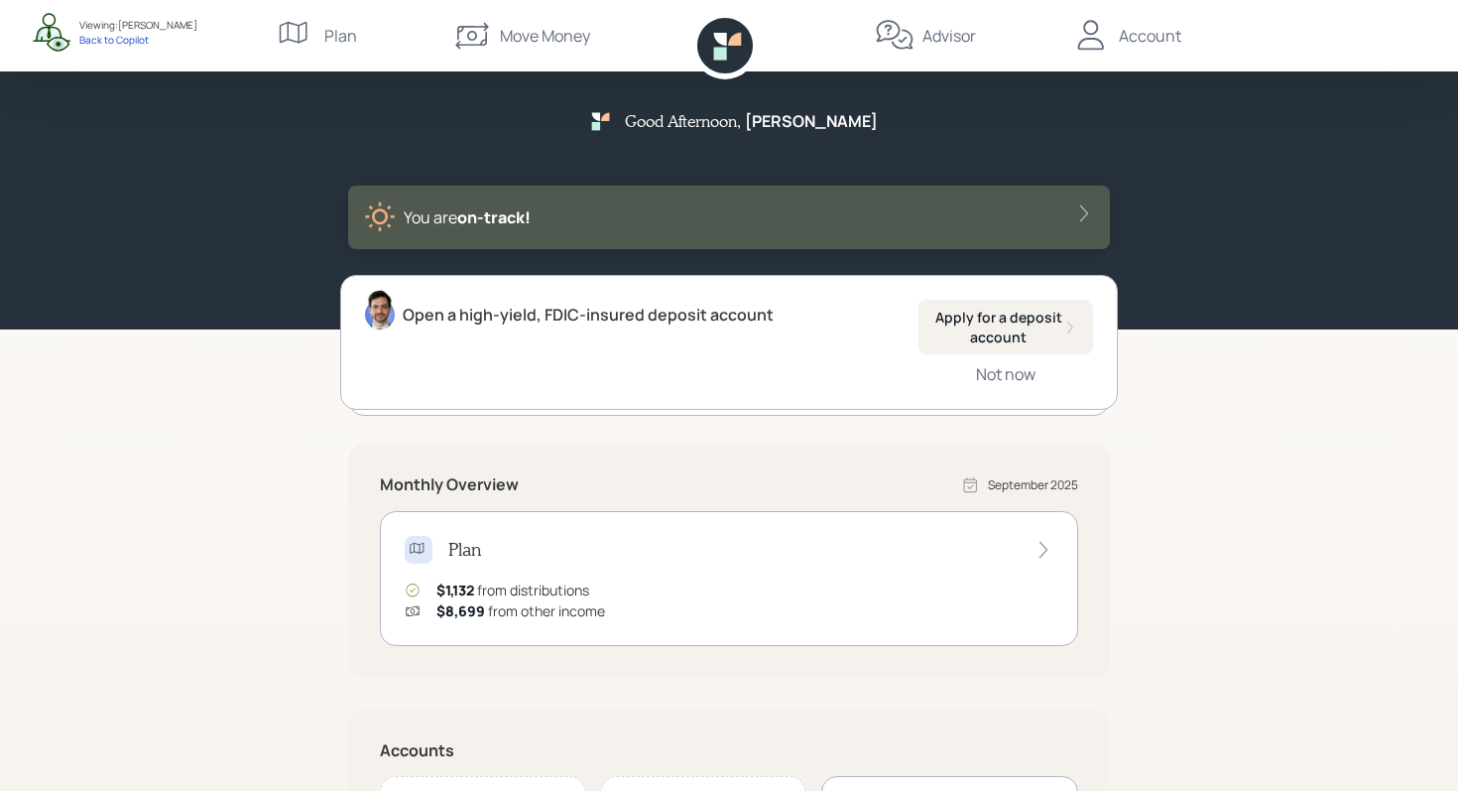
click at [1136, 20] on div "Account" at bounding box center [1126, 35] width 110 height 71
click at [124, 40] on div "Back to Copilot" at bounding box center [138, 40] width 118 height 14
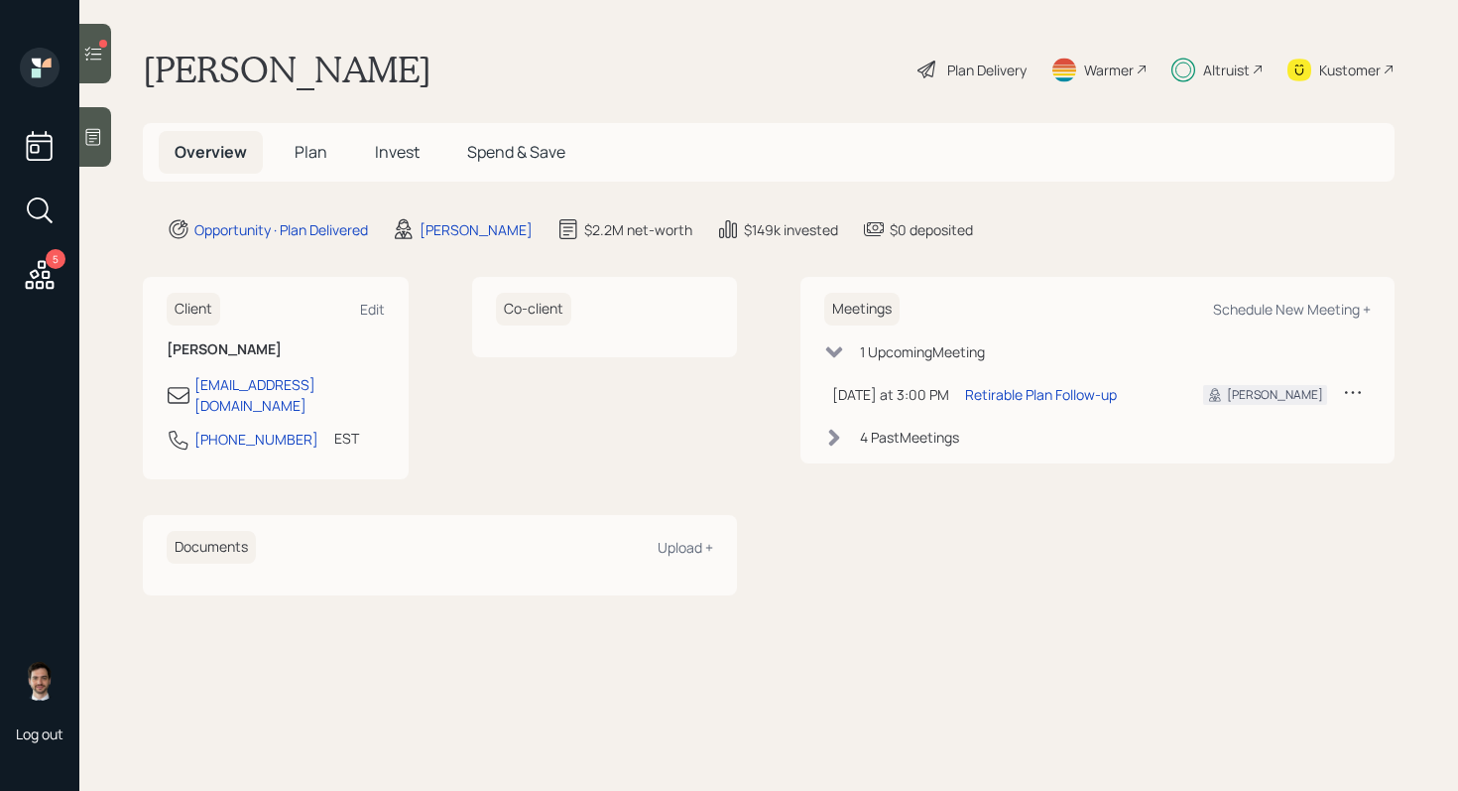
click at [310, 157] on span "Plan" at bounding box center [311, 152] width 33 height 22
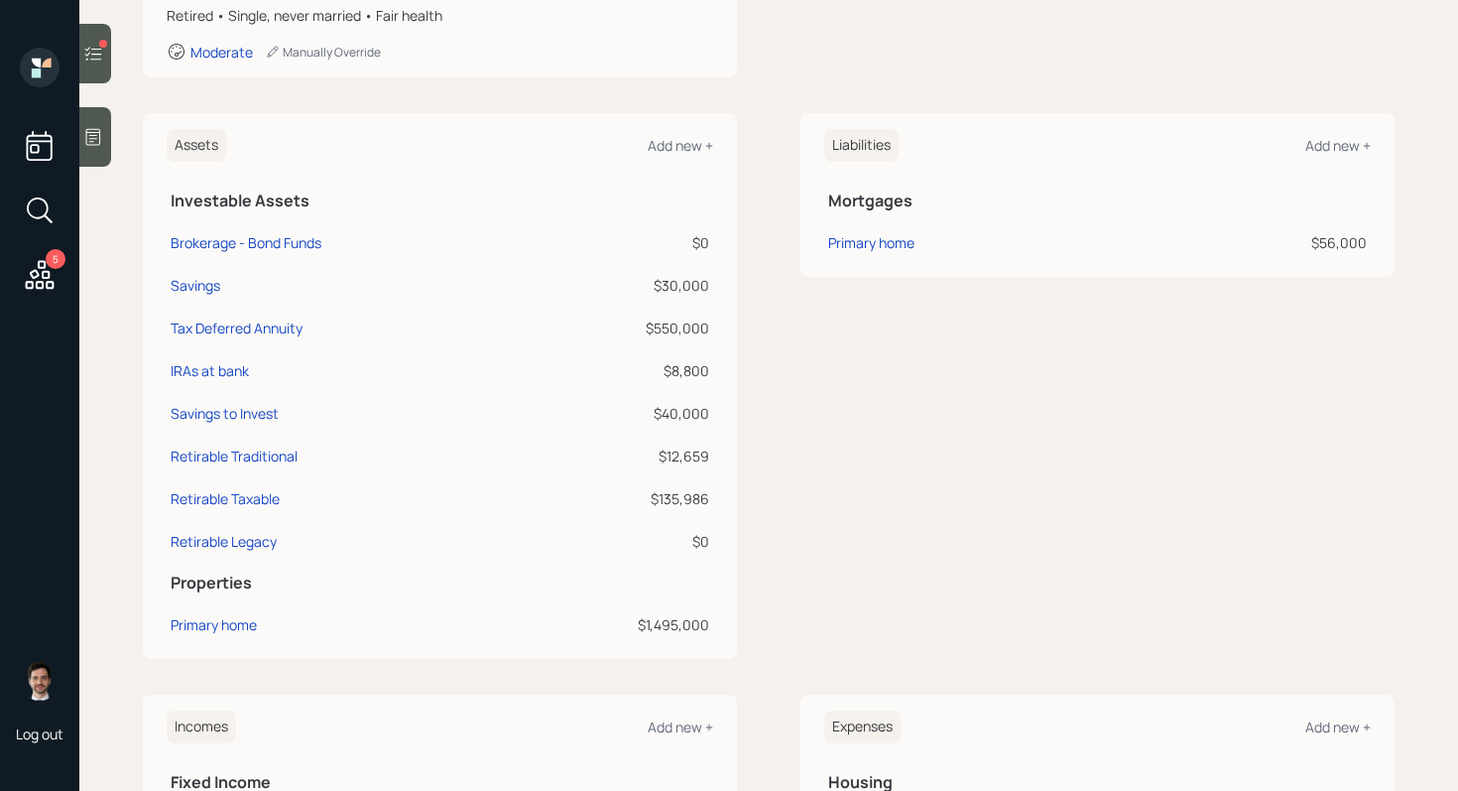
scroll to position [397, 0]
click at [231, 321] on div "Tax Deferred Annuity" at bounding box center [237, 326] width 132 height 21
select select "taxable"
select select "balanced"
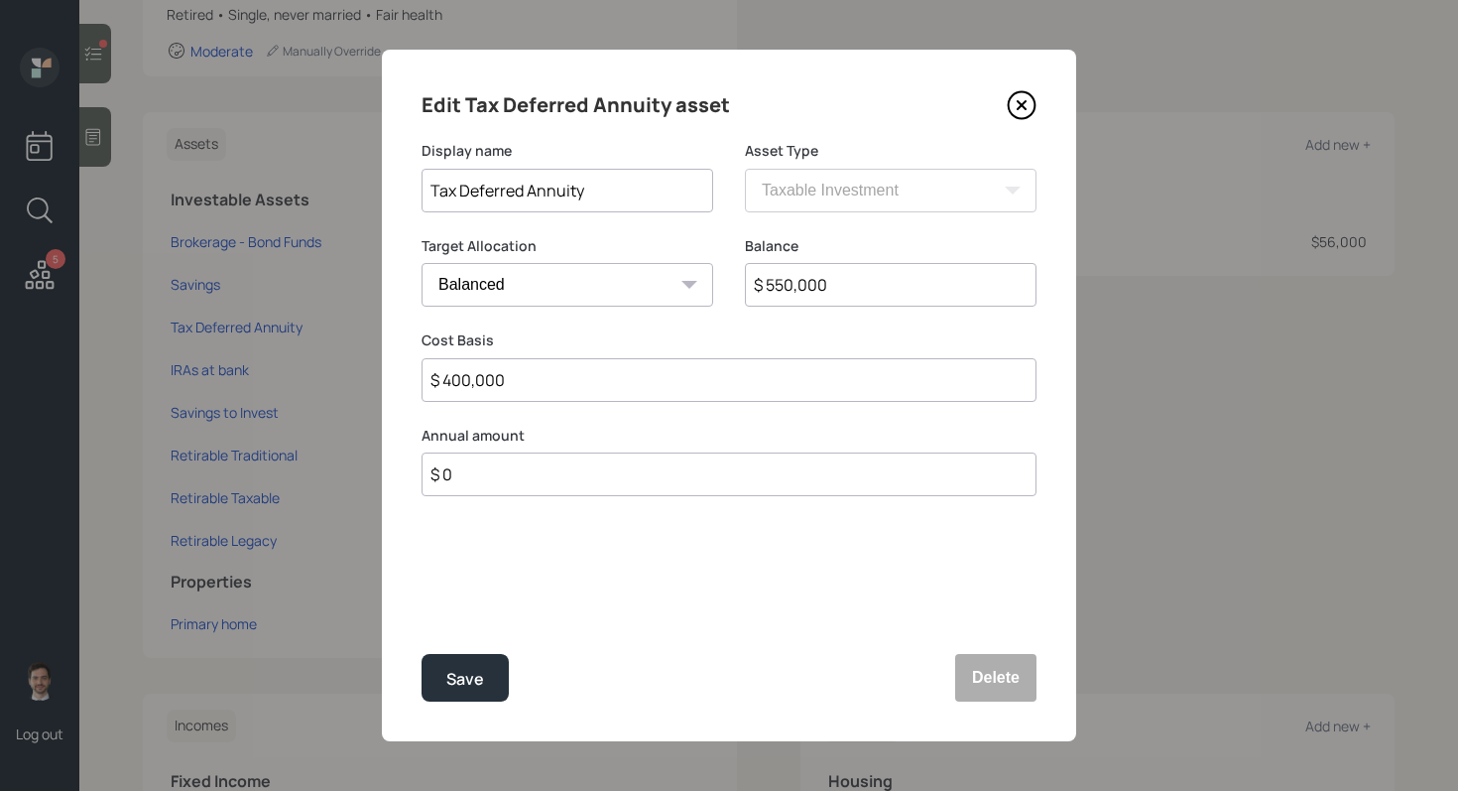
click at [431, 106] on h4 "Edit Tax Deferred Annuity asset" at bounding box center [576, 105] width 308 height 32
click at [804, 97] on div "Edit Tax Deferred Annuity asset" at bounding box center [729, 105] width 615 height 32
click at [1021, 108] on icon at bounding box center [1022, 105] width 30 height 30
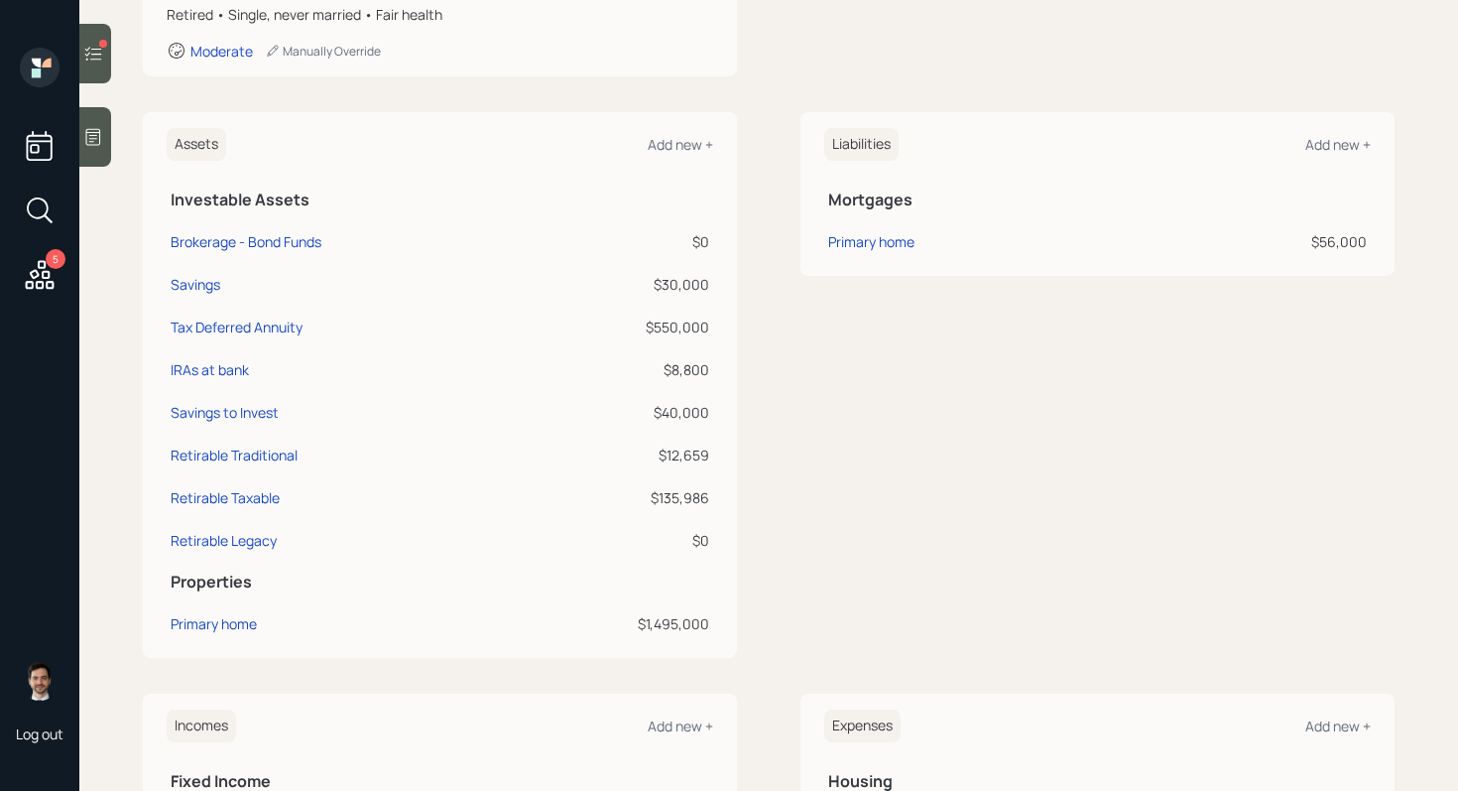
click at [753, 245] on div "Assets Add new + Investable Assets Brokerage - Bond Funds $0 Savings $30,000 Ta…" at bounding box center [769, 385] width 1252 height 546
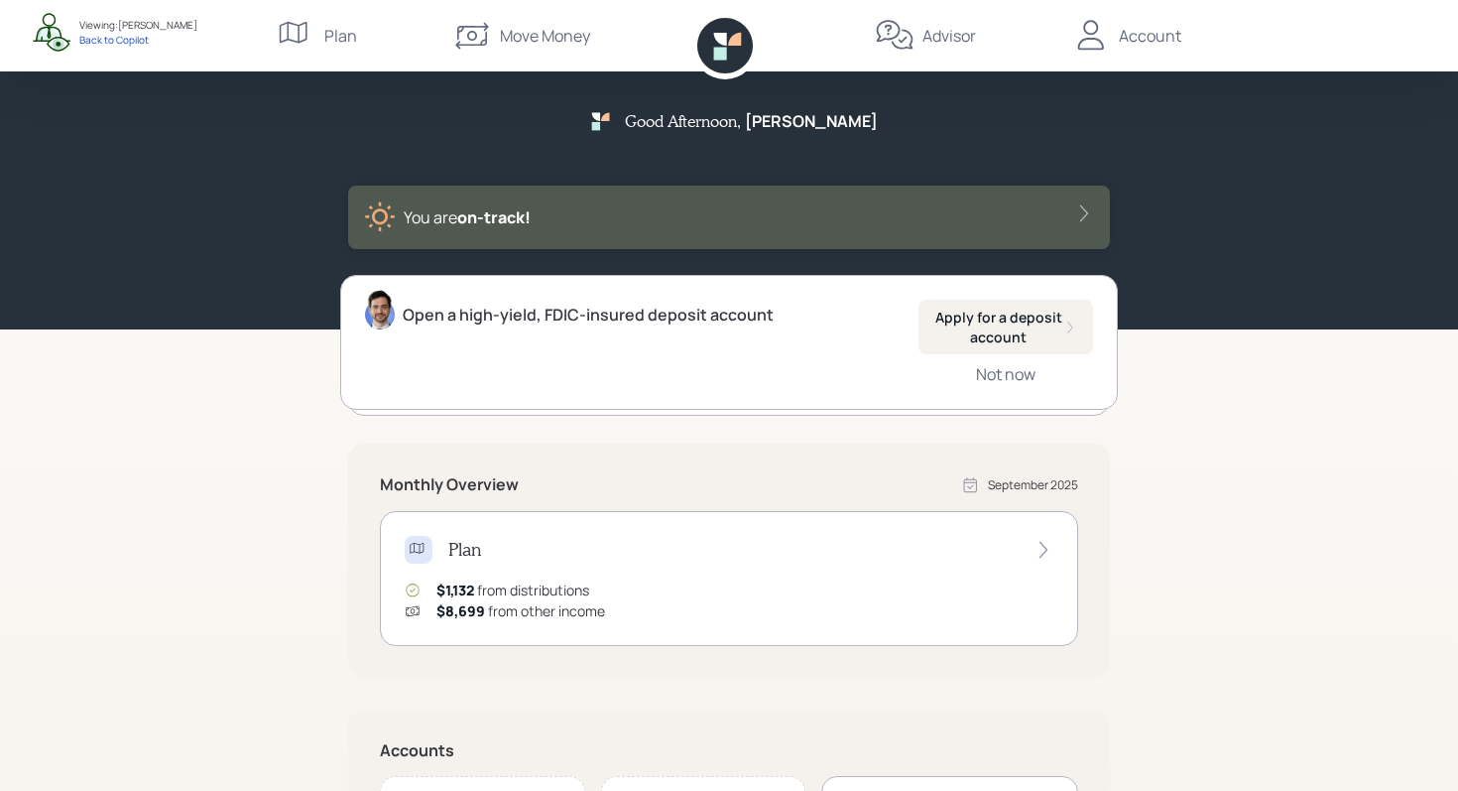
click at [1143, 45] on div "Account" at bounding box center [1150, 36] width 62 height 24
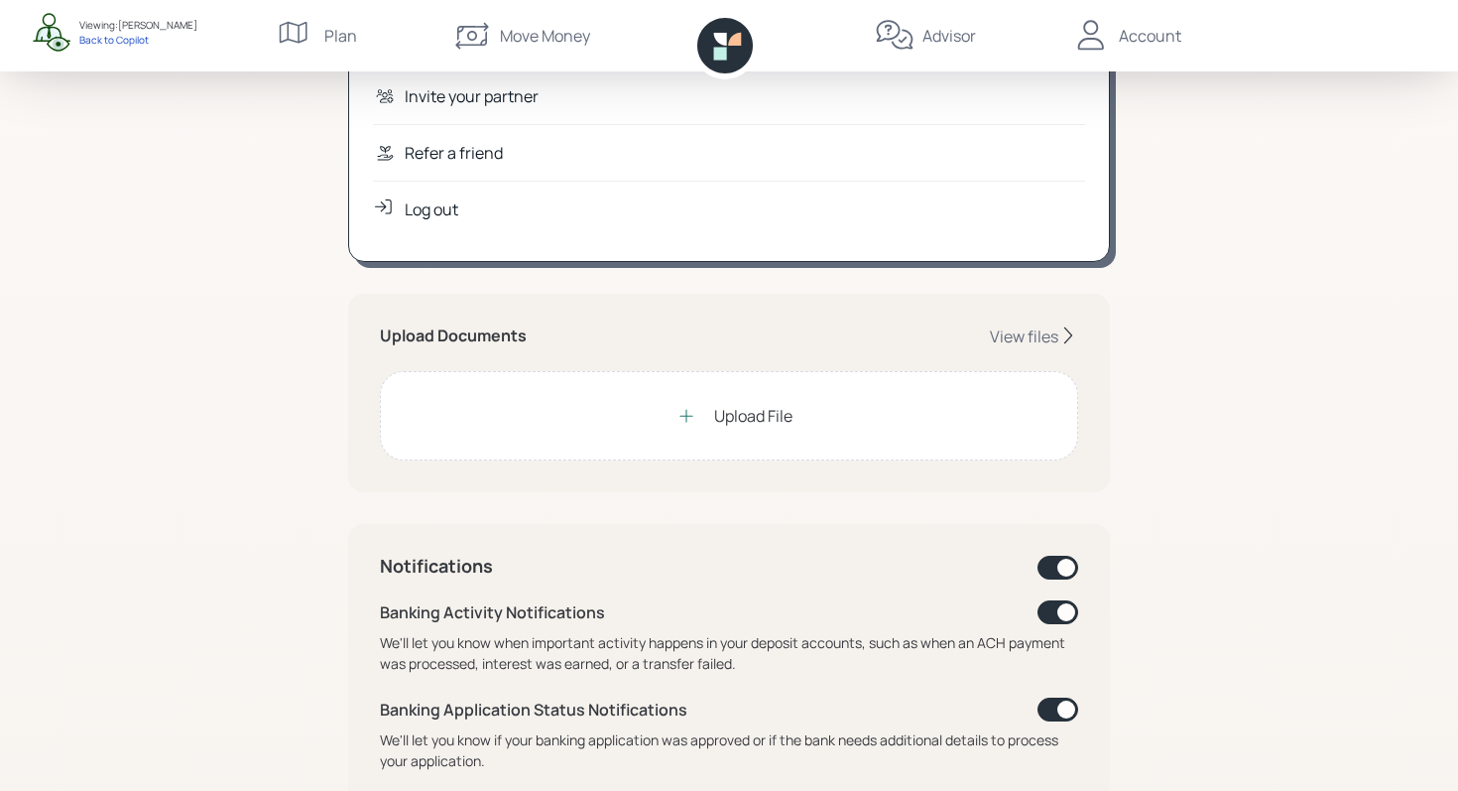
scroll to position [1050, 0]
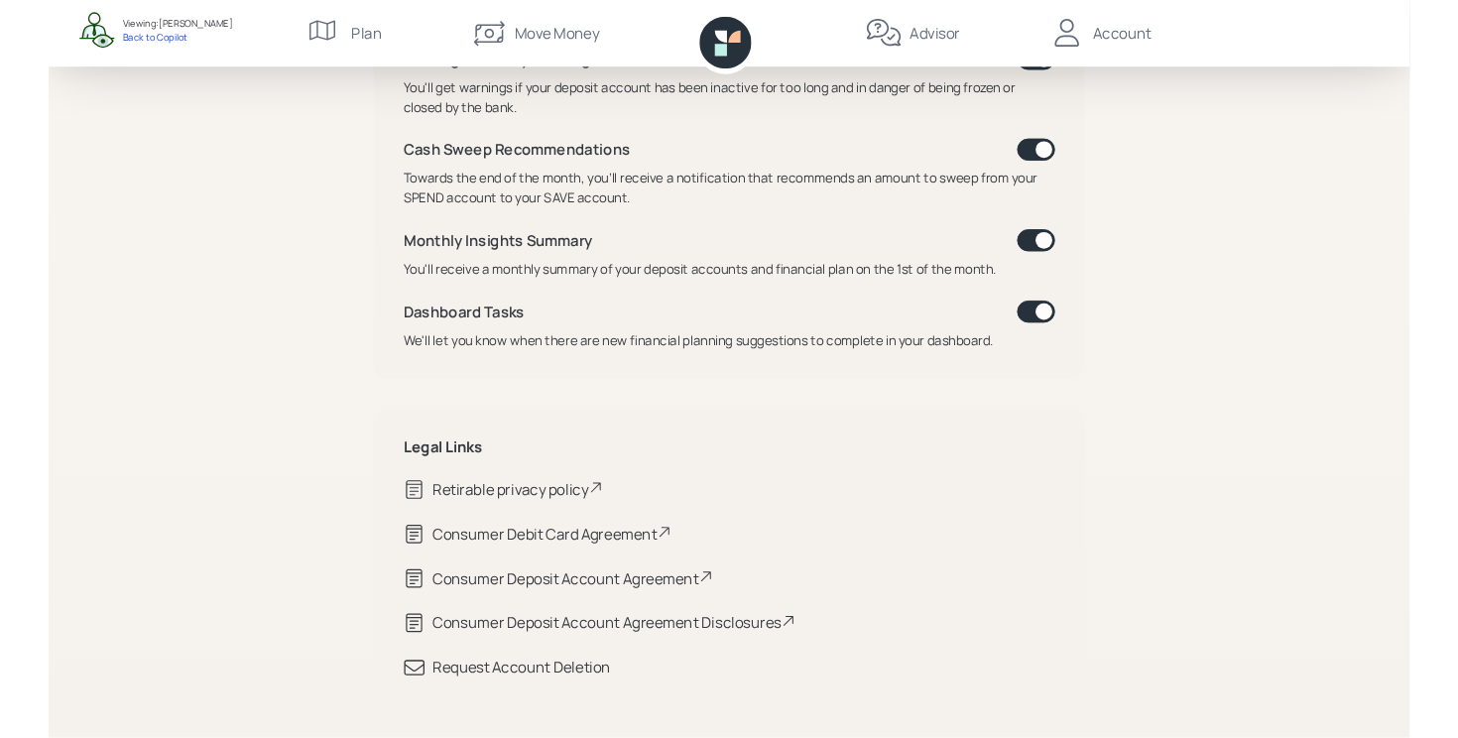
scroll to position [0, 0]
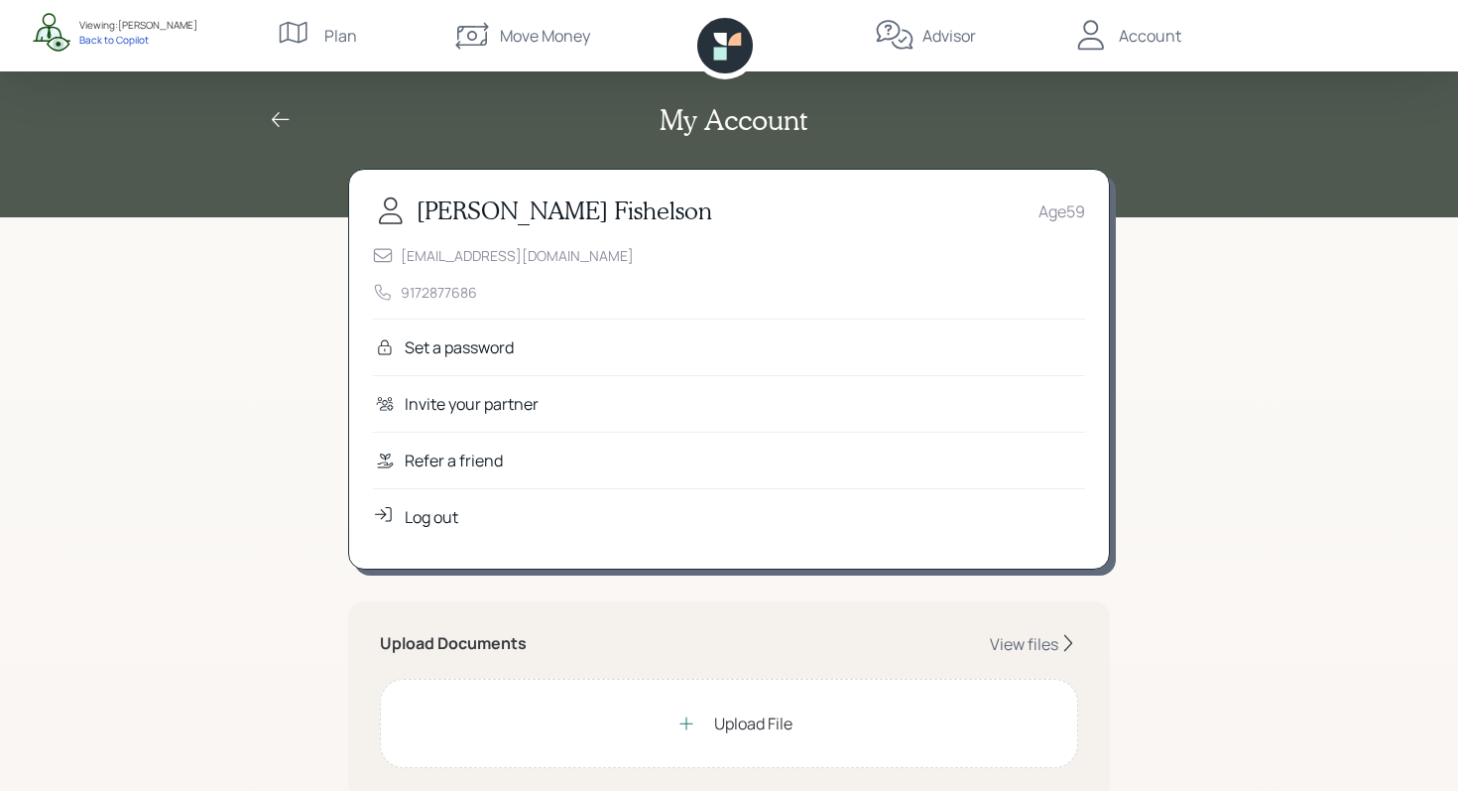
click at [469, 464] on div "Refer a friend" at bounding box center [454, 460] width 98 height 24
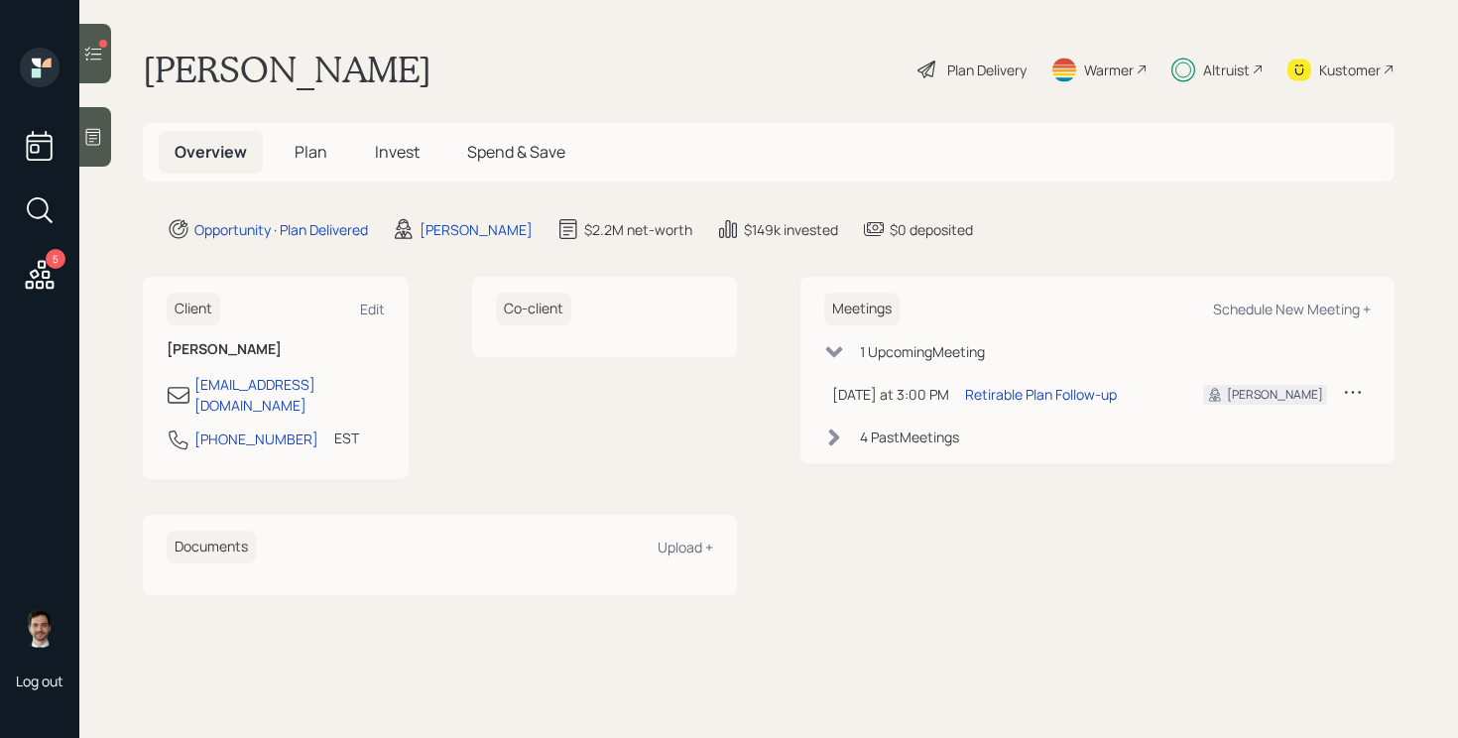
click at [326, 148] on h5 "Plan" at bounding box center [311, 152] width 64 height 43
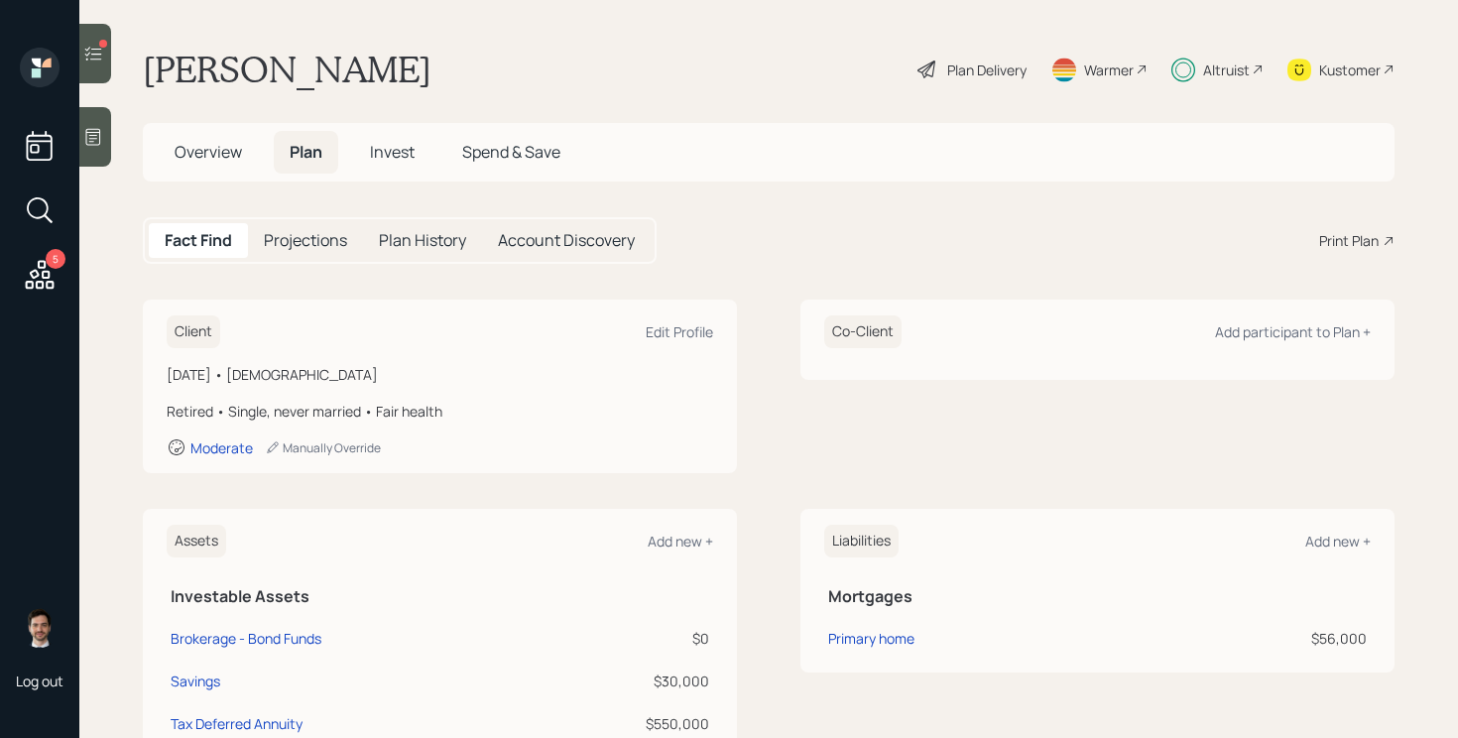
click at [394, 157] on span "Invest" at bounding box center [392, 152] width 45 height 22
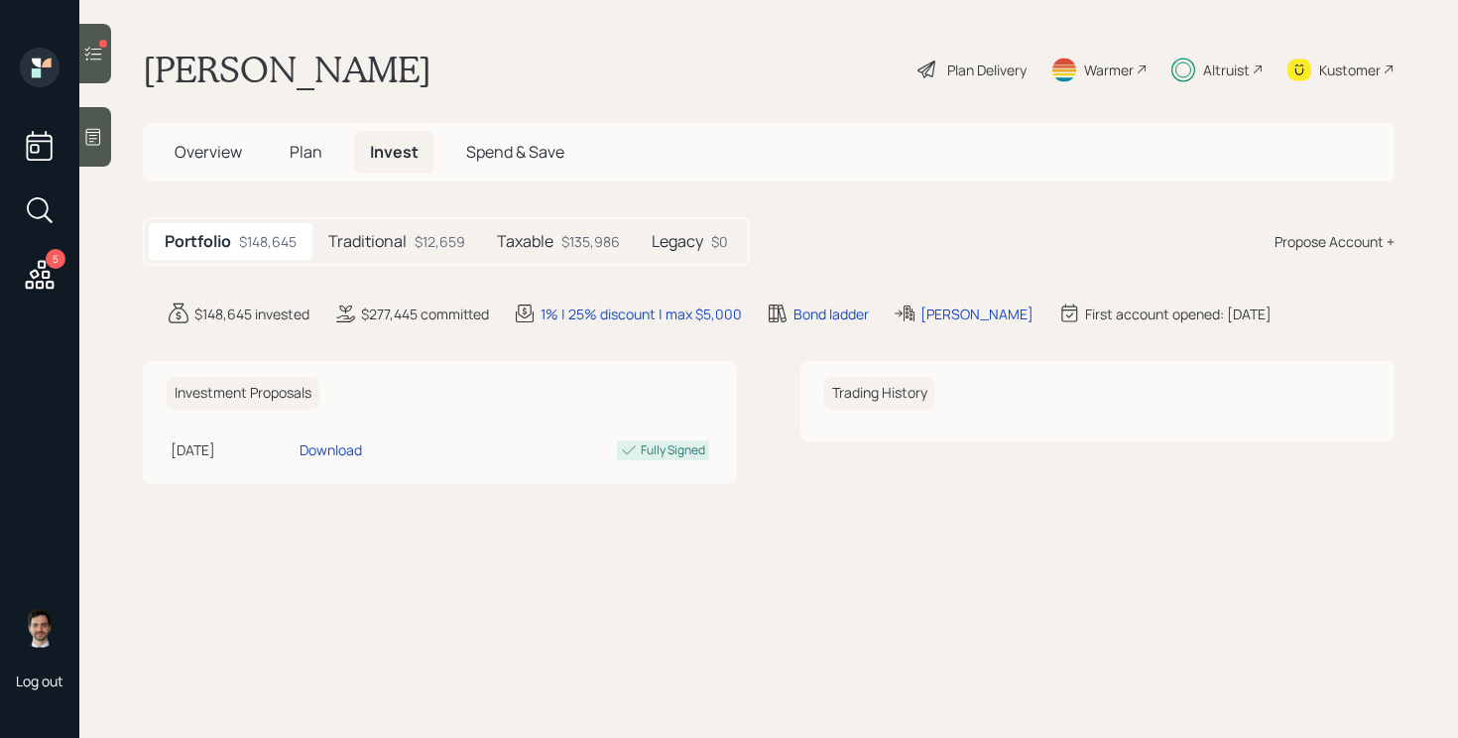
click at [546, 235] on h5 "Taxable" at bounding box center [525, 241] width 57 height 19
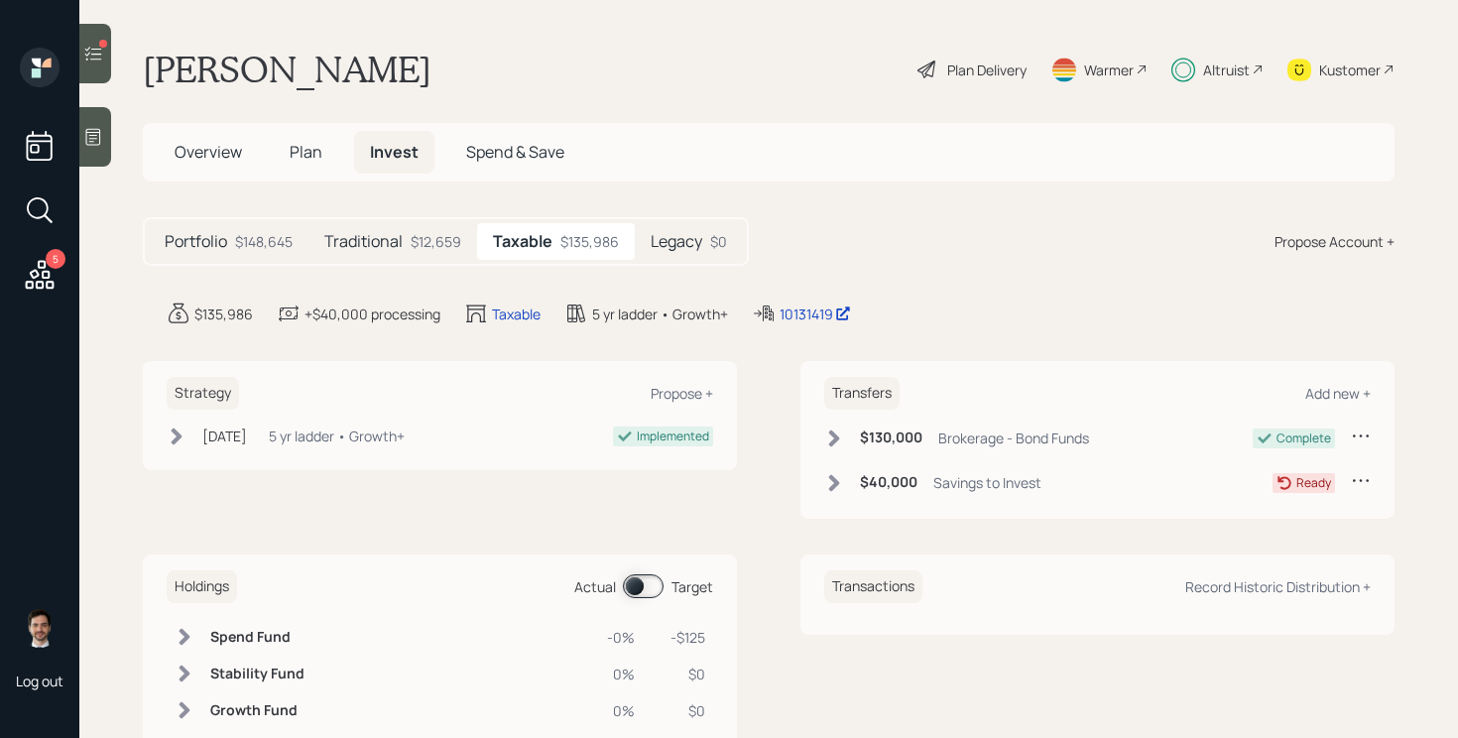
click at [400, 246] on h5 "Traditional" at bounding box center [363, 241] width 78 height 19
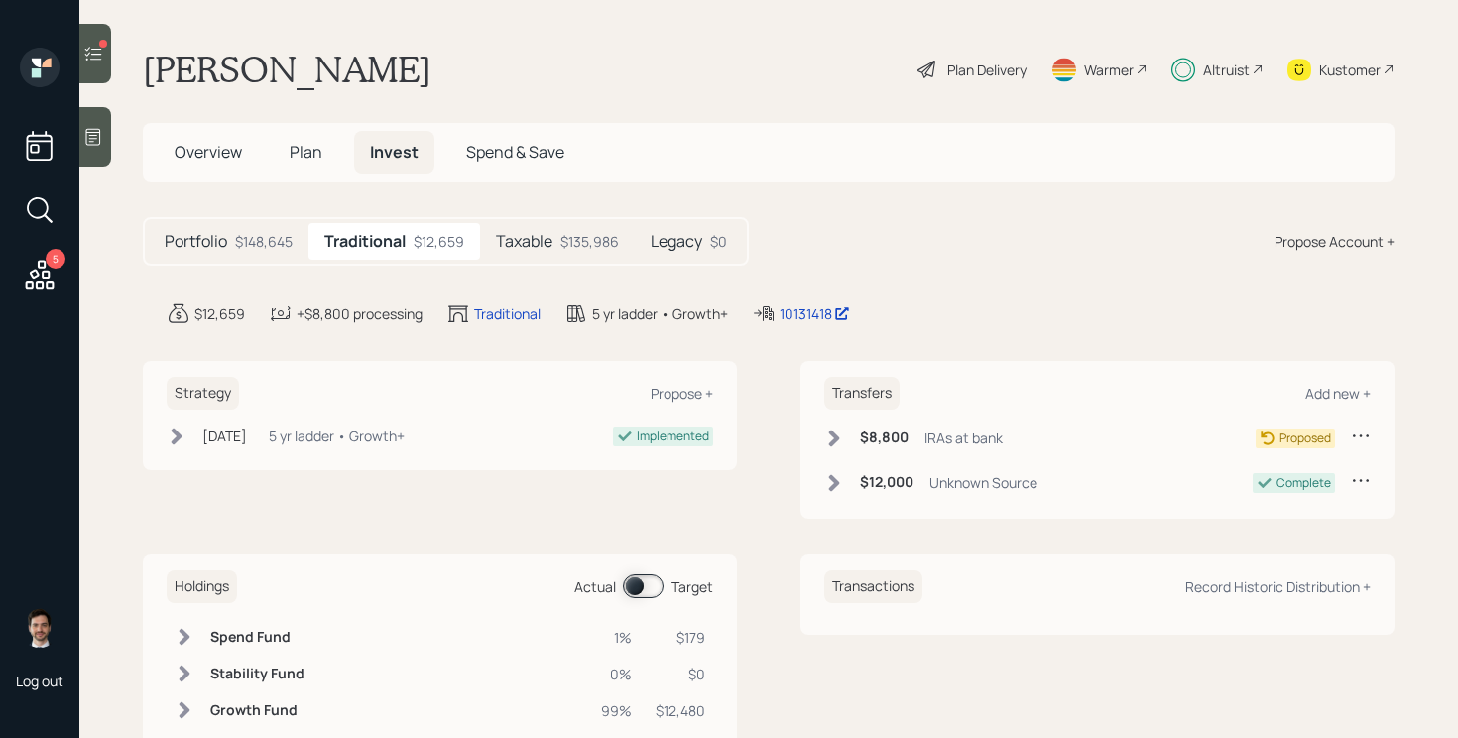
click at [1355, 430] on icon at bounding box center [1361, 436] width 20 height 20
click at [1271, 472] on div "Edit transfer" at bounding box center [1299, 473] width 143 height 19
select select "d4874f41-e1b6-4db1-8045-47aaa5d630f8"
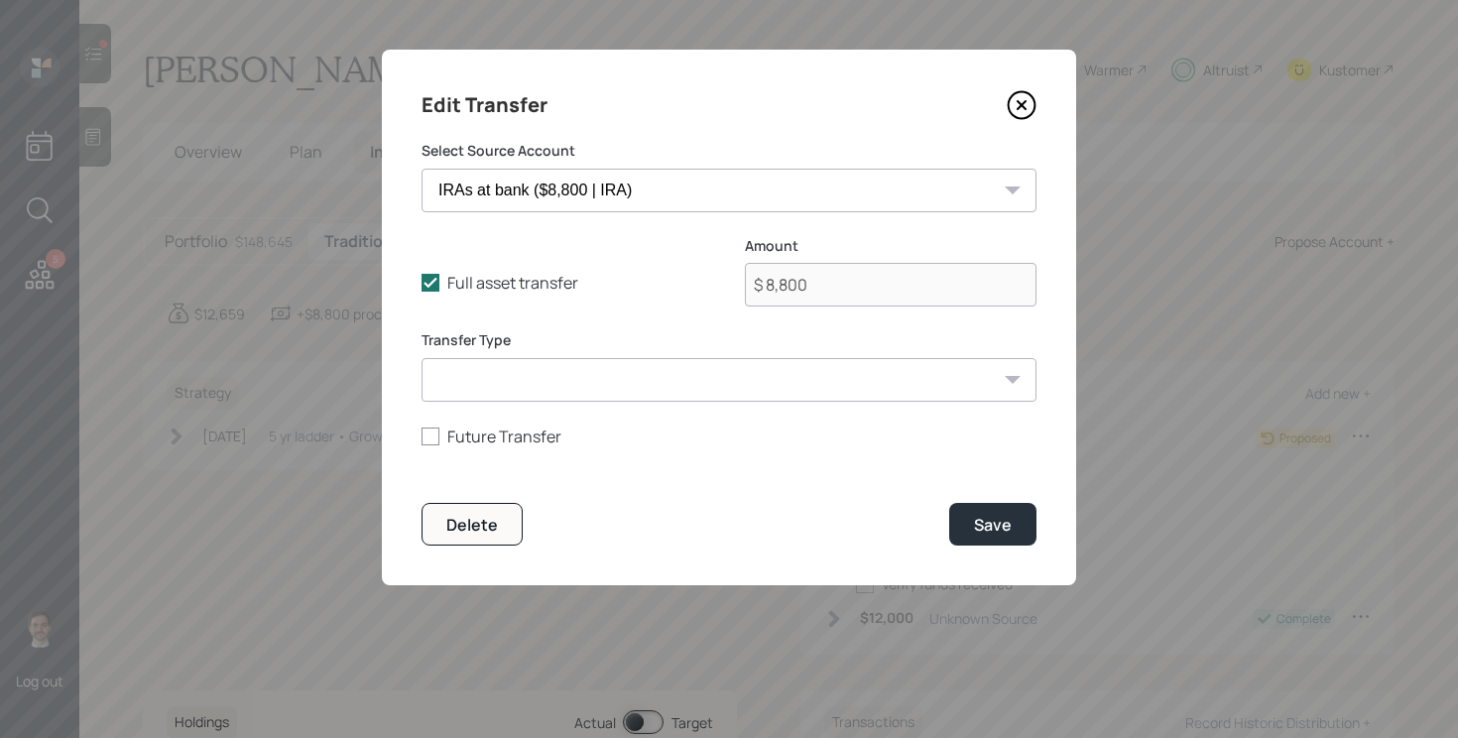
click at [428, 294] on div "Full asset transfer Check this option when we expect the entire asset to be tra…" at bounding box center [729, 283] width 615 height 95
click at [433, 276] on icon at bounding box center [431, 283] width 18 height 18
click at [422, 283] on input "Full asset transfer" at bounding box center [421, 283] width 1 height 1
checkbox input "false"
click at [818, 280] on input "$ 8,800" at bounding box center [891, 285] width 292 height 44
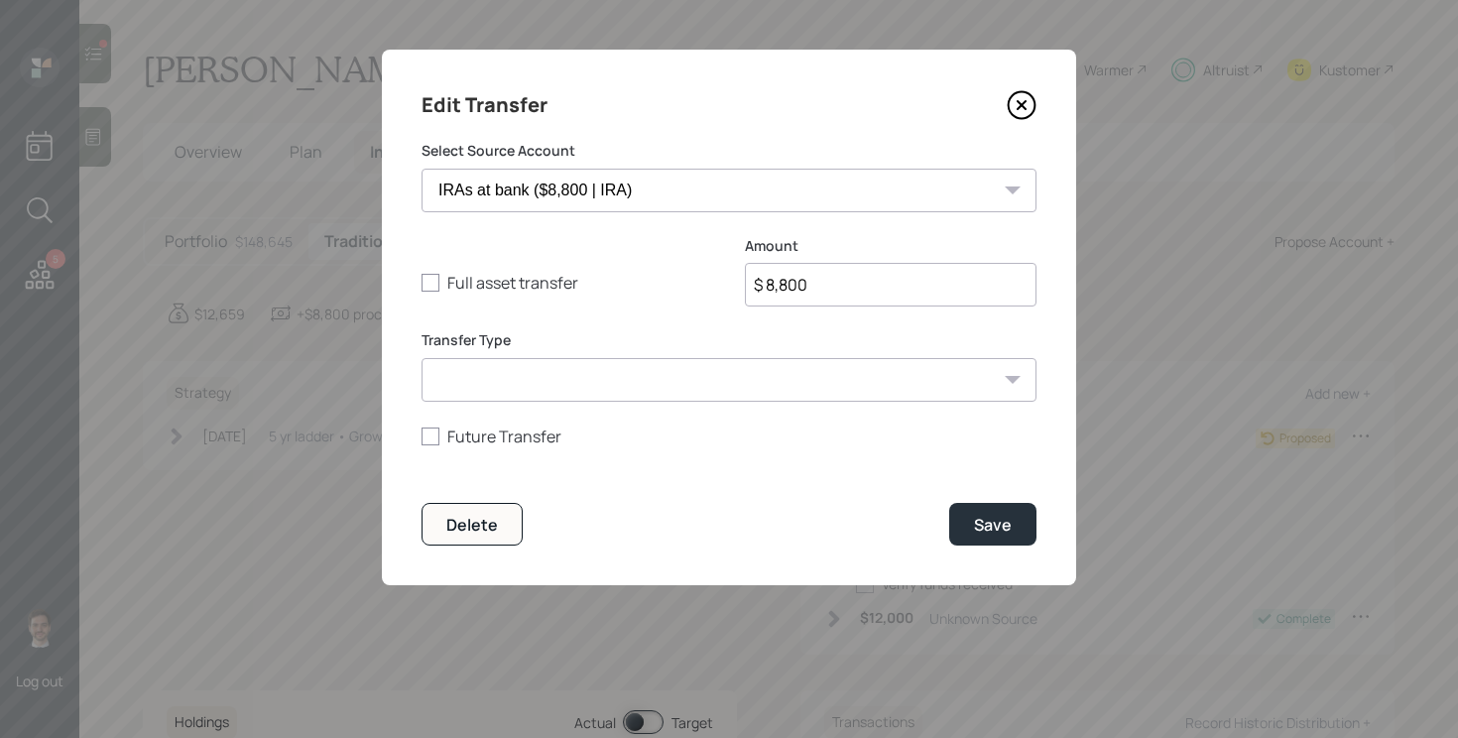
click at [818, 280] on input "$ 8,800" at bounding box center [891, 285] width 292 height 44
type input "$ 4,200"
click at [865, 511] on div "Delete Save" at bounding box center [729, 524] width 615 height 43
click at [987, 520] on div "Save" at bounding box center [993, 525] width 38 height 22
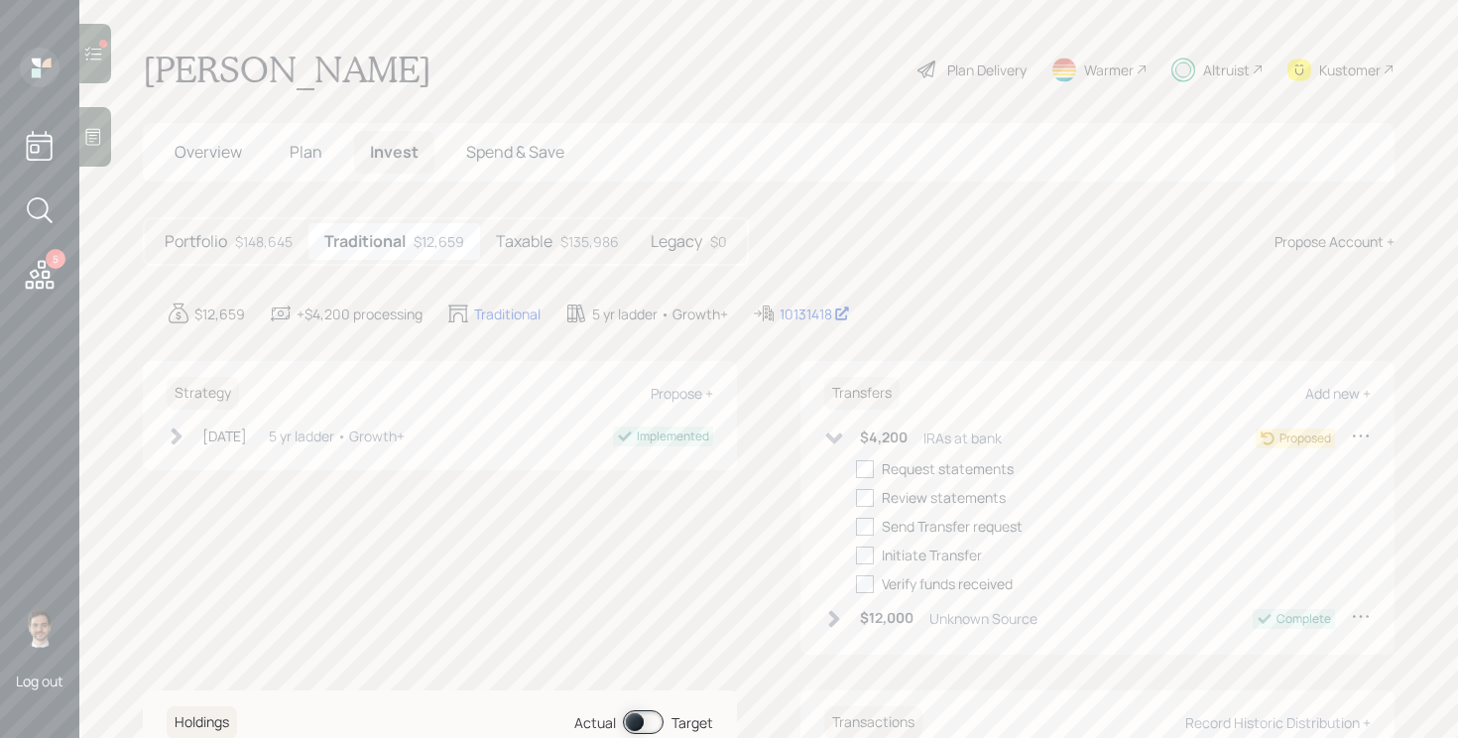
click at [835, 438] on icon at bounding box center [834, 437] width 17 height 11
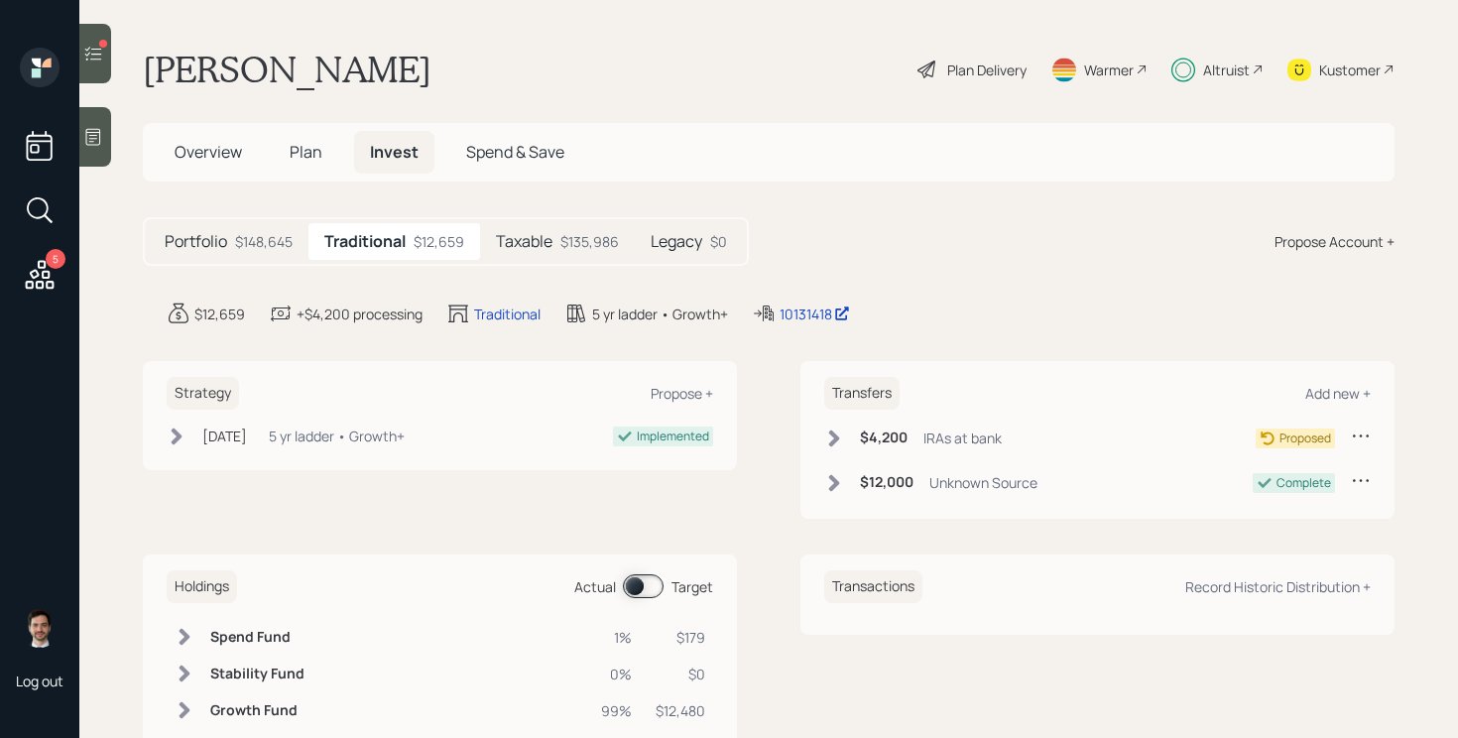
click at [832, 434] on icon at bounding box center [834, 438] width 11 height 17
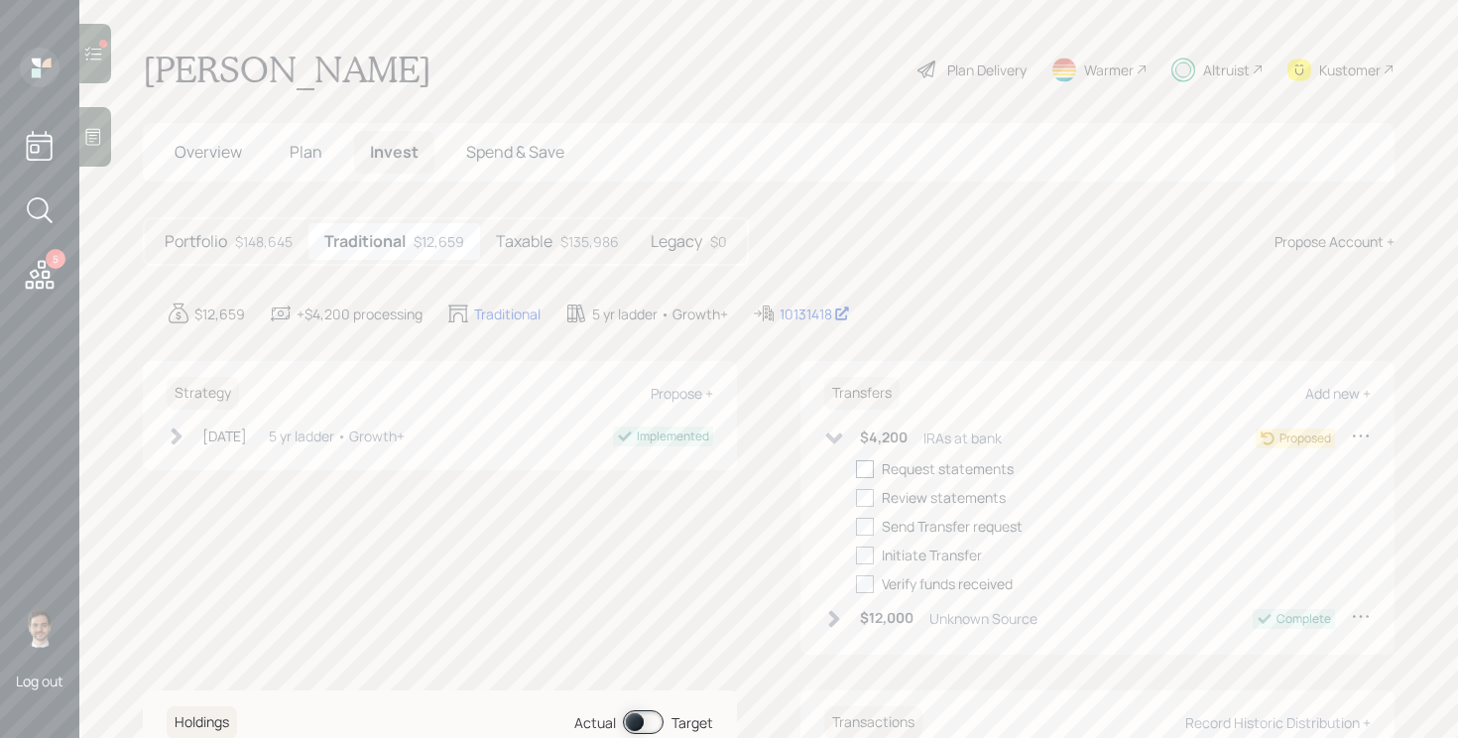
click at [861, 467] on div at bounding box center [865, 469] width 18 height 18
click at [856, 468] on input "checkbox" at bounding box center [855, 468] width 1 height 1
checkbox input "true"
click at [33, 313] on div "5 Log out" at bounding box center [39, 369] width 79 height 738
click at [41, 281] on icon at bounding box center [40, 274] width 29 height 29
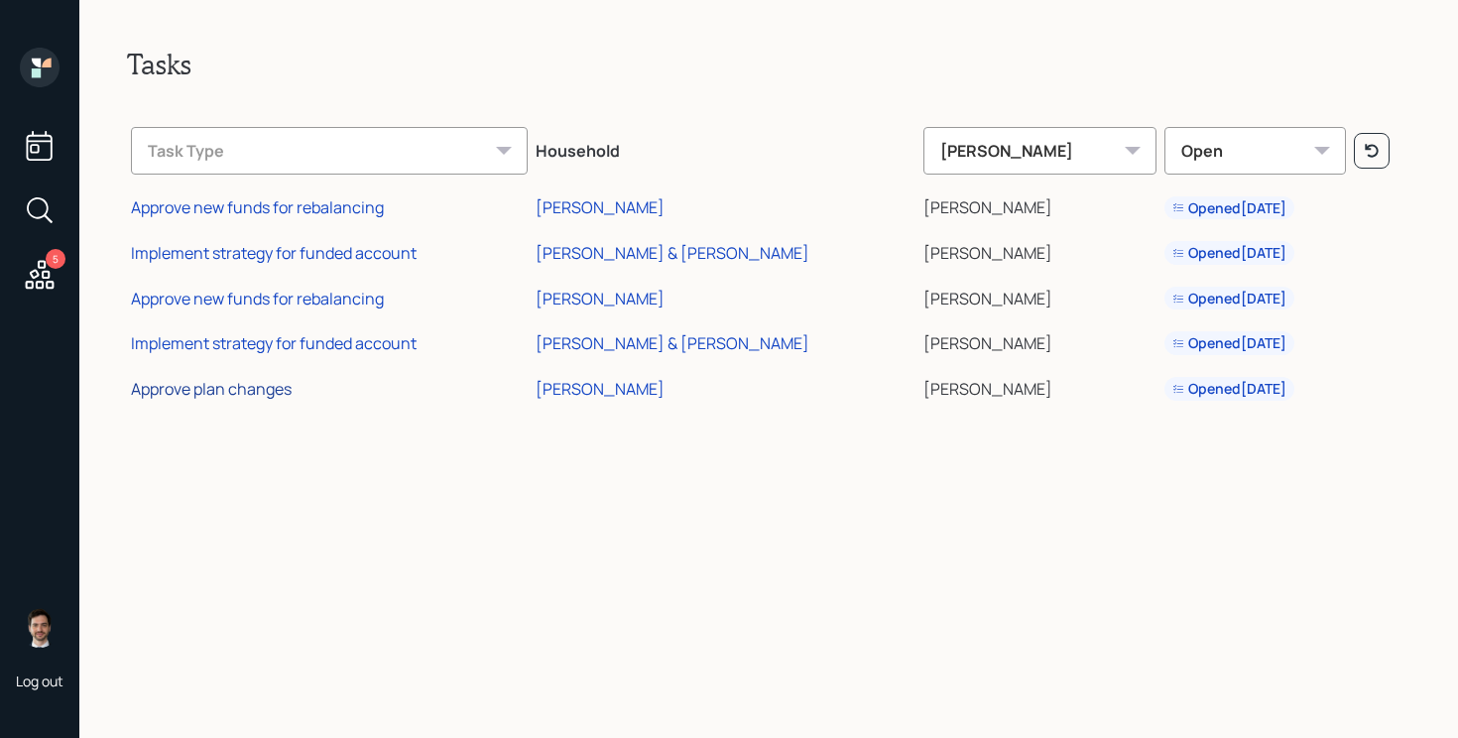
click at [210, 387] on div "Approve plan changes" at bounding box center [211, 389] width 161 height 22
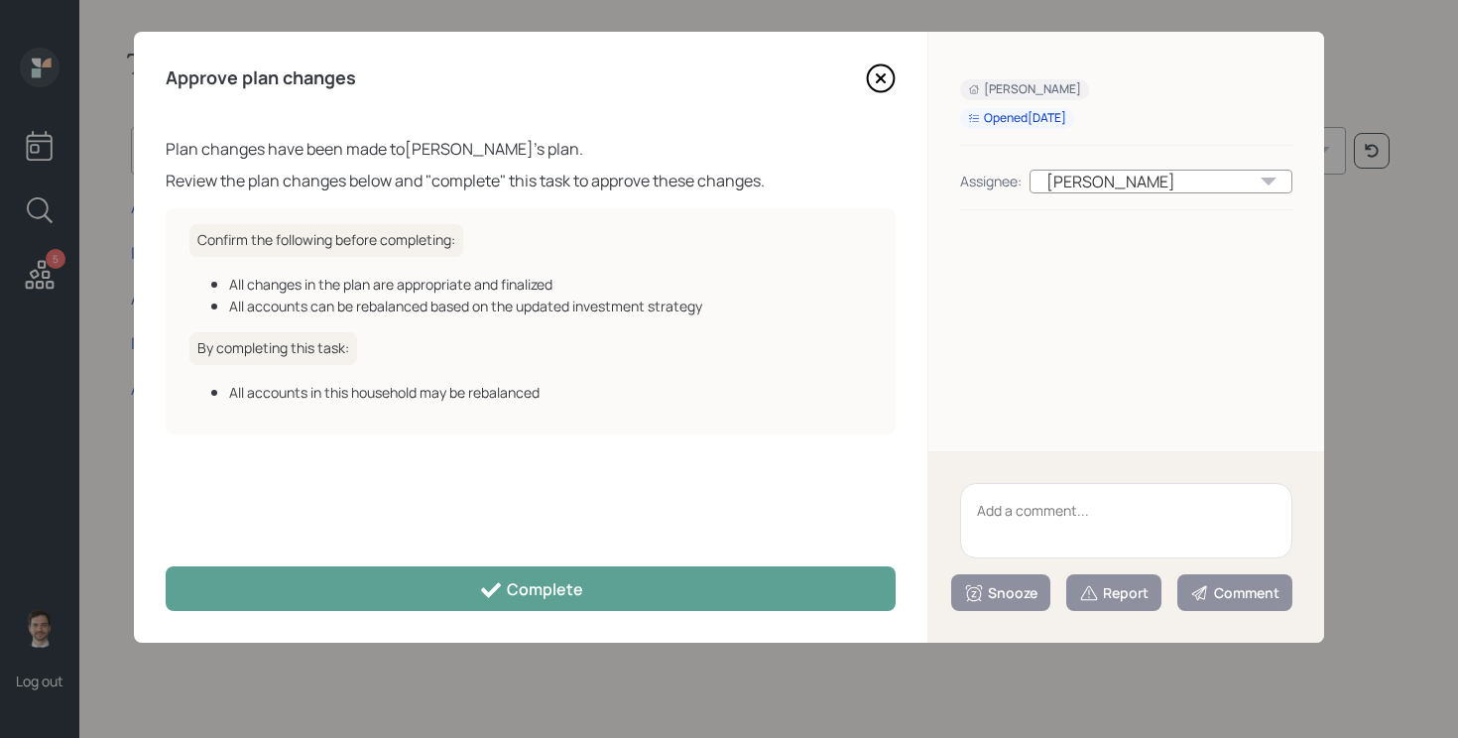
click at [529, 625] on div "Approve plan changes Plan changes have been made to Nadine Fishelson 's plan. R…" at bounding box center [531, 337] width 794 height 611
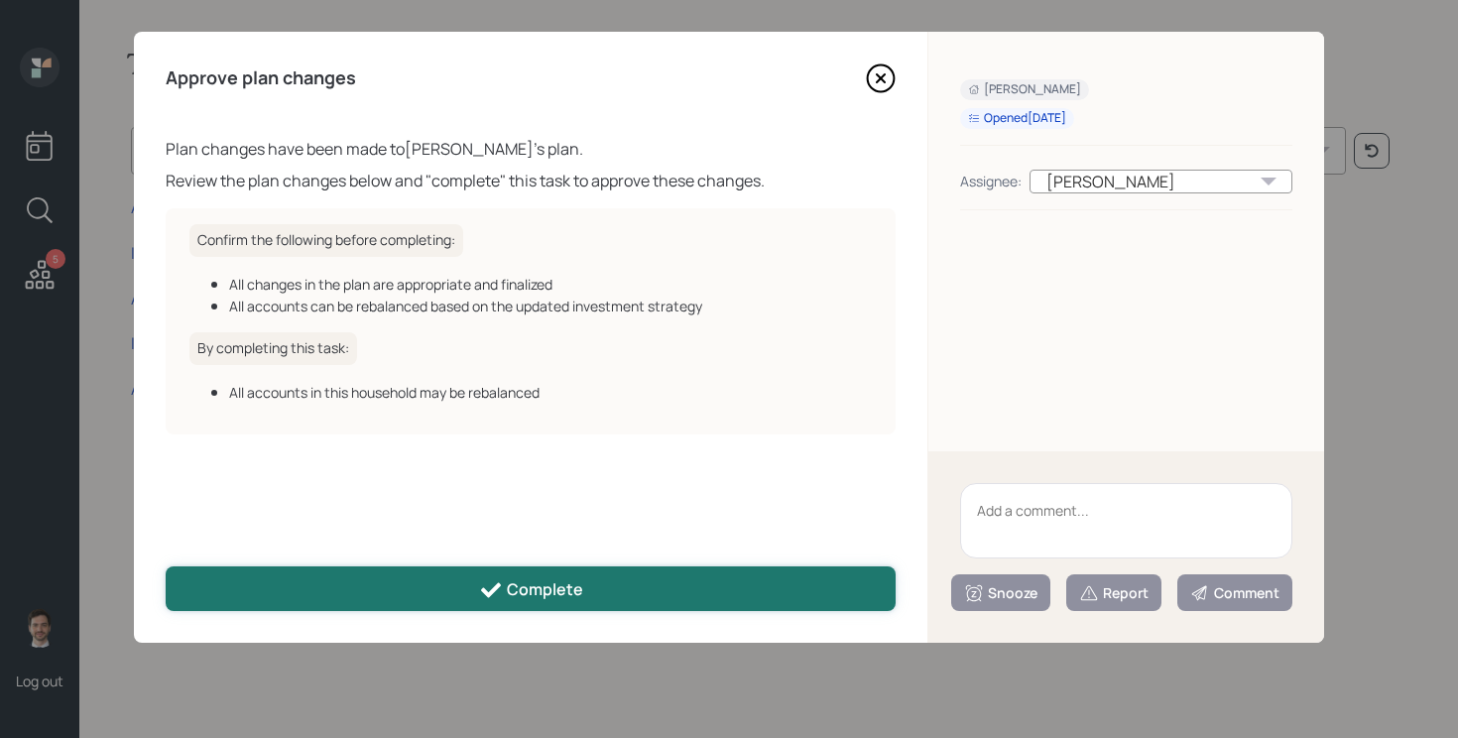
click at [529, 603] on button "Complete" at bounding box center [531, 588] width 730 height 45
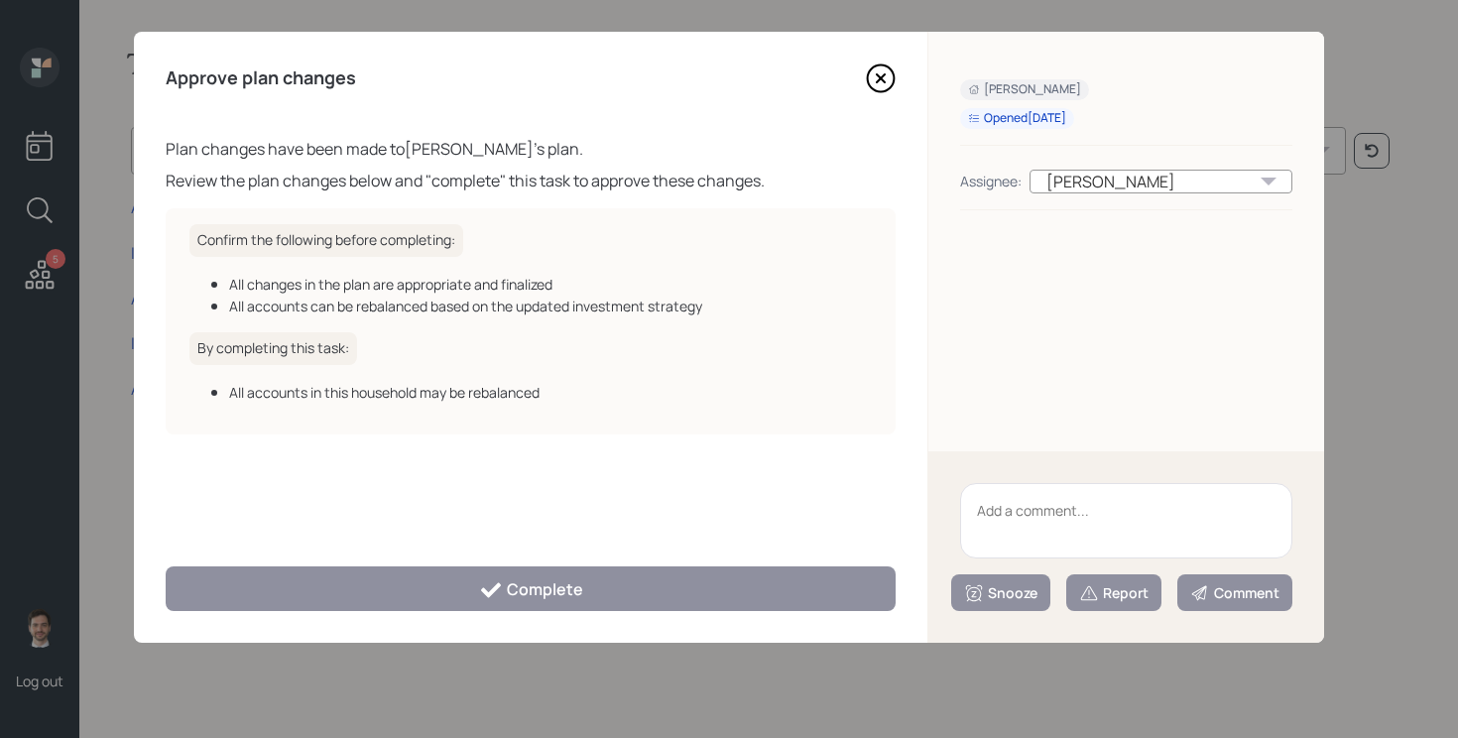
click at [884, 75] on icon at bounding box center [881, 78] width 8 height 8
